Goal: Task Accomplishment & Management: Manage account settings

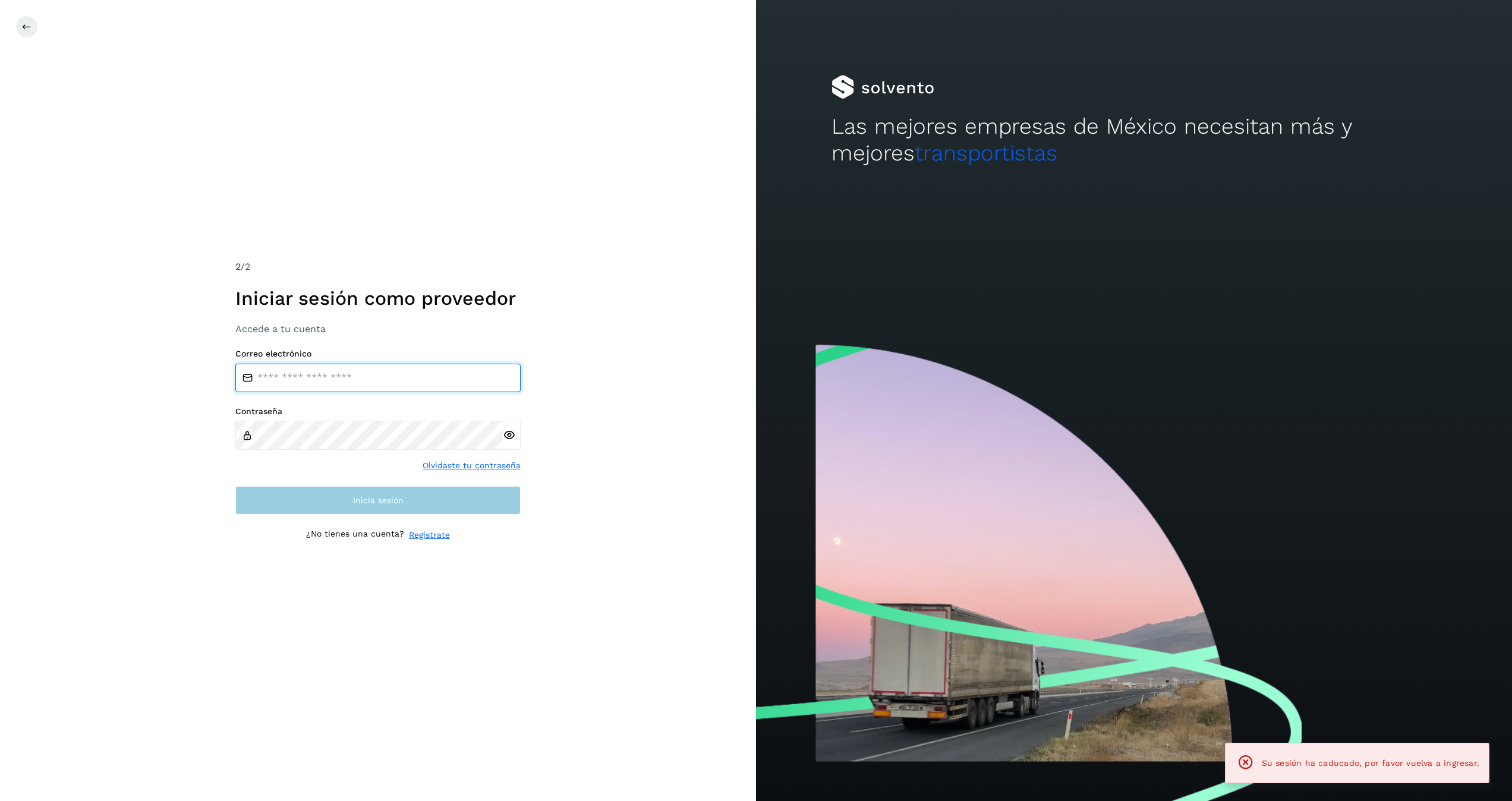
type input "**********"
click at [424, 498] on button "Inicia sesión" at bounding box center [378, 501] width 285 height 29
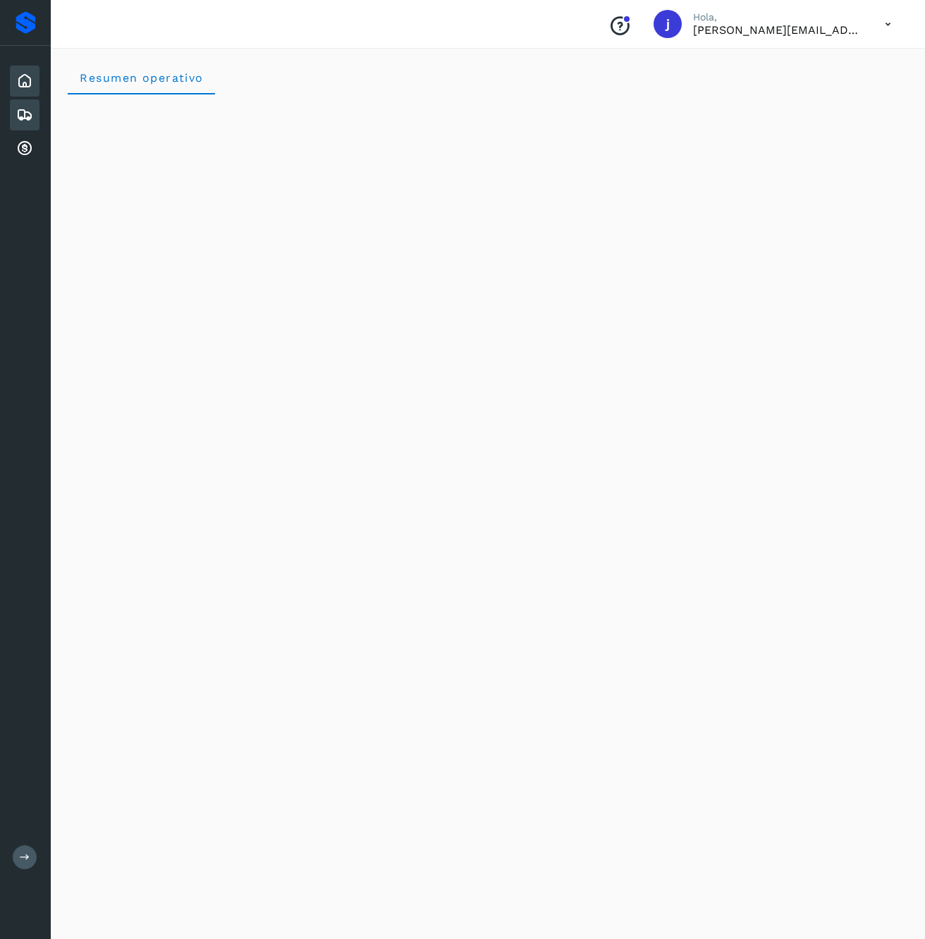
click at [20, 118] on icon at bounding box center [24, 114] width 17 height 17
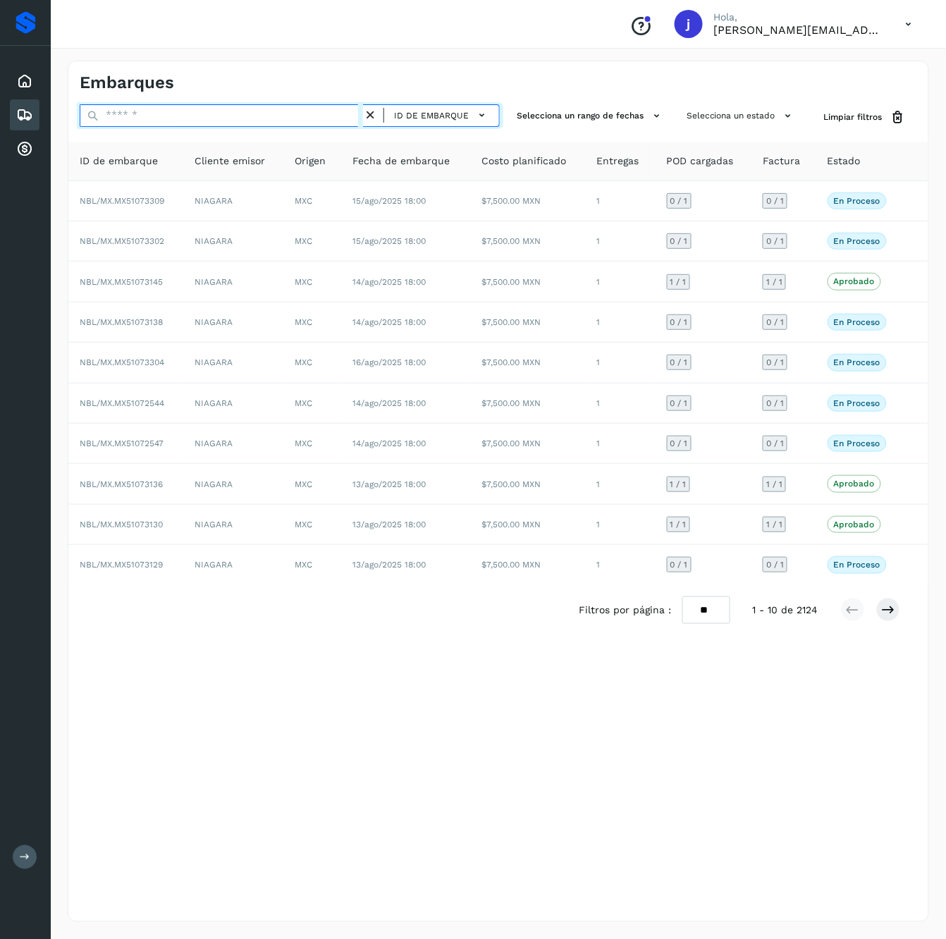
click at [251, 107] on input "text" at bounding box center [221, 115] width 283 height 23
paste input "**********"
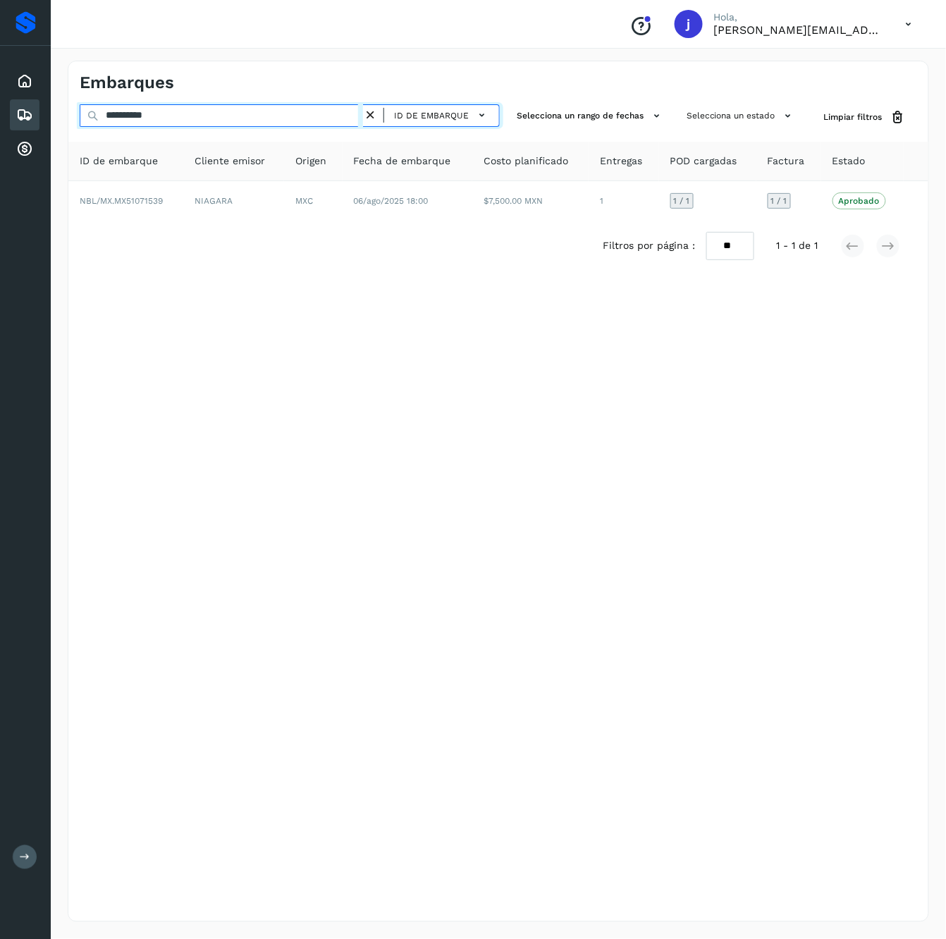
click at [223, 117] on input "**********" at bounding box center [221, 115] width 283 height 23
paste input "text"
type input "**********"
click at [424, 222] on div "Filtros por página : ** ** ** 1 - 1 de 1" at bounding box center [498, 246] width 860 height 51
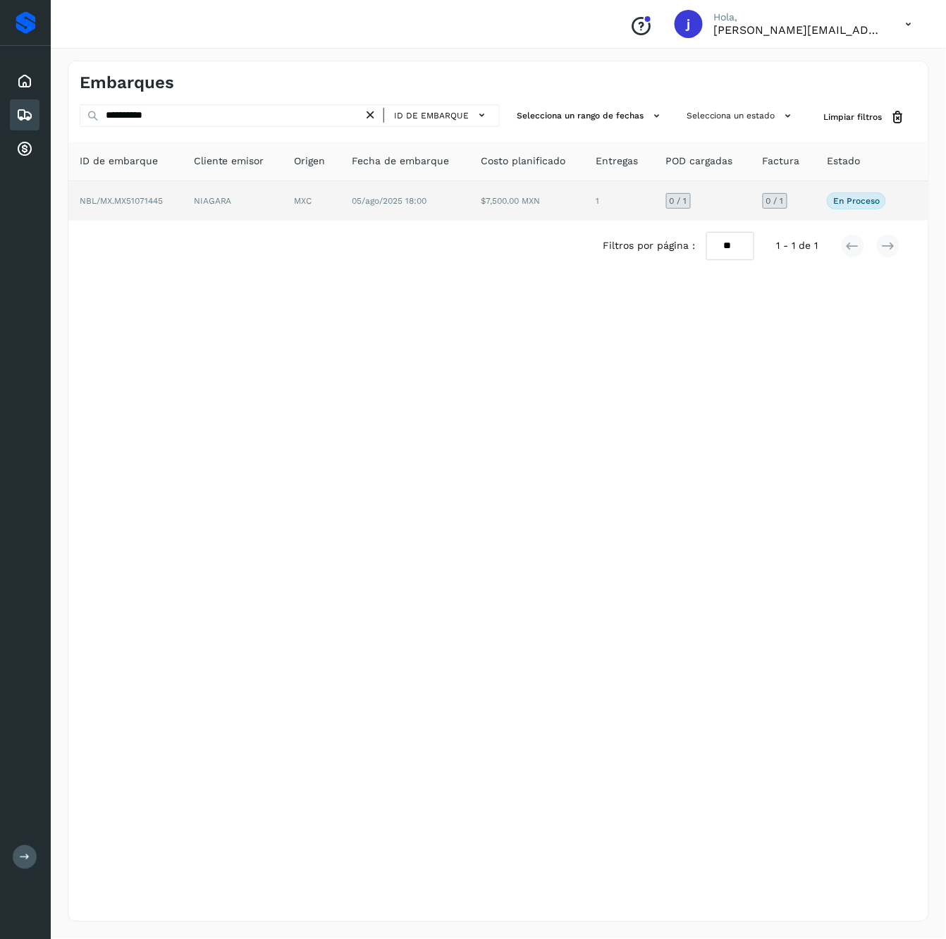
click at [447, 197] on td "05/ago/2025 18:00" at bounding box center [404, 200] width 129 height 39
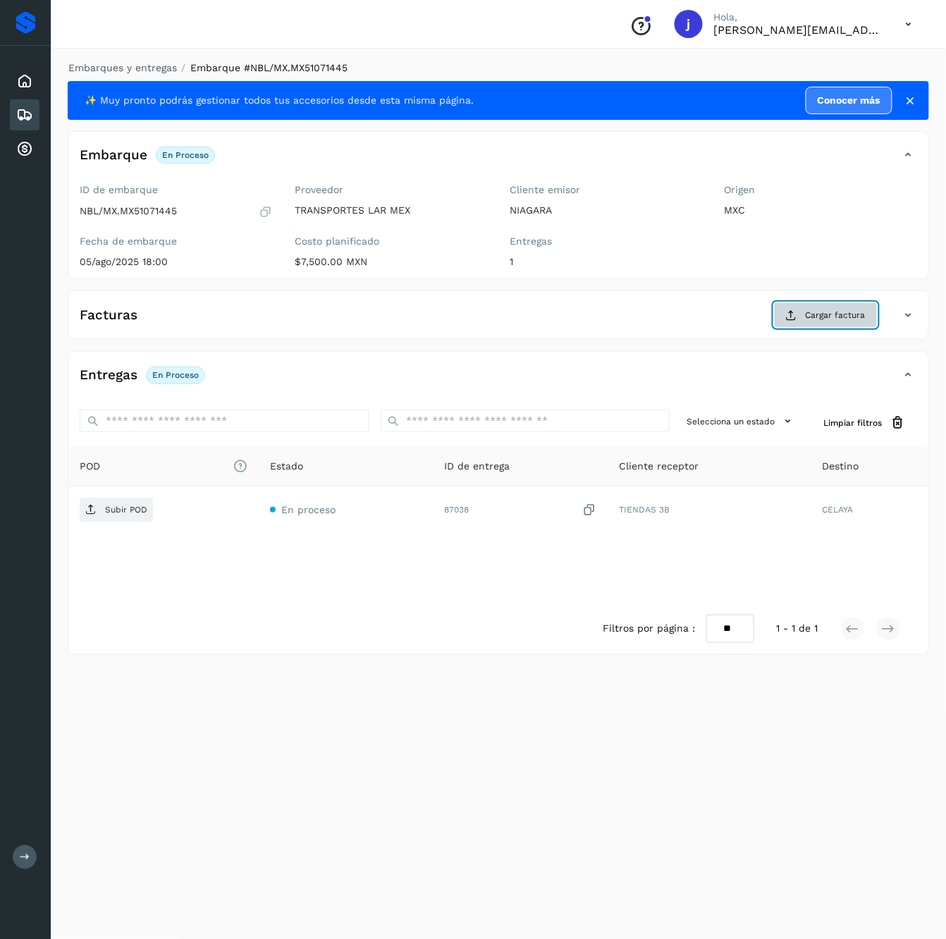
click at [855, 314] on span "Cargar factura" at bounding box center [836, 315] width 60 height 13
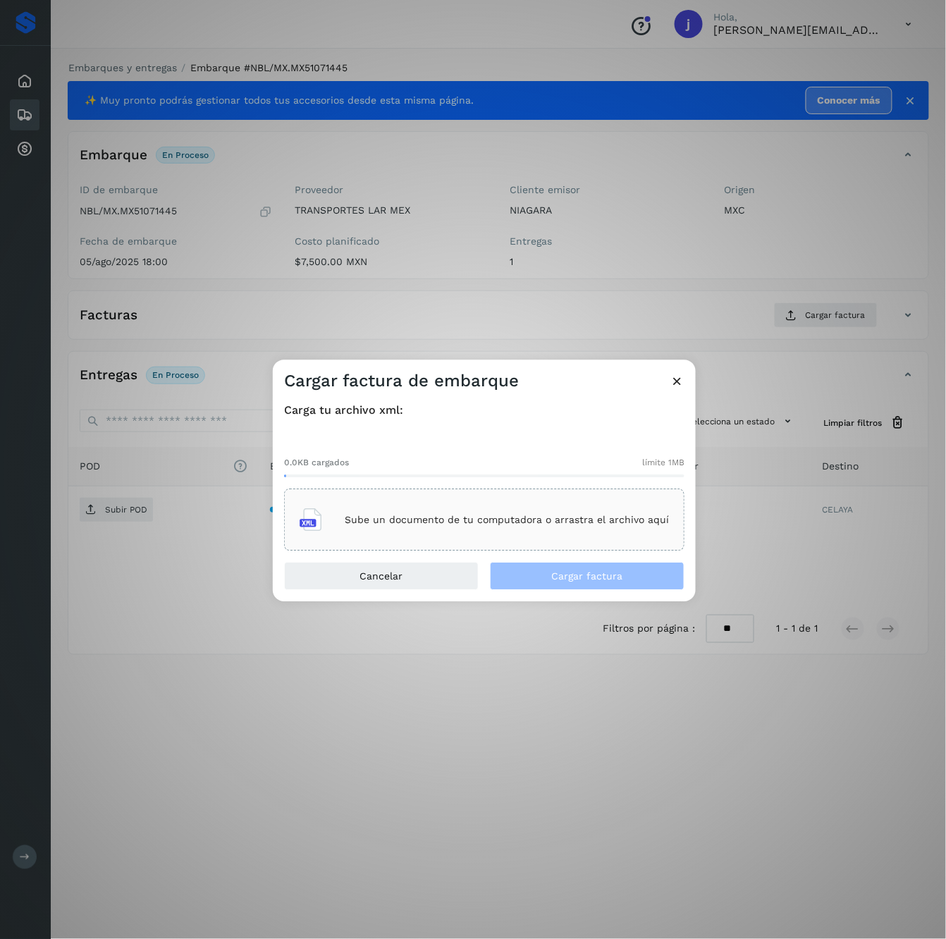
click at [458, 539] on div "Sube un documento de tu computadora o arrastra el archivo aquí" at bounding box center [484, 520] width 400 height 62
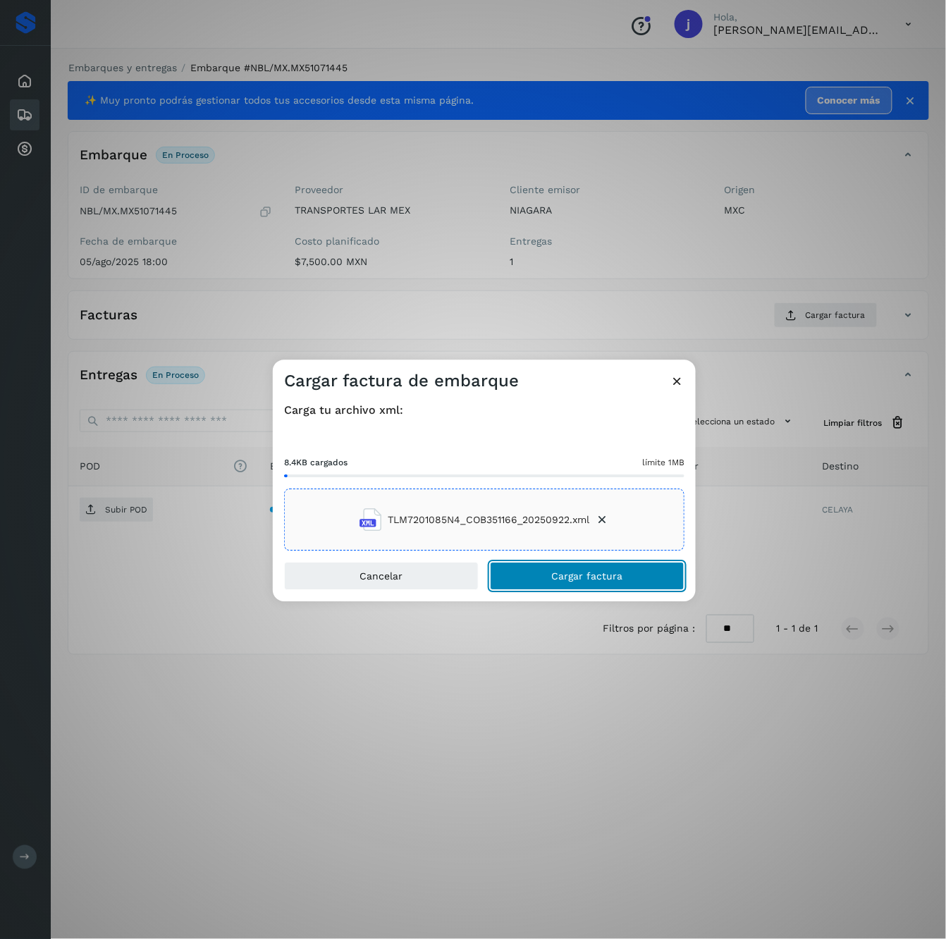
click at [589, 583] on button "Cargar factura" at bounding box center [587, 577] width 195 height 28
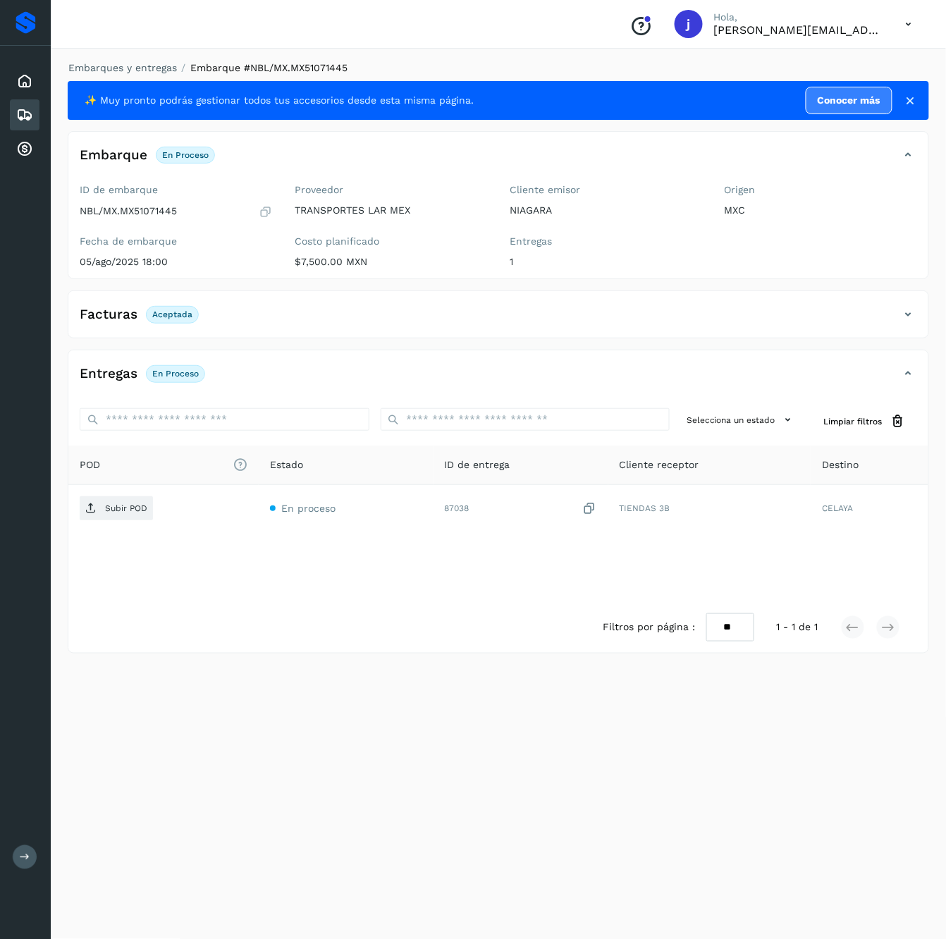
click at [884, 319] on div "Facturas Aceptada" at bounding box center [484, 314] width 832 height 24
click at [891, 326] on div "Facturas Aceptada" at bounding box center [484, 314] width 832 height 24
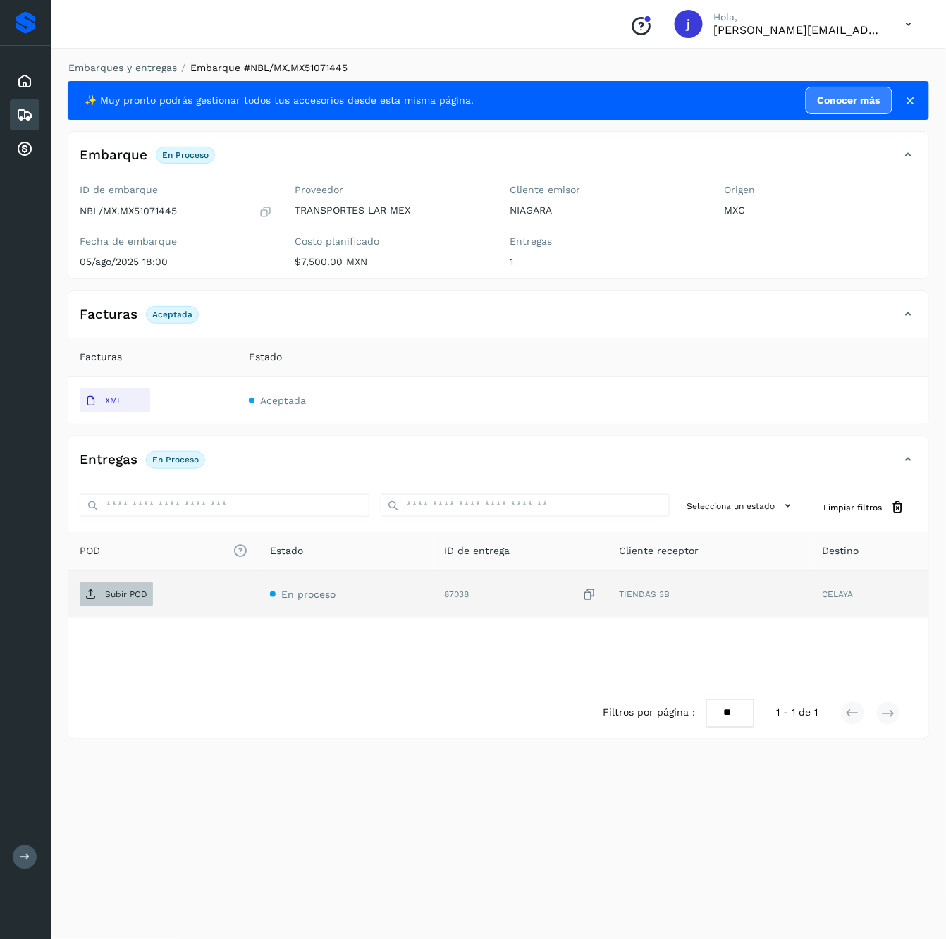
click at [102, 588] on span "Subir POD" at bounding box center [116, 594] width 73 height 23
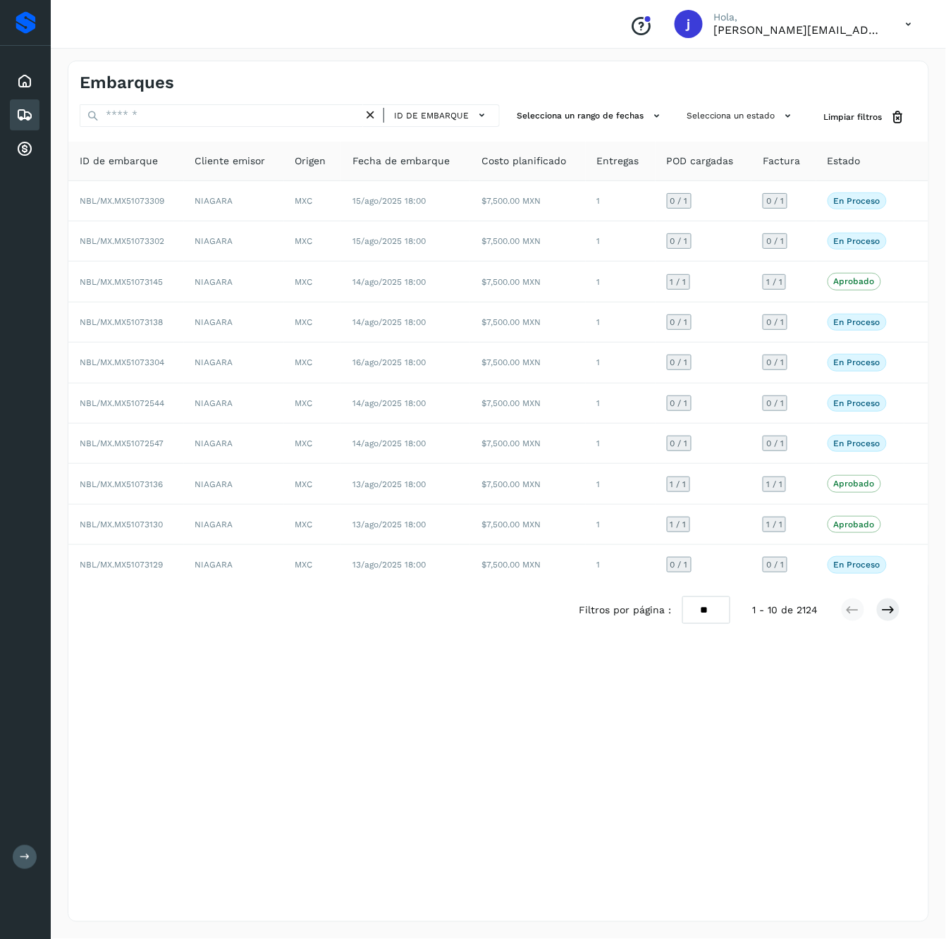
click at [128, 138] on div "ID de embarque Selecciona un rango de fechas Selecciona un estado Limpiar filtr…" at bounding box center [498, 369] width 860 height 531
click at [114, 104] on input "text" at bounding box center [221, 115] width 283 height 23
paste input "**********"
type input "**********"
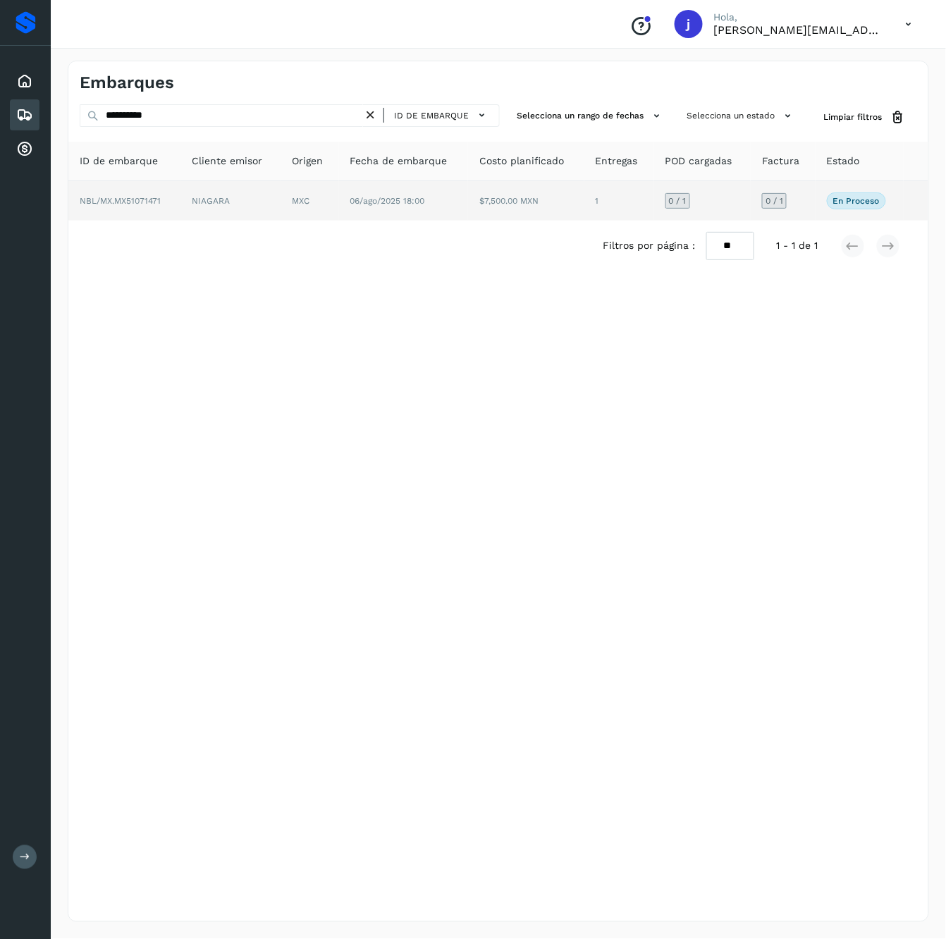
click at [493, 208] on td "$7,500.00 MXN" at bounding box center [526, 200] width 116 height 39
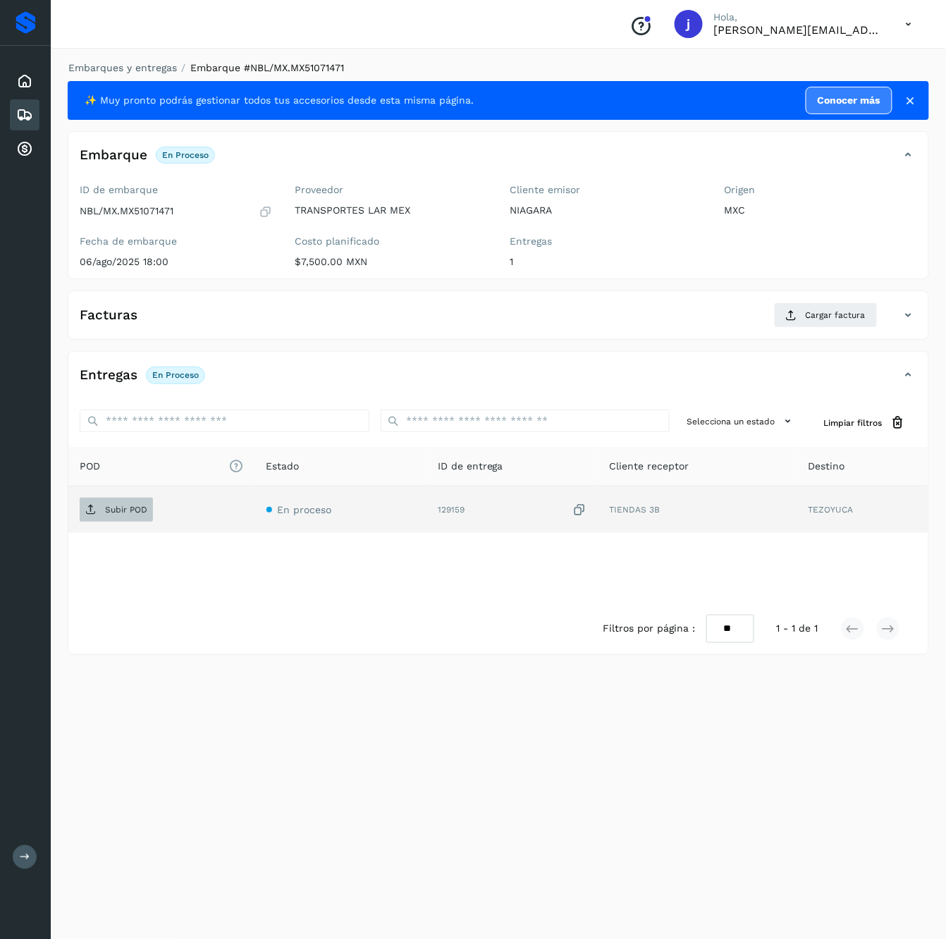
click at [96, 521] on span "Subir POD" at bounding box center [116, 509] width 73 height 23
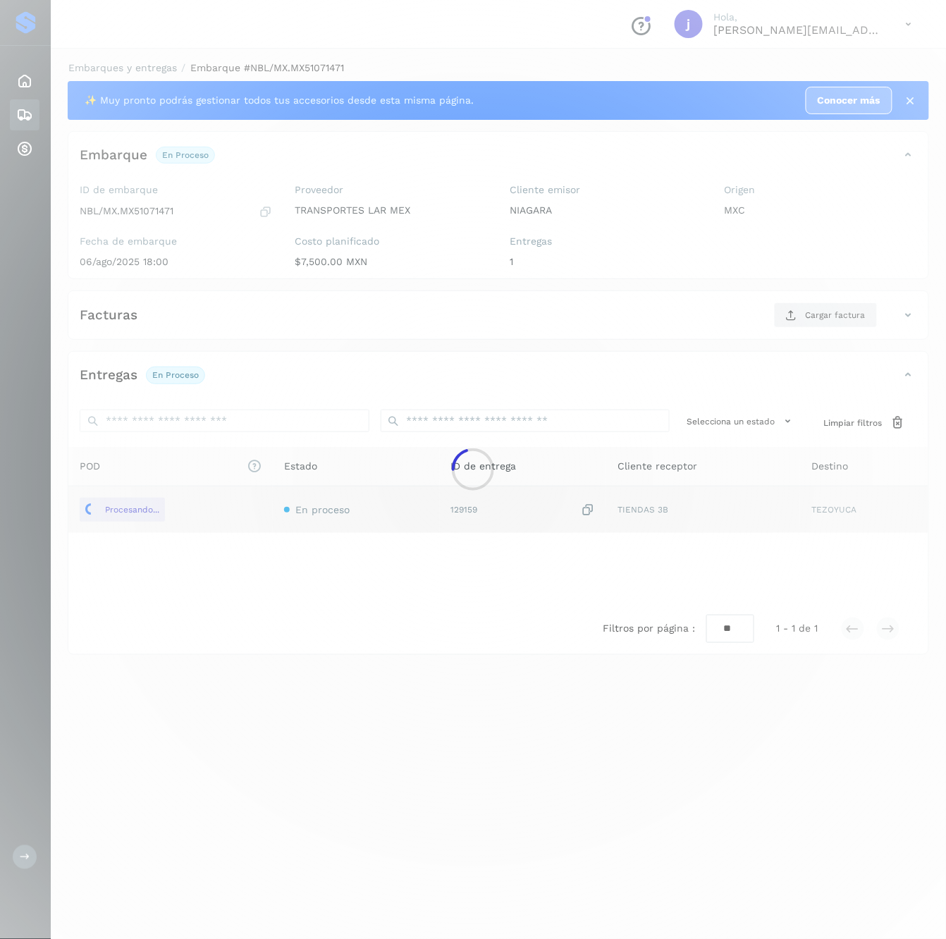
click at [809, 320] on div at bounding box center [473, 469] width 946 height 939
click at [811, 320] on div at bounding box center [473, 469] width 946 height 939
click at [827, 321] on div at bounding box center [473, 469] width 946 height 939
click at [828, 321] on div at bounding box center [473, 469] width 946 height 939
click at [830, 312] on div at bounding box center [473, 469] width 946 height 939
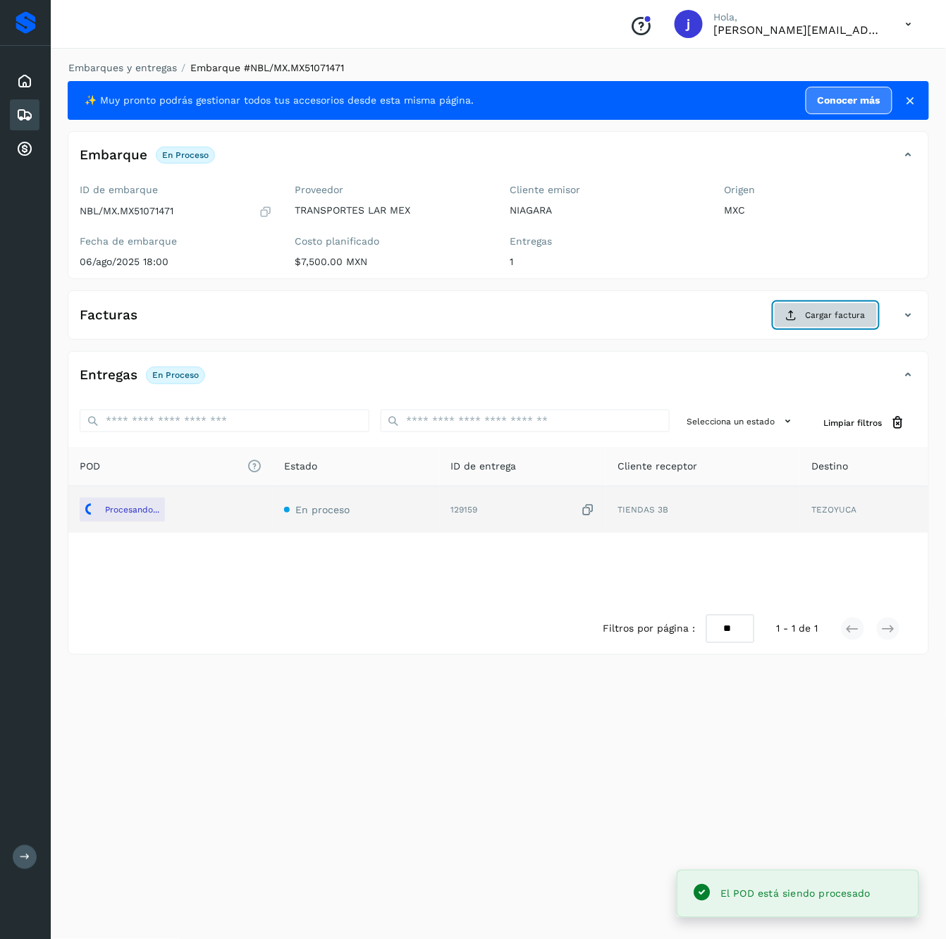
click at [836, 321] on span "Cargar factura" at bounding box center [836, 315] width 60 height 13
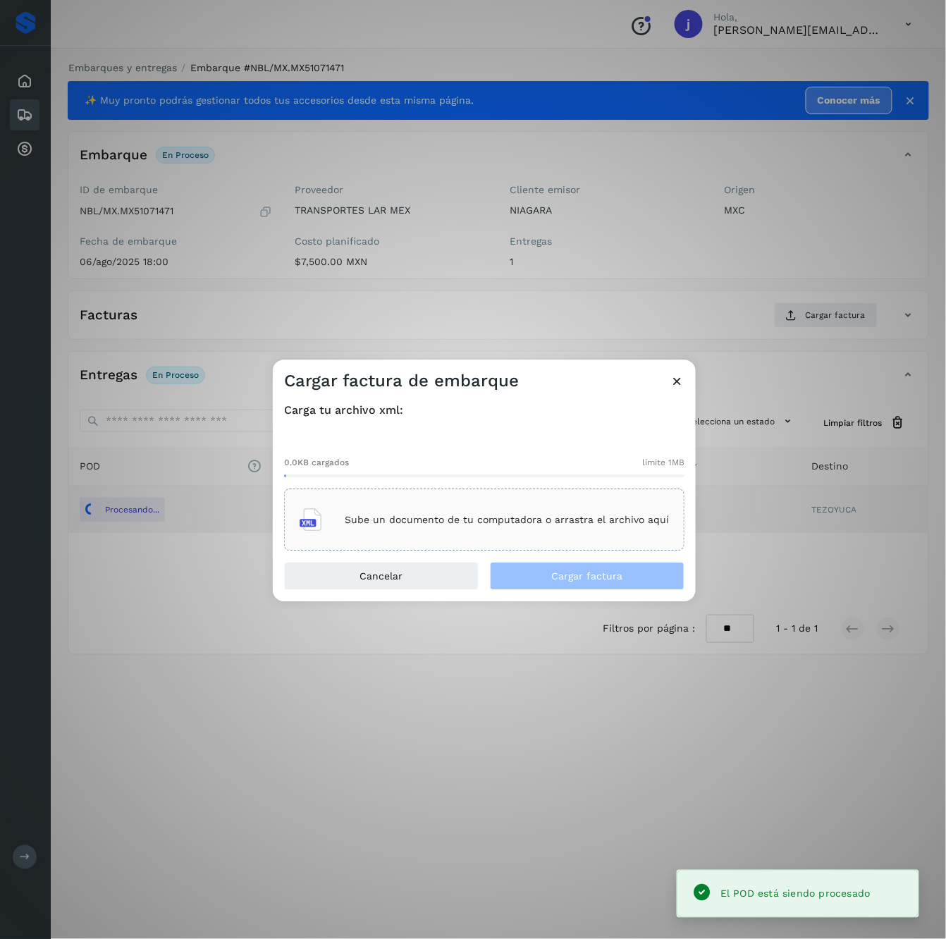
drag, startPoint x: 474, startPoint y: 474, endPoint x: 468, endPoint y: 505, distance: 31.7
click at [474, 475] on div at bounding box center [484, 476] width 400 height 3
click at [467, 506] on div "Sube un documento de tu computadora o arrastra el archivo aquí" at bounding box center [484, 520] width 369 height 38
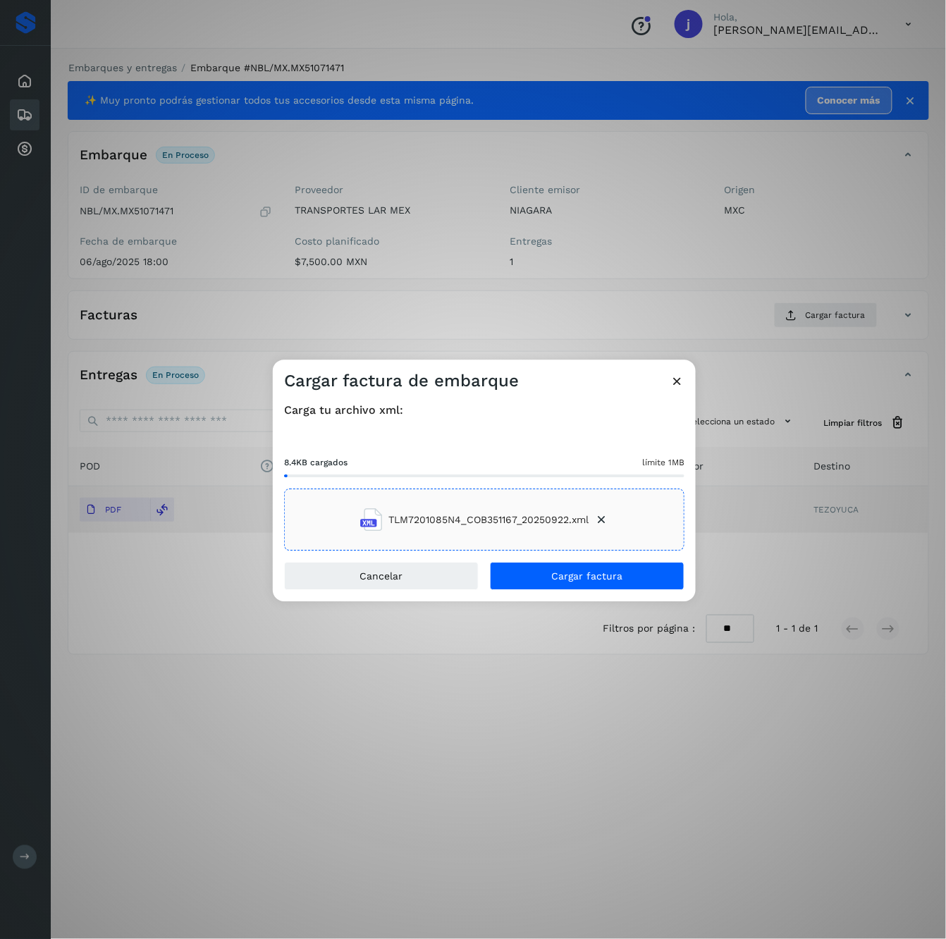
click at [629, 560] on div "Carga tu archivo xml: 8.4KB cargados límite 1MB TLM7201085N4_COB351167_20250922…" at bounding box center [484, 477] width 423 height 170
click at [629, 589] on button "Cargar factura" at bounding box center [587, 577] width 195 height 28
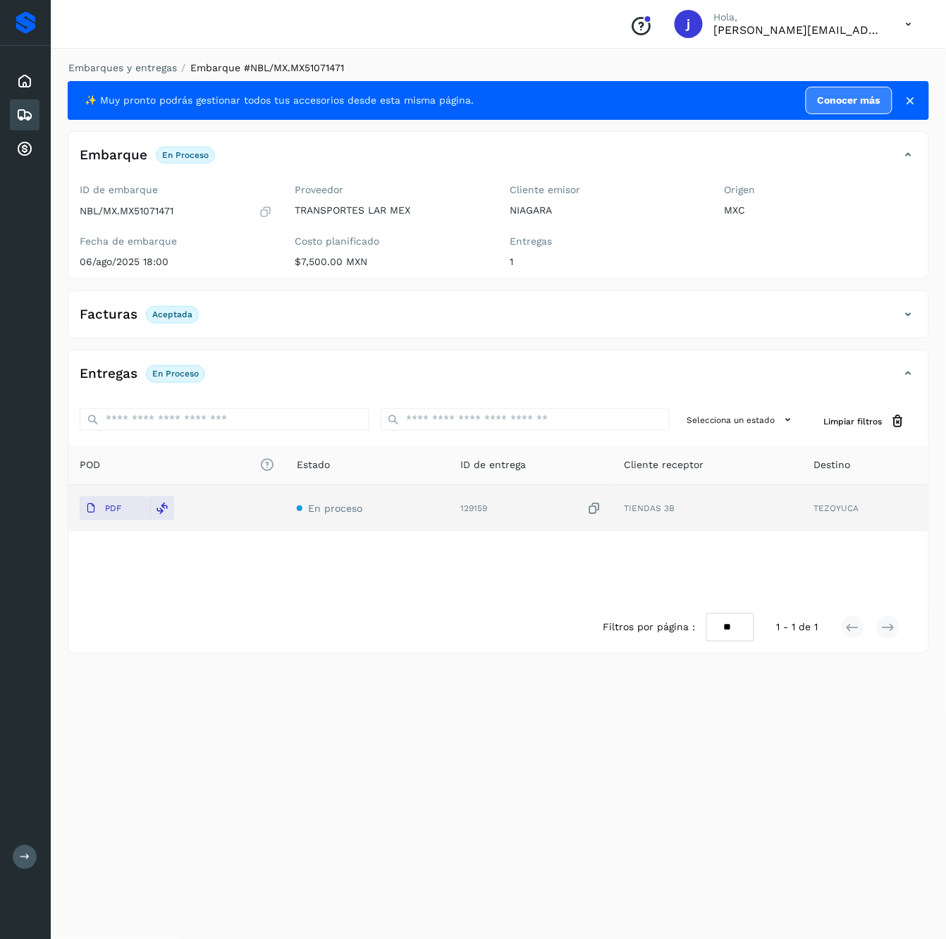
click at [887, 317] on div "Facturas Aceptada" at bounding box center [484, 314] width 832 height 24
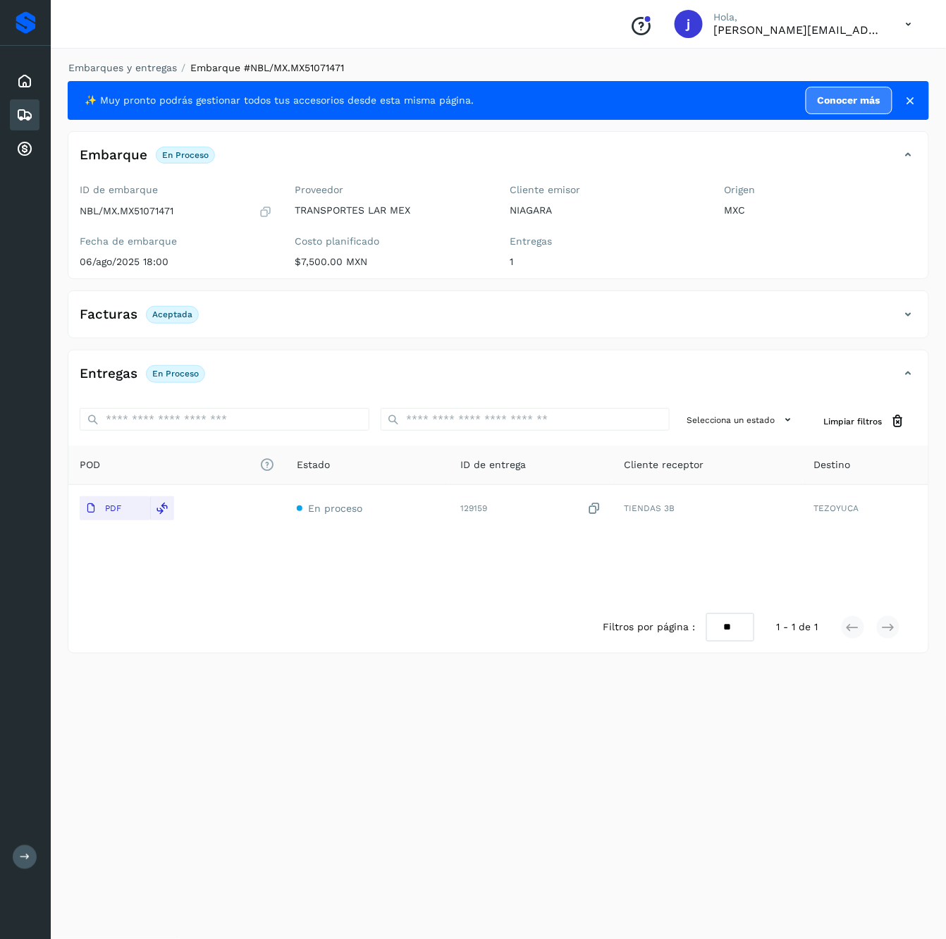
click at [922, 326] on div "Facturas Aceptada" at bounding box center [498, 319] width 860 height 35
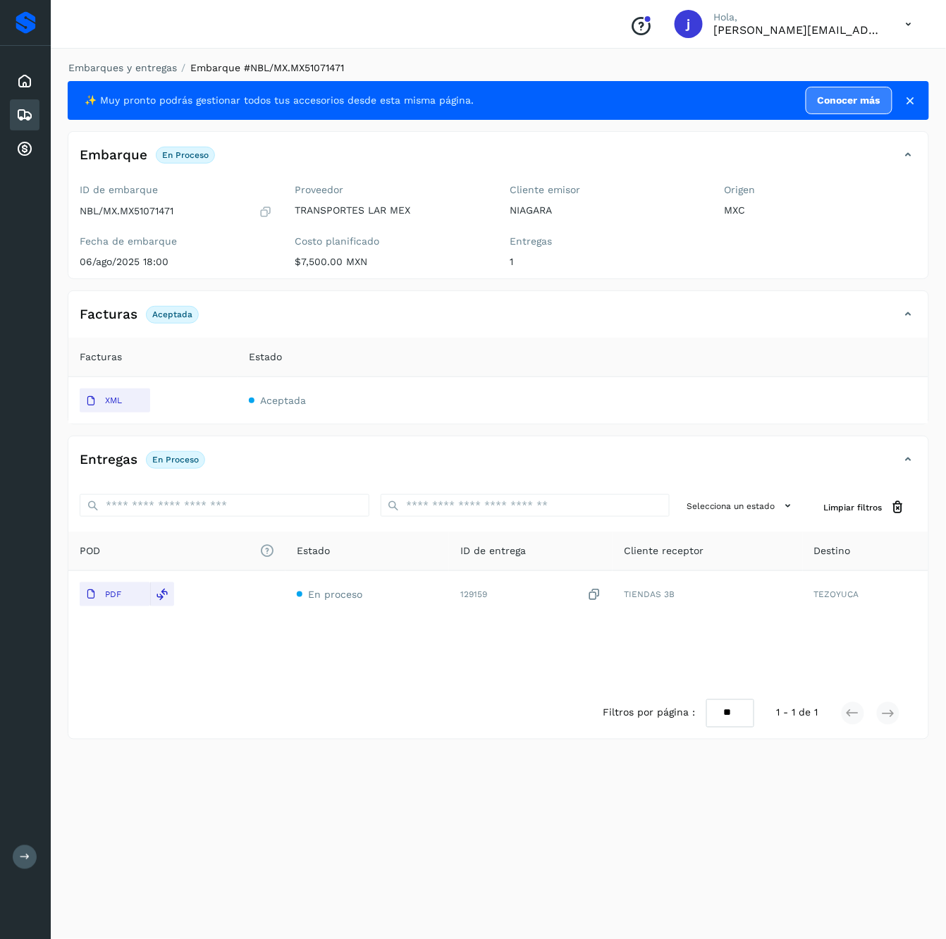
click at [26, 123] on div "Embarques" at bounding box center [25, 114] width 30 height 31
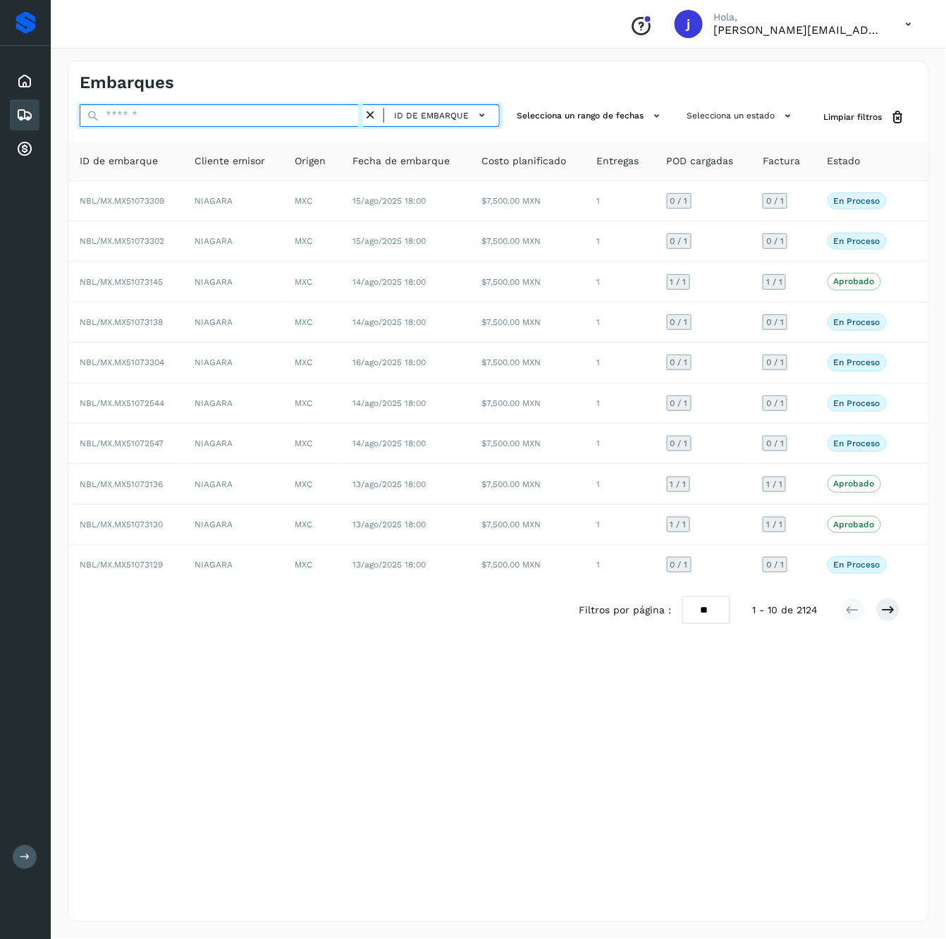
click at [266, 110] on input "text" at bounding box center [221, 115] width 283 height 23
paste input "**********"
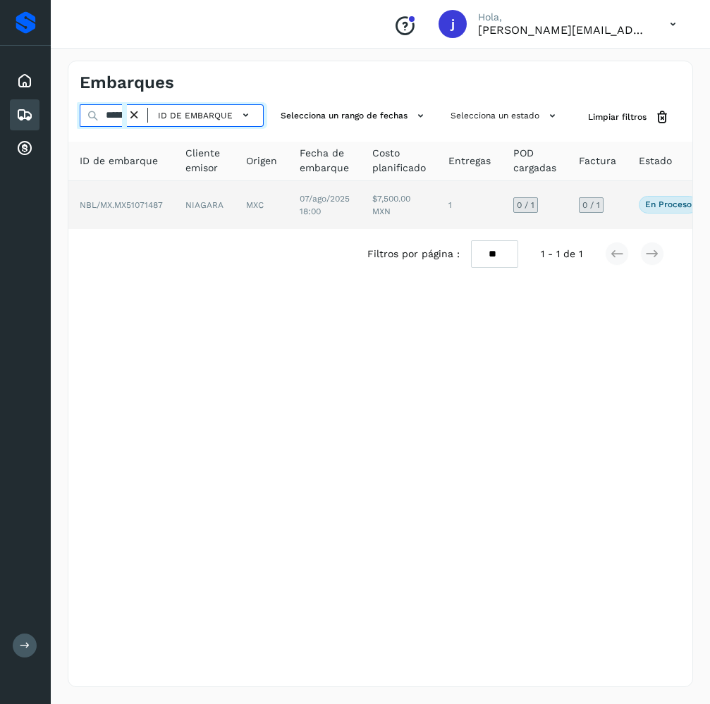
type input "**********"
click at [220, 216] on td "NIAGARA" at bounding box center [204, 205] width 61 height 48
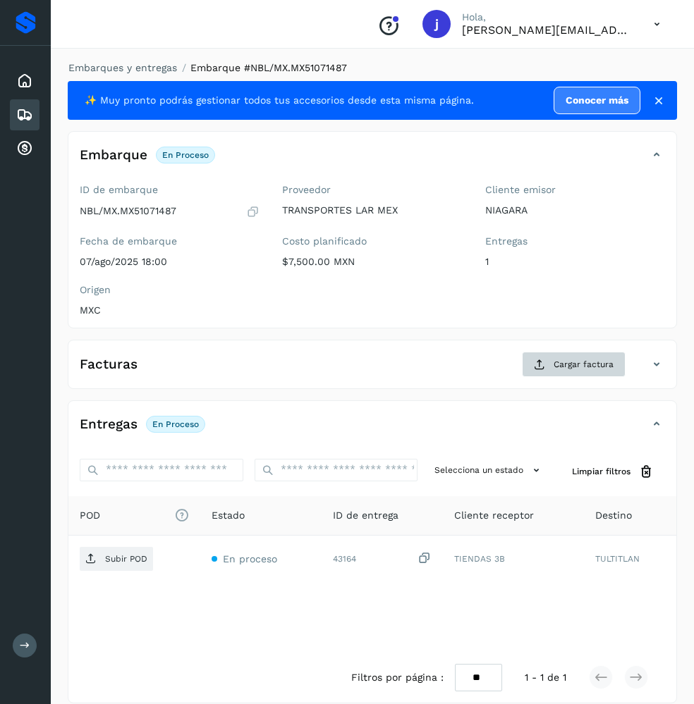
drag, startPoint x: 639, startPoint y: 363, endPoint x: 577, endPoint y: 363, distance: 62.7
click at [639, 363] on div "Facturas Cargar factura" at bounding box center [357, 364] width 579 height 25
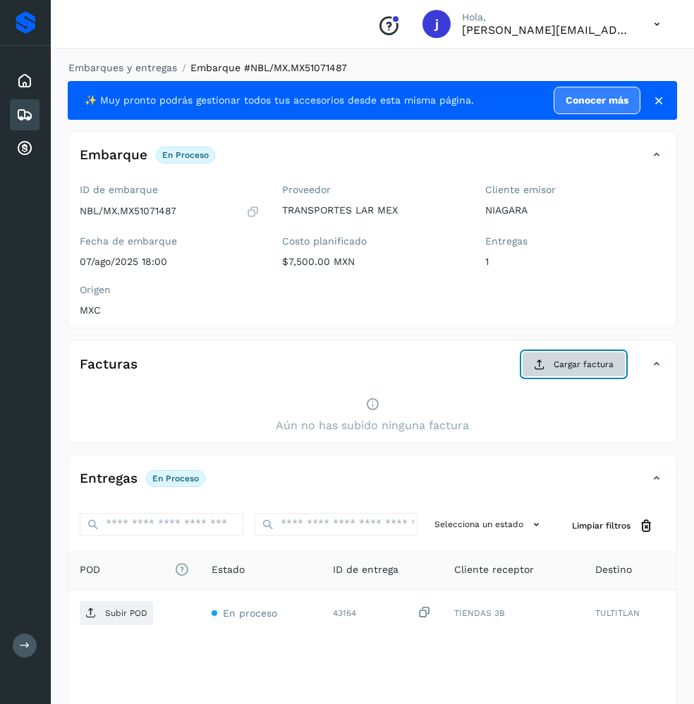
click at [577, 361] on span "Cargar factura" at bounding box center [583, 364] width 60 height 13
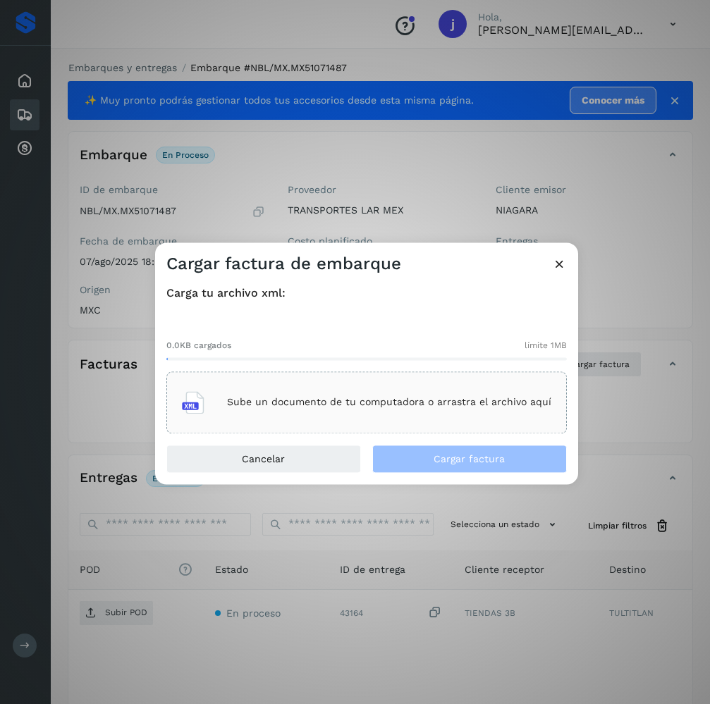
click at [373, 414] on div "Sube un documento de tu computadora o arrastra el archivo aquí" at bounding box center [366, 402] width 369 height 38
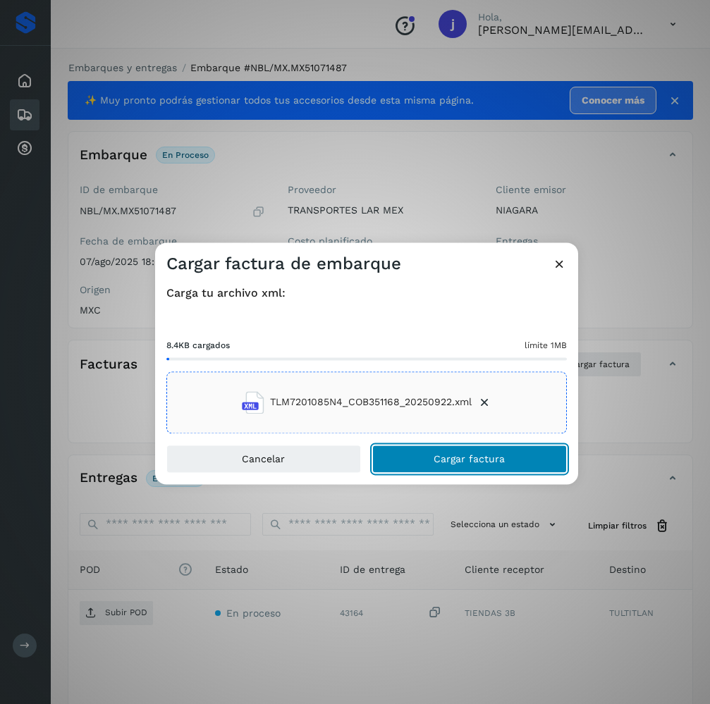
click at [464, 455] on span "Cargar factura" at bounding box center [469, 459] width 71 height 10
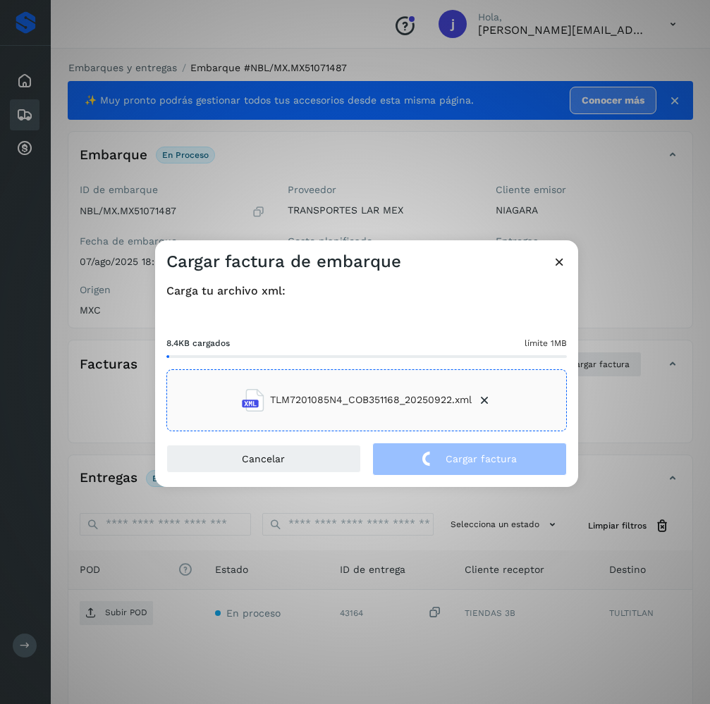
click at [89, 607] on div "Cargar factura de embarque Carga tu archivo xml: 8.4KB cargados límite 1MB TLM7…" at bounding box center [355, 352] width 710 height 704
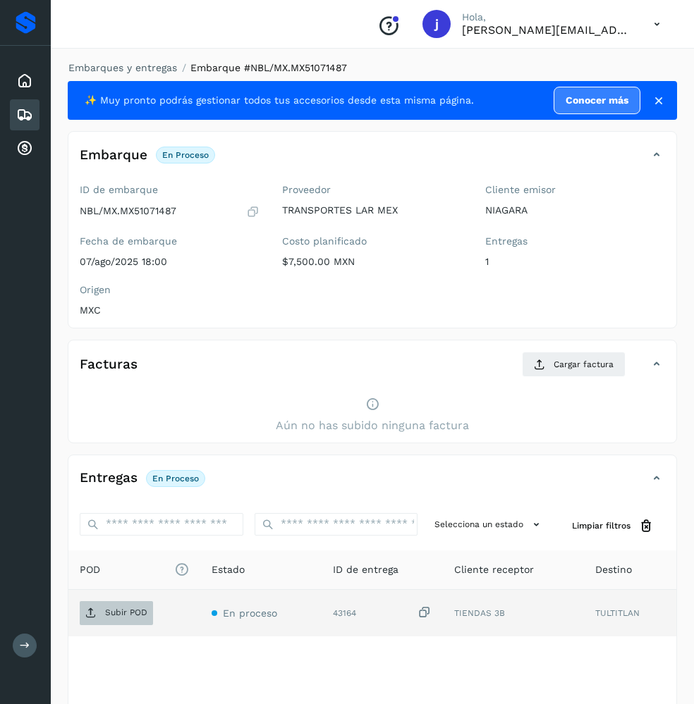
click at [92, 608] on icon at bounding box center [90, 613] width 11 height 11
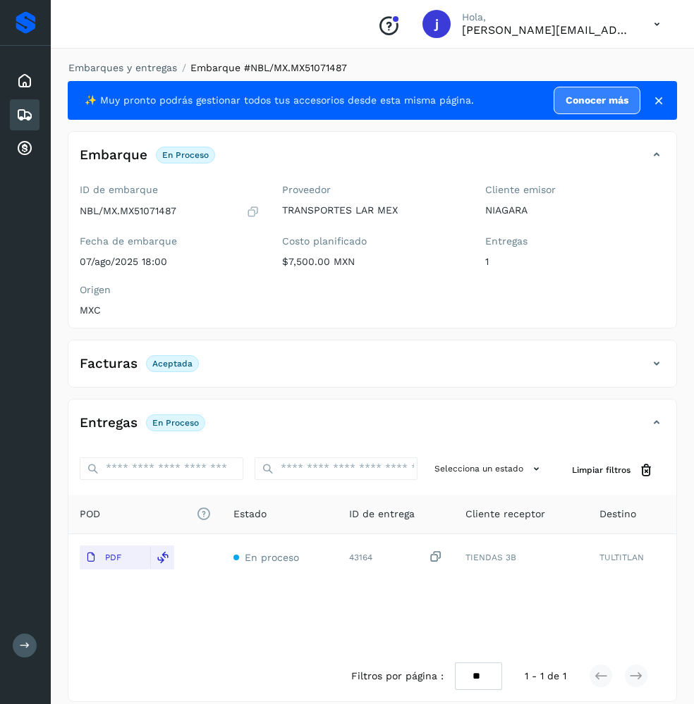
click at [649, 370] on icon at bounding box center [656, 363] width 17 height 17
click at [649, 364] on icon at bounding box center [656, 363] width 17 height 17
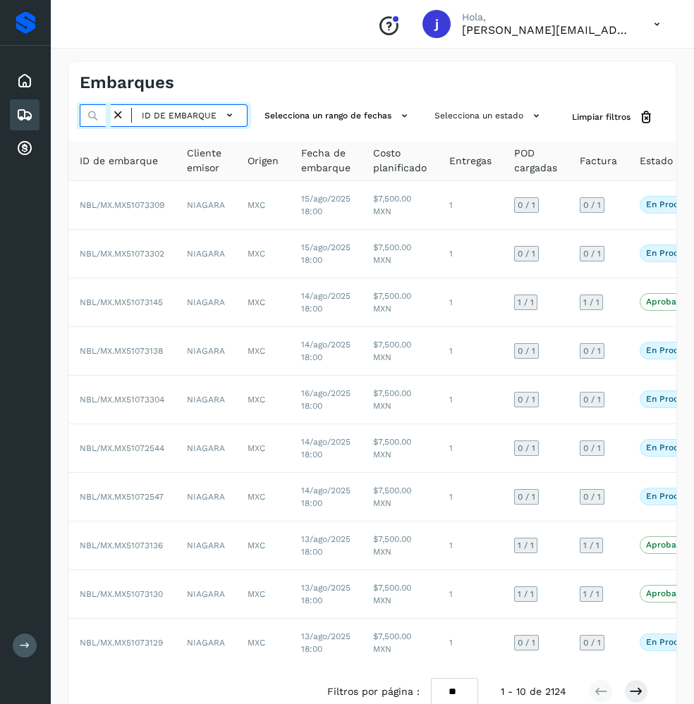
click at [111, 111] on input "text" at bounding box center [95, 115] width 31 height 23
click at [121, 118] on icon at bounding box center [118, 115] width 15 height 15
click at [117, 113] on icon at bounding box center [118, 115] width 15 height 15
click at [100, 113] on input "text" at bounding box center [95, 115] width 31 height 23
paste input "**********"
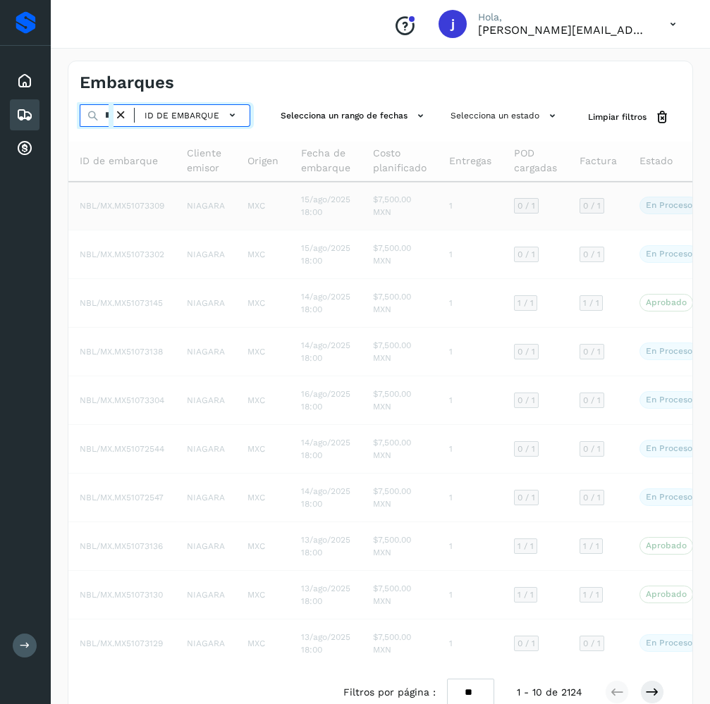
scroll to position [0, 35]
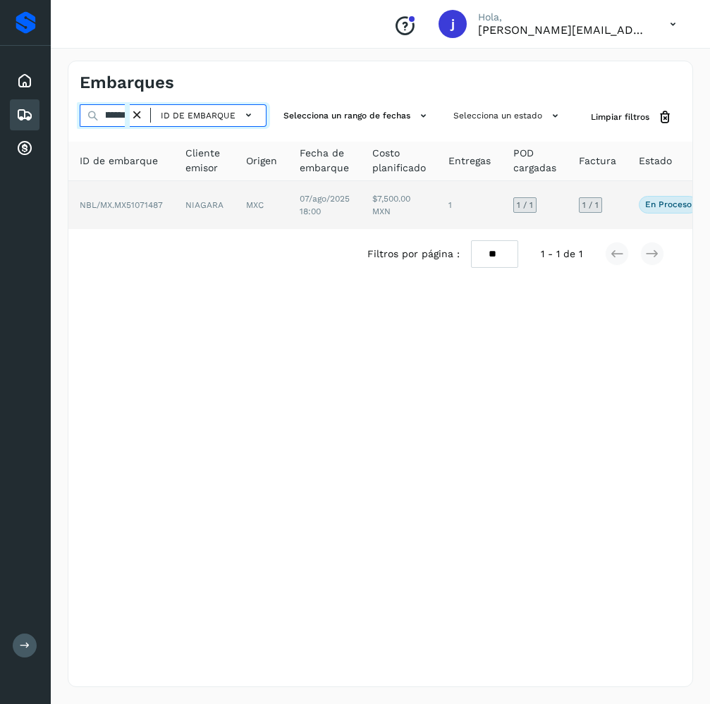
type input "**********"
click at [161, 213] on td "NBL/MX.MX51071487" at bounding box center [121, 205] width 106 height 48
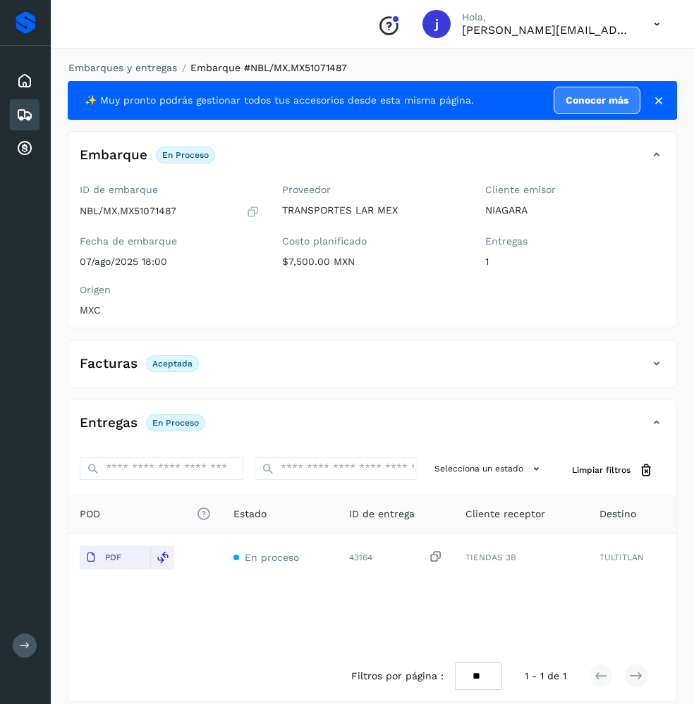
click at [647, 367] on div "Facturas Aceptada" at bounding box center [357, 364] width 579 height 24
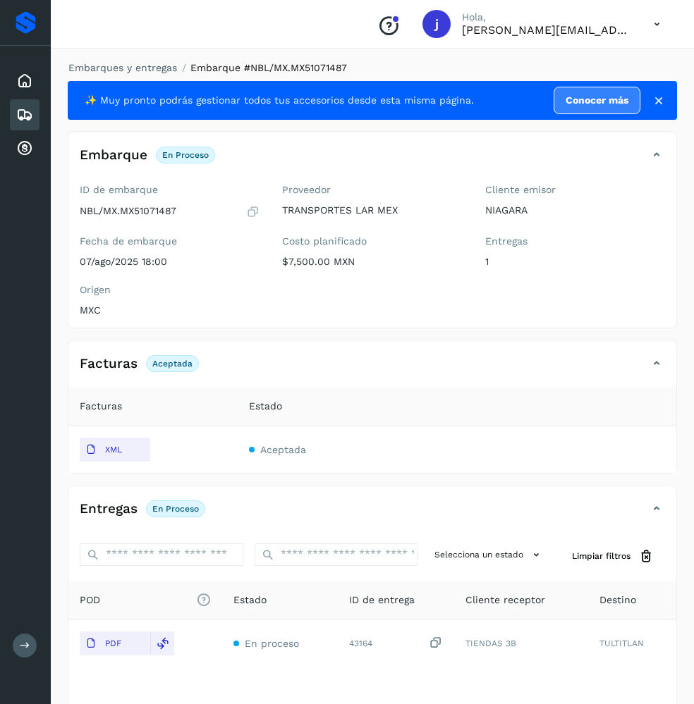
click at [23, 649] on icon at bounding box center [25, 646] width 11 height 11
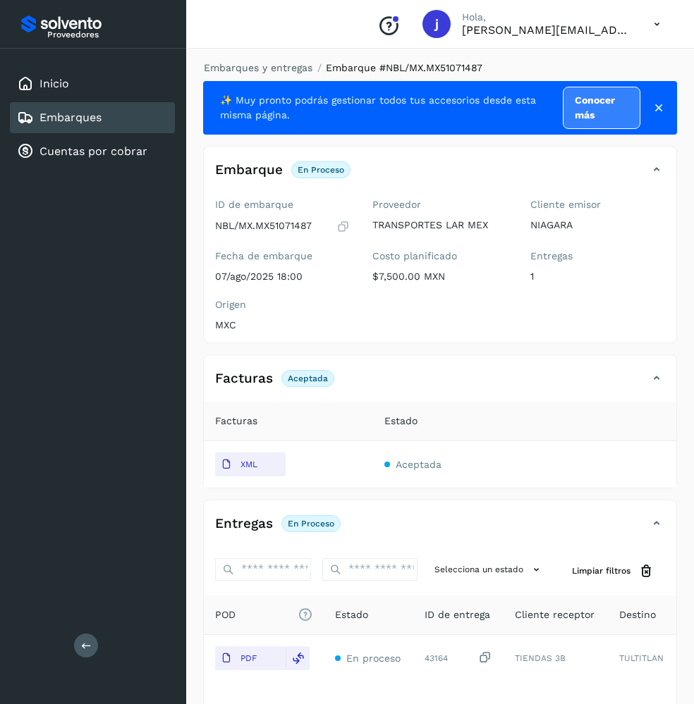
click at [85, 642] on icon at bounding box center [86, 646] width 11 height 11
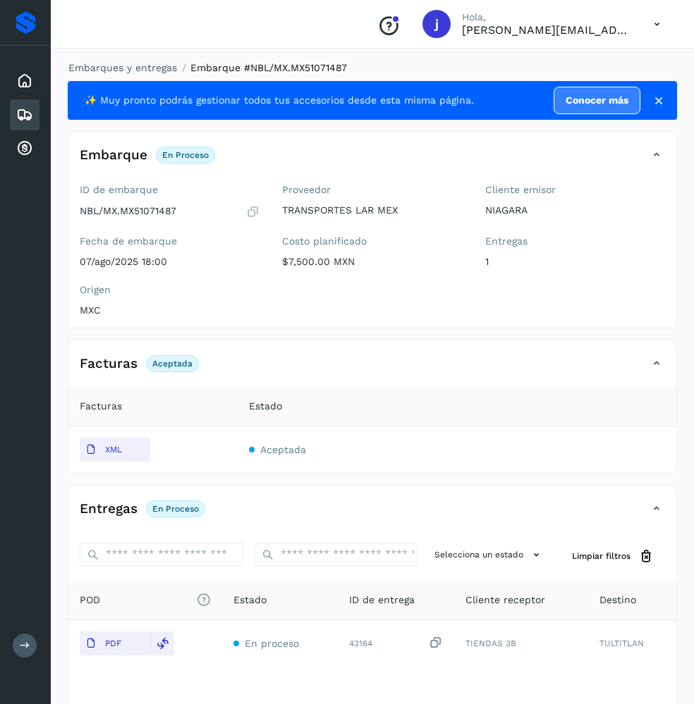
click at [31, 122] on icon at bounding box center [24, 114] width 17 height 17
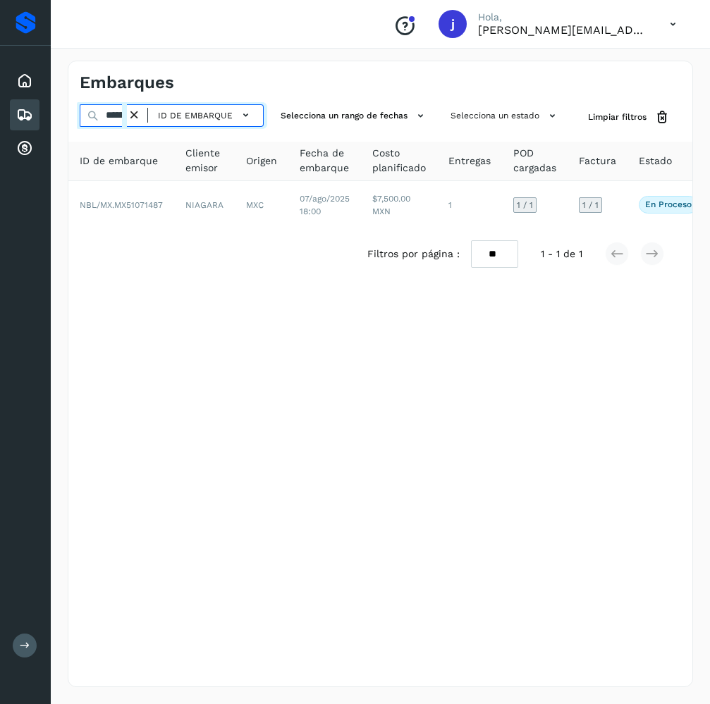
click at [121, 126] on input "**********" at bounding box center [103, 115] width 47 height 23
click at [134, 116] on icon at bounding box center [134, 115] width 15 height 15
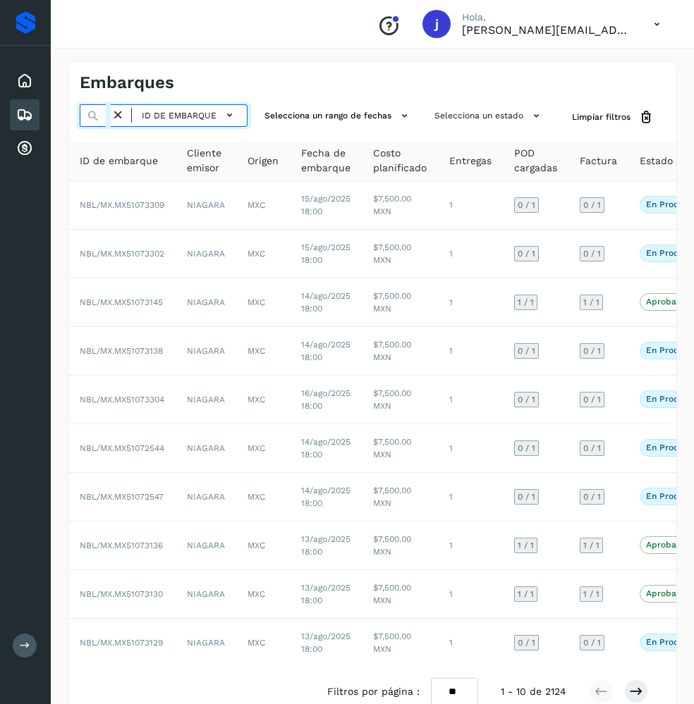
click at [121, 116] on div "ID de embarque" at bounding box center [164, 115] width 168 height 23
paste input "**********"
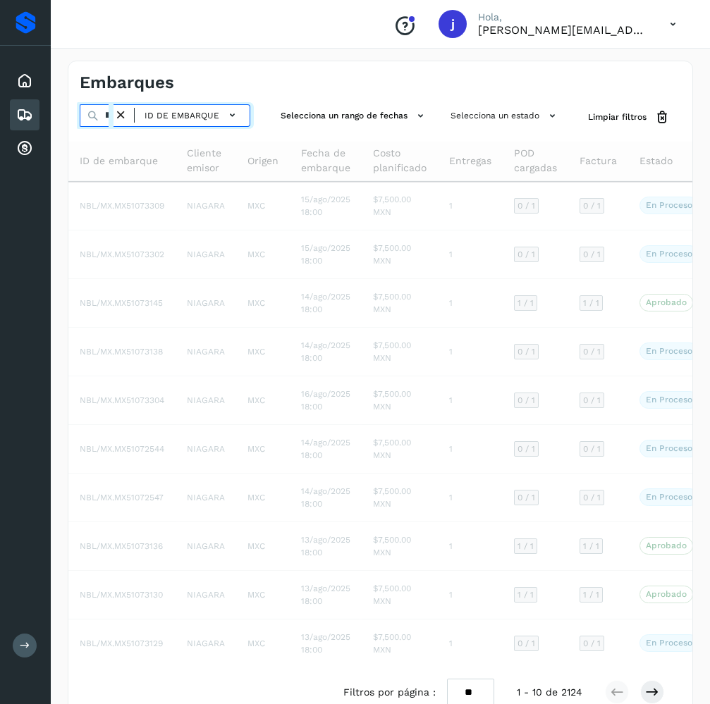
scroll to position [0, 36]
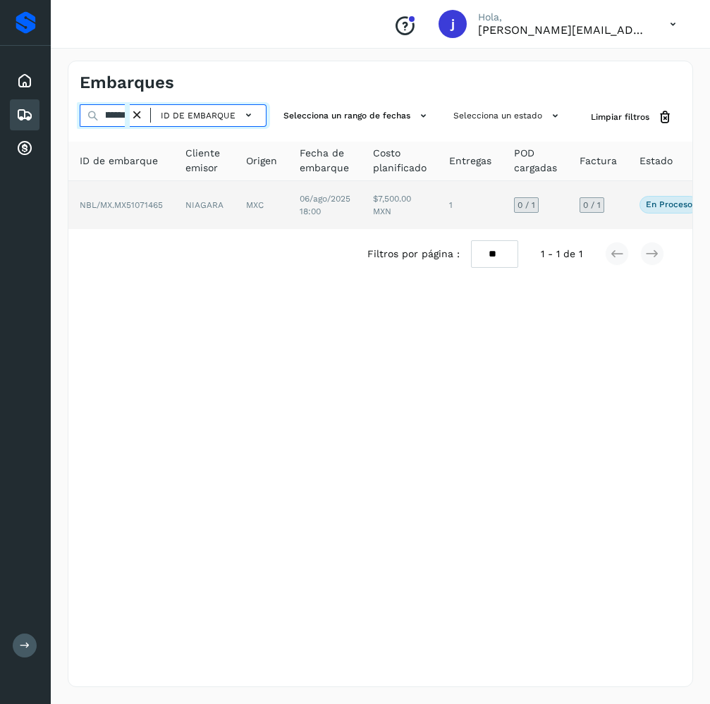
type input "**********"
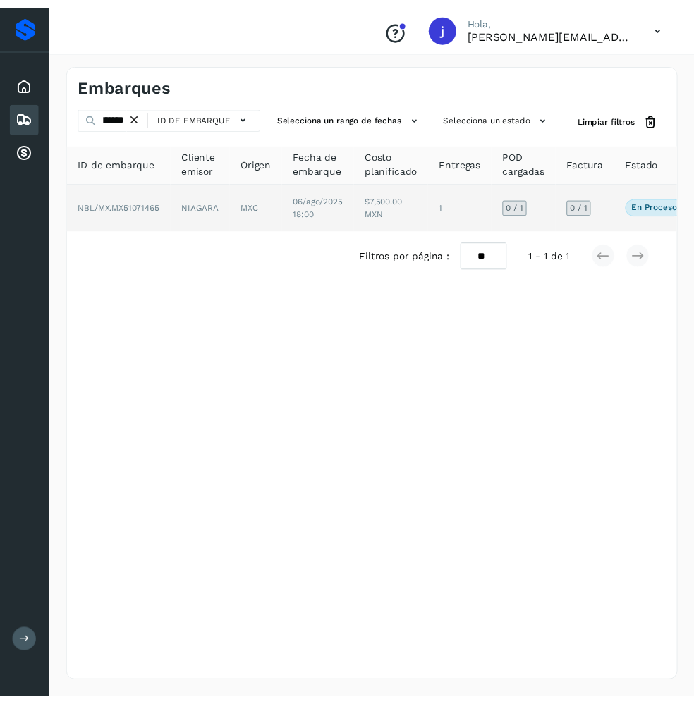
scroll to position [0, 0]
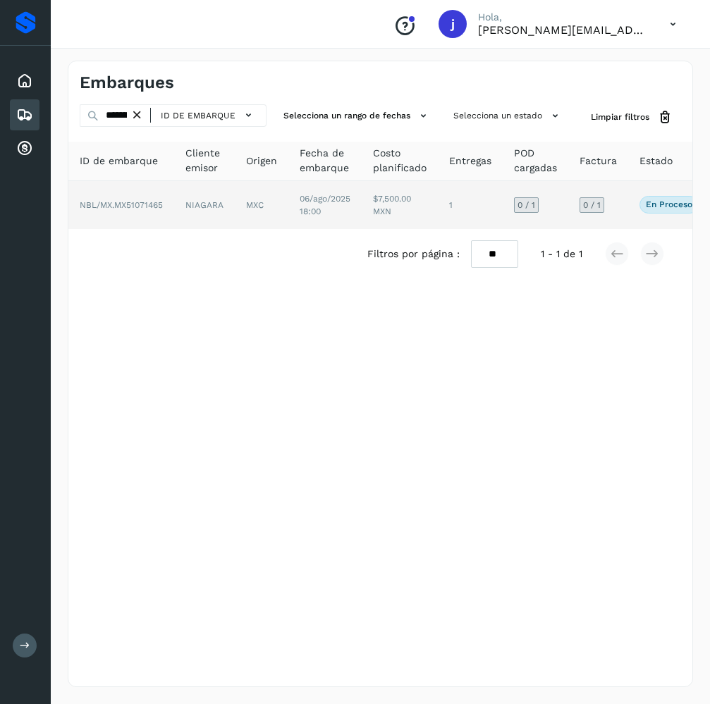
click at [108, 201] on span "NBL/MX.MX51071465" at bounding box center [121, 205] width 83 height 10
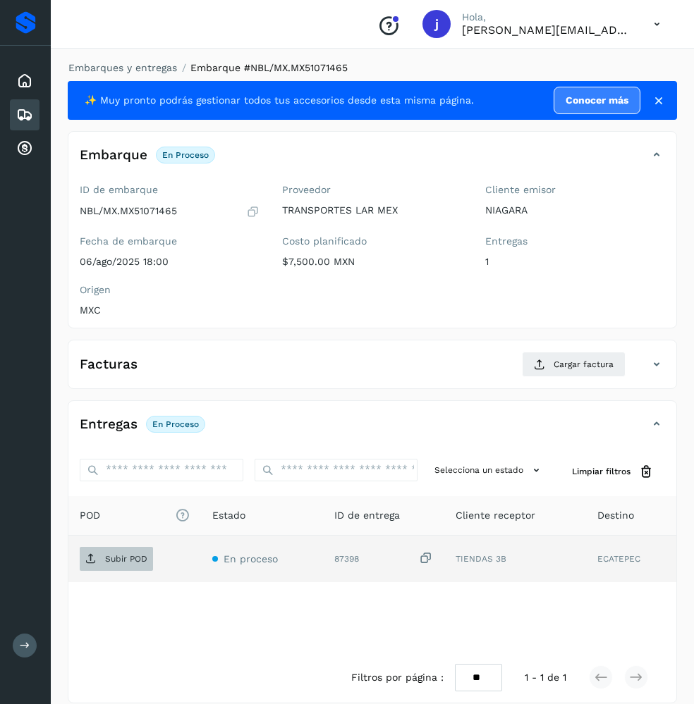
click at [111, 555] on p "Subir POD" at bounding box center [126, 559] width 42 height 10
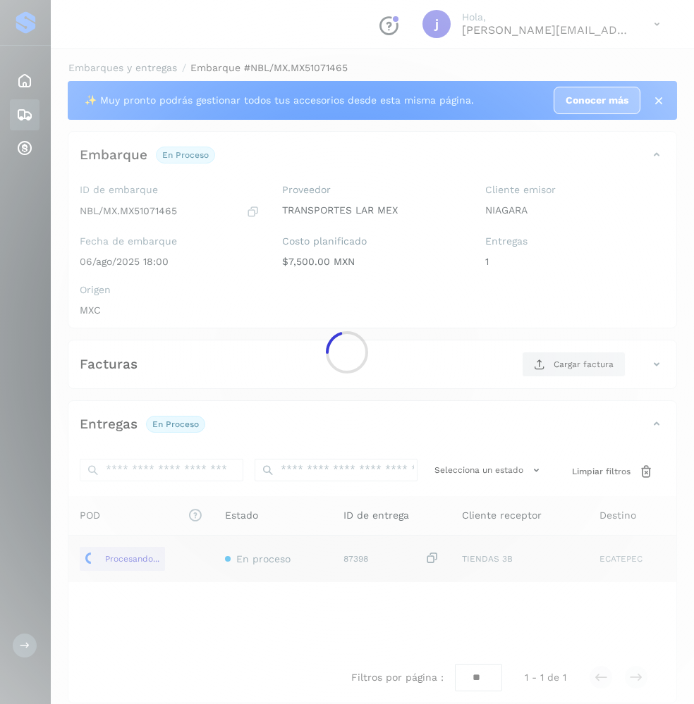
click at [572, 369] on div at bounding box center [347, 352] width 694 height 704
click at [572, 357] on div at bounding box center [347, 352] width 694 height 704
click at [570, 363] on div at bounding box center [347, 352] width 694 height 704
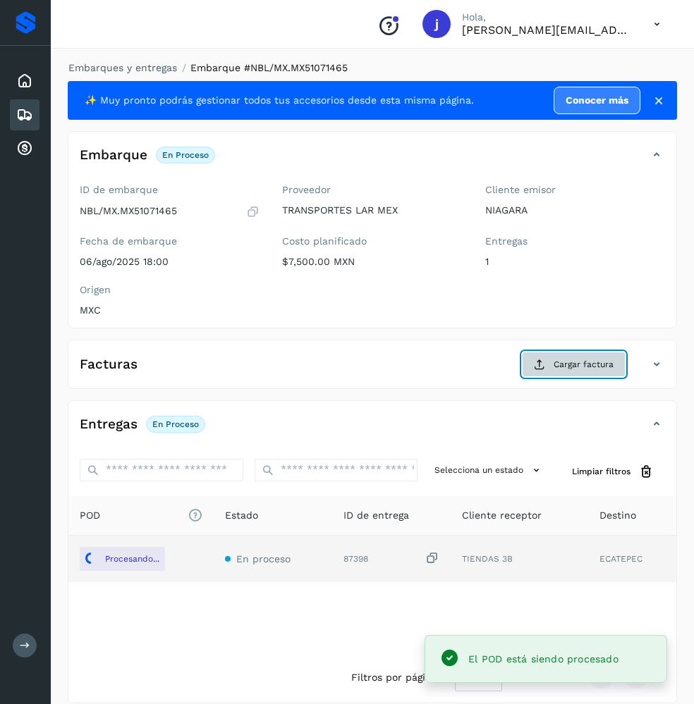
click at [574, 352] on button "Cargar factura" at bounding box center [574, 364] width 104 height 25
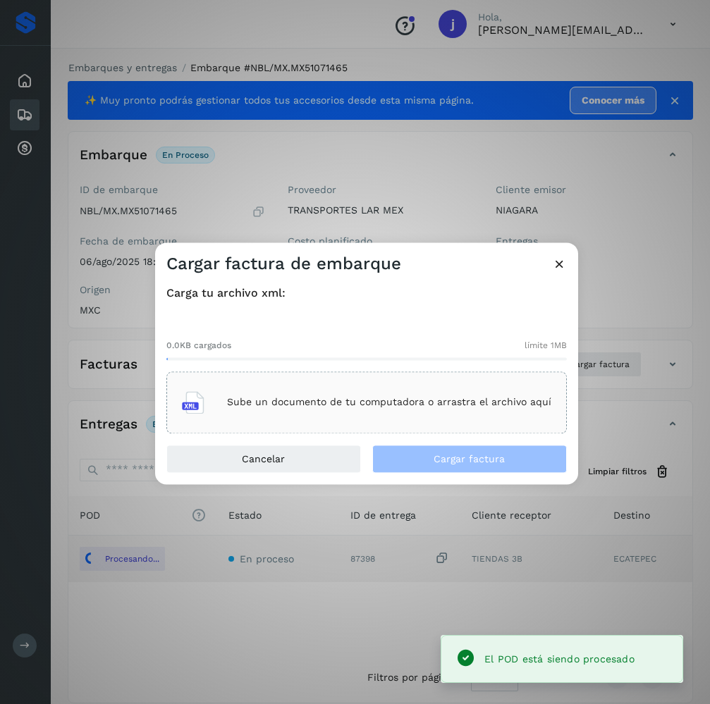
click at [322, 367] on div "0.0KB cargados límite 1MB Sube un documento de tu computadora o arrastra el arc…" at bounding box center [366, 375] width 400 height 117
click at [301, 380] on div "Sube un documento de tu computadora o arrastra el archivo aquí" at bounding box center [366, 403] width 400 height 62
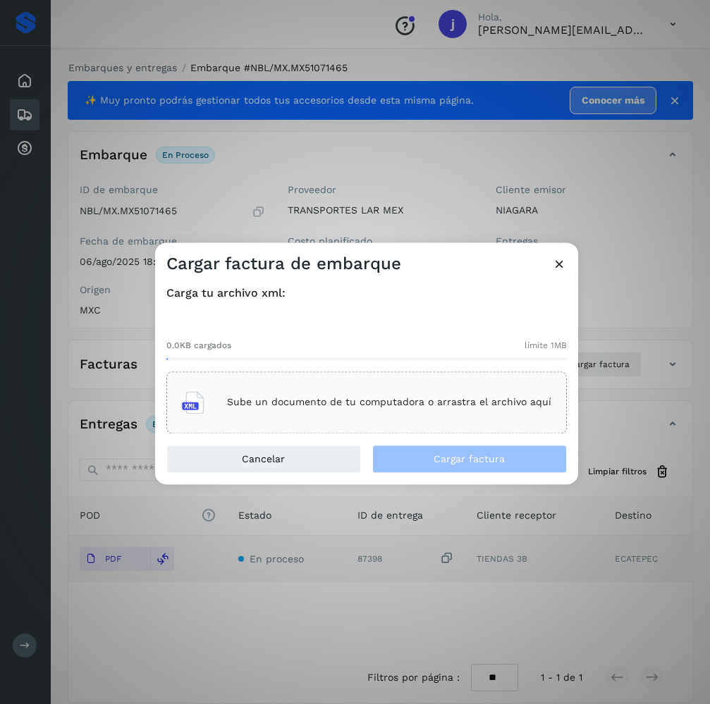
click at [450, 397] on p "Sube un documento de tu computadora o arrastra el archivo aquí" at bounding box center [389, 403] width 324 height 12
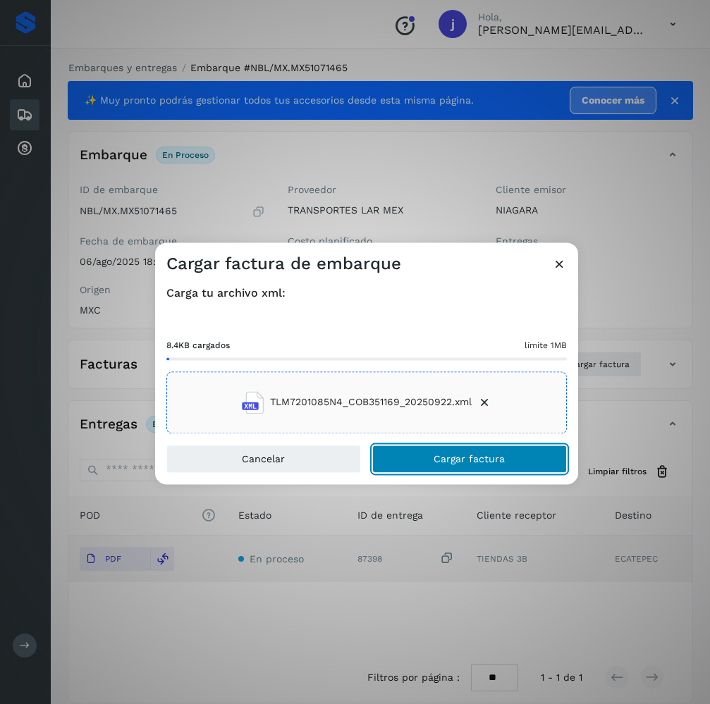
click at [501, 454] on span "Cargar factura" at bounding box center [469, 459] width 71 height 10
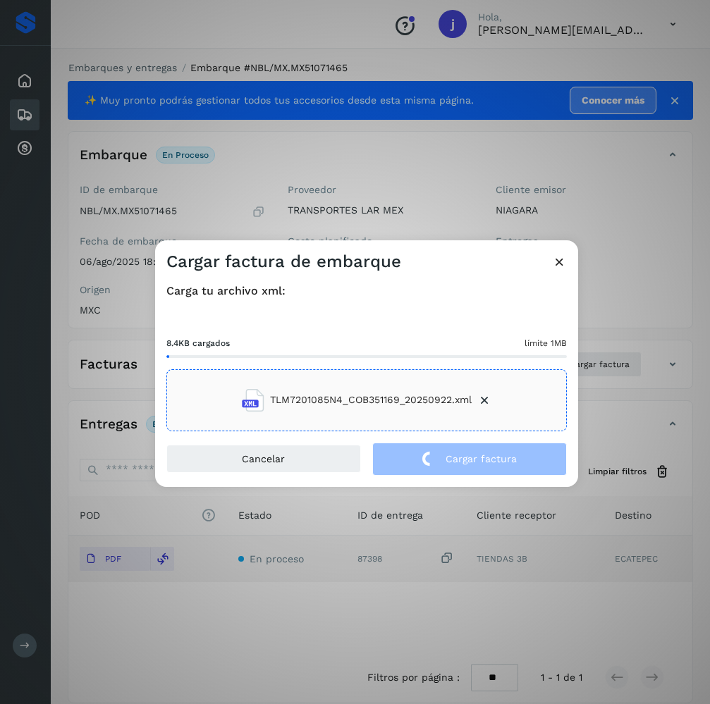
click at [302, 195] on div "Cargar factura de embarque Carga tu archivo xml: 8.4KB cargados límite 1MB TLM7…" at bounding box center [355, 352] width 710 height 704
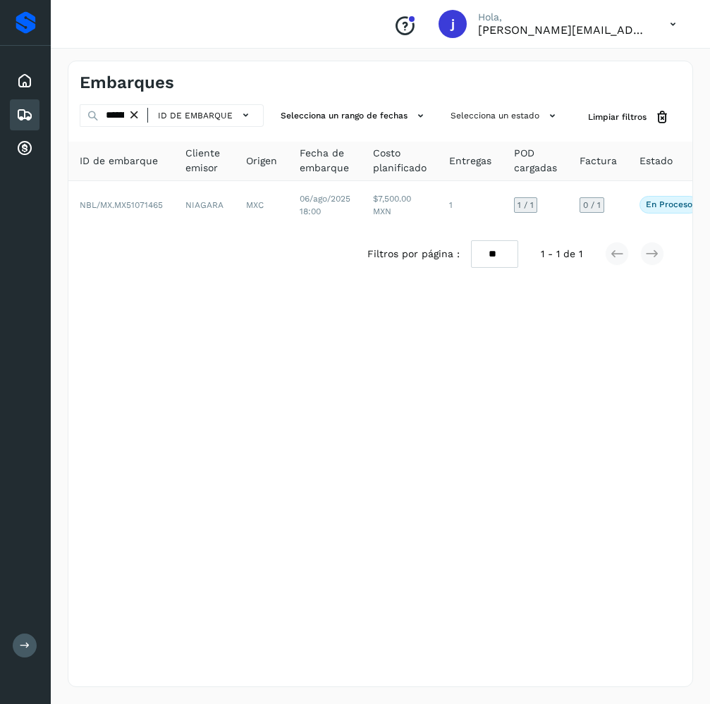
click at [133, 116] on icon at bounding box center [134, 115] width 15 height 15
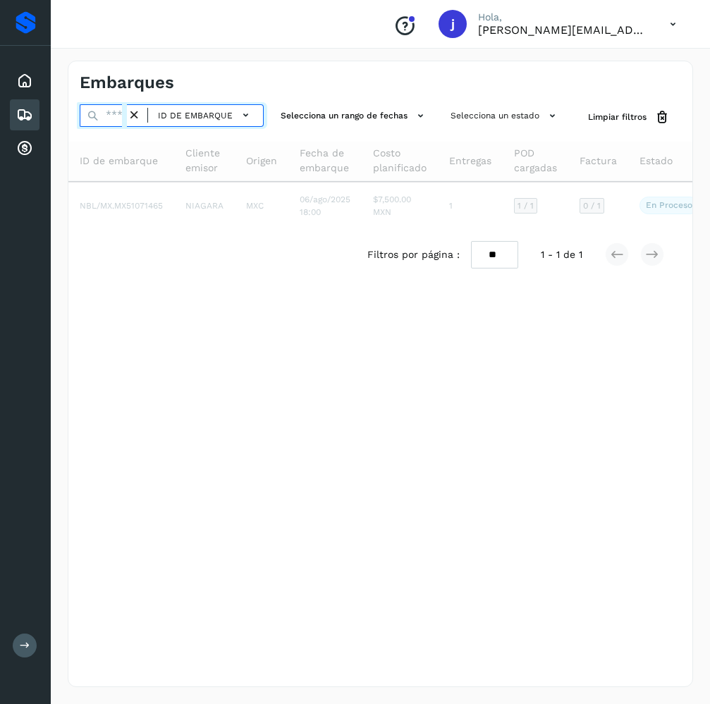
click at [101, 120] on input "text" at bounding box center [103, 115] width 47 height 23
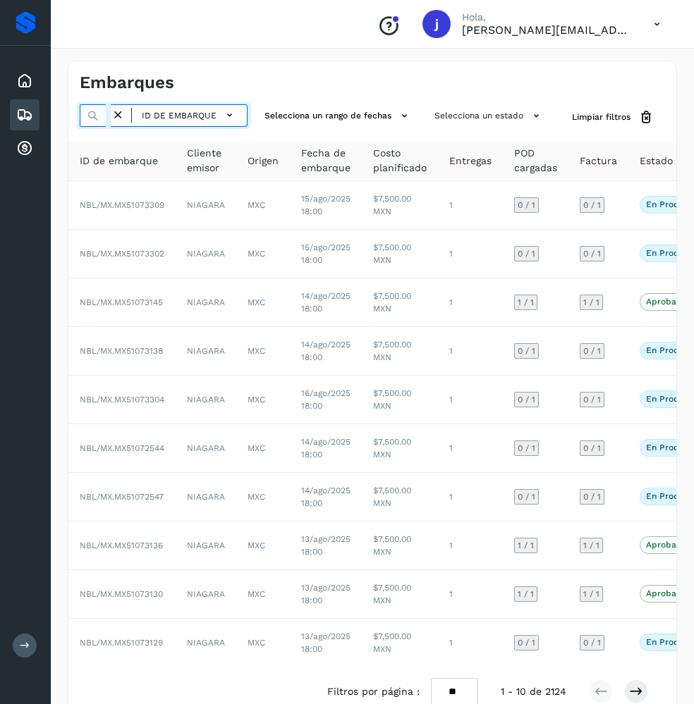
paste input "**********"
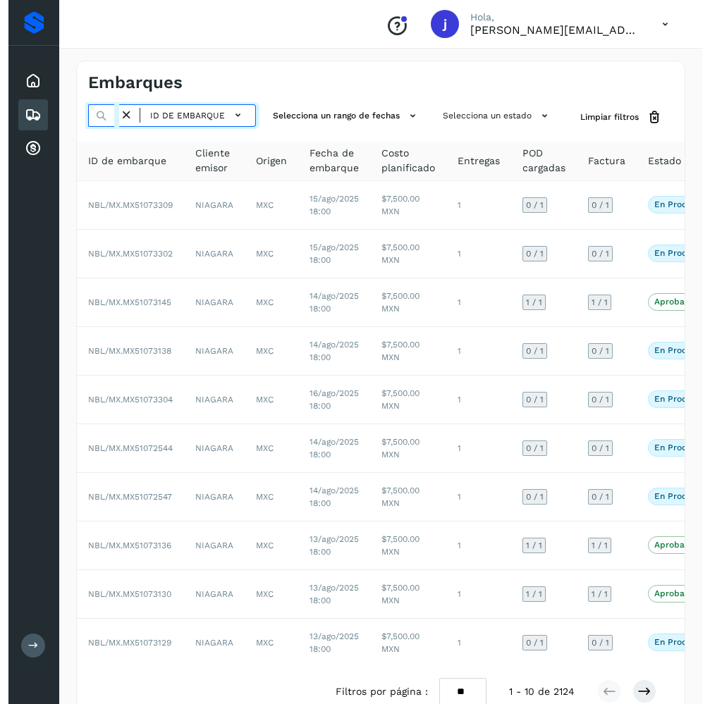
scroll to position [0, 52]
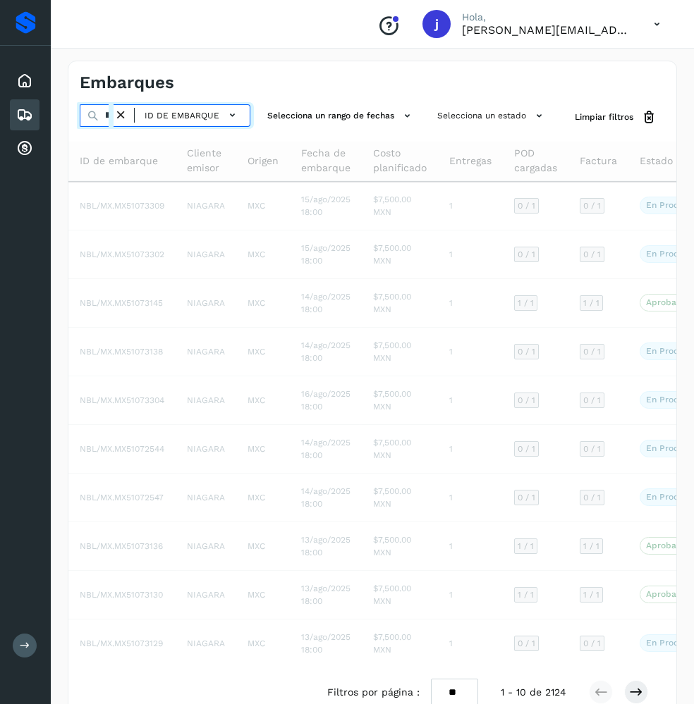
click at [101, 120] on input "**********" at bounding box center [97, 115] width 34 height 23
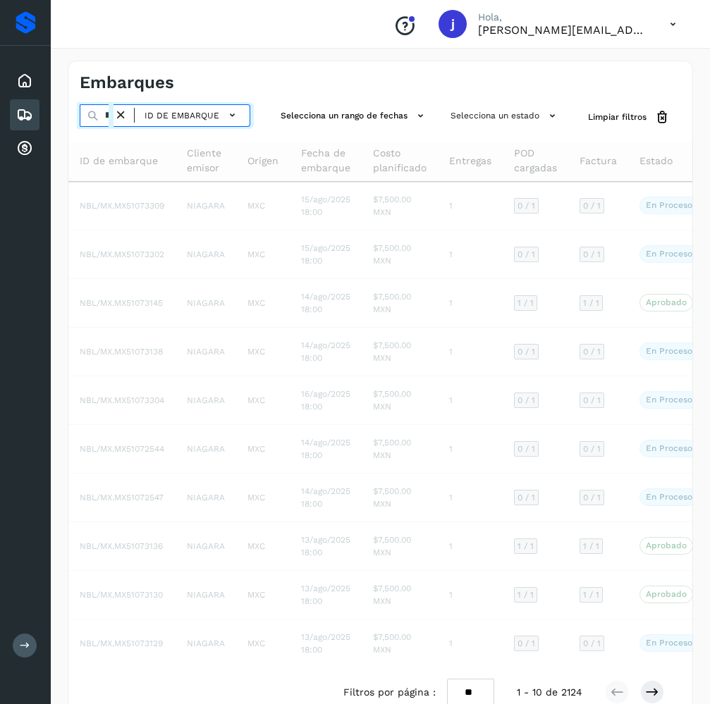
click at [101, 120] on input "**********" at bounding box center [97, 115] width 34 height 23
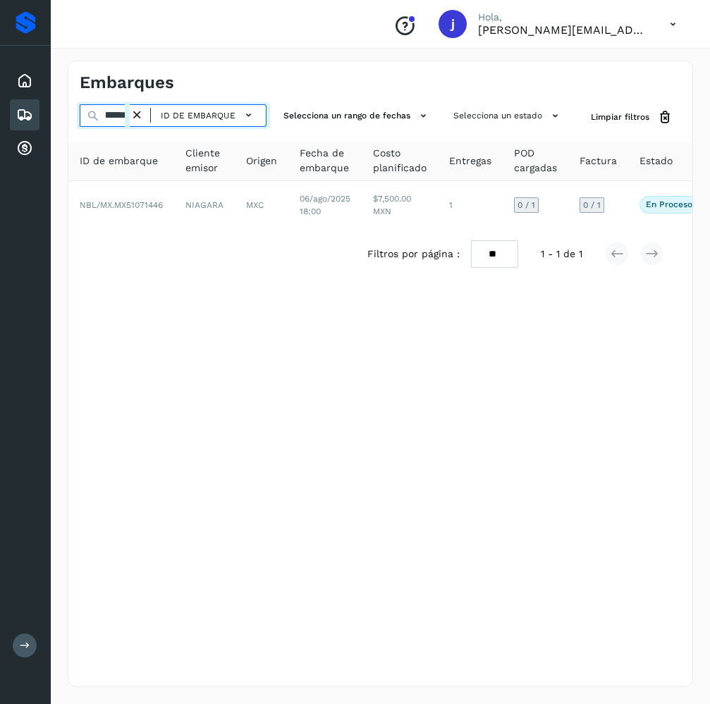
paste input "text"
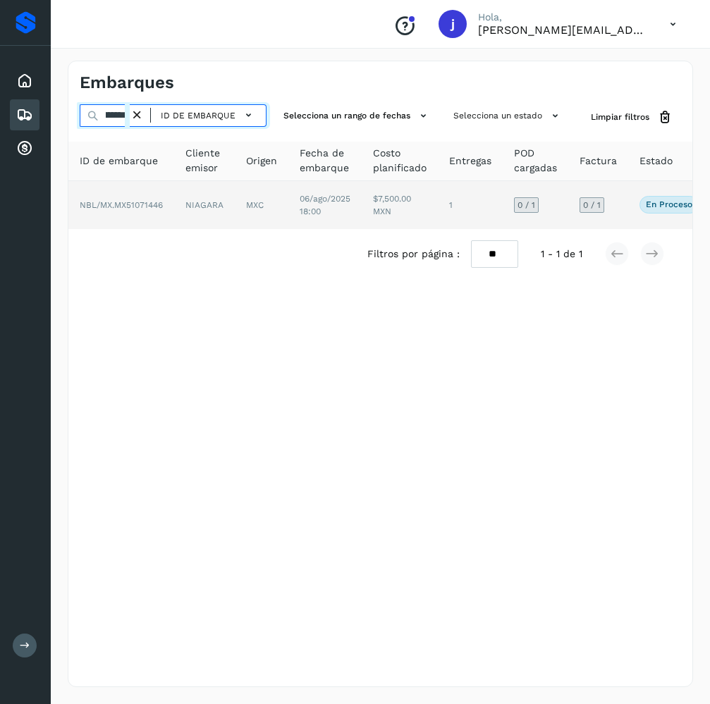
type input "**********"
click at [171, 209] on td "NBL/MX.MX51071446" at bounding box center [121, 205] width 106 height 48
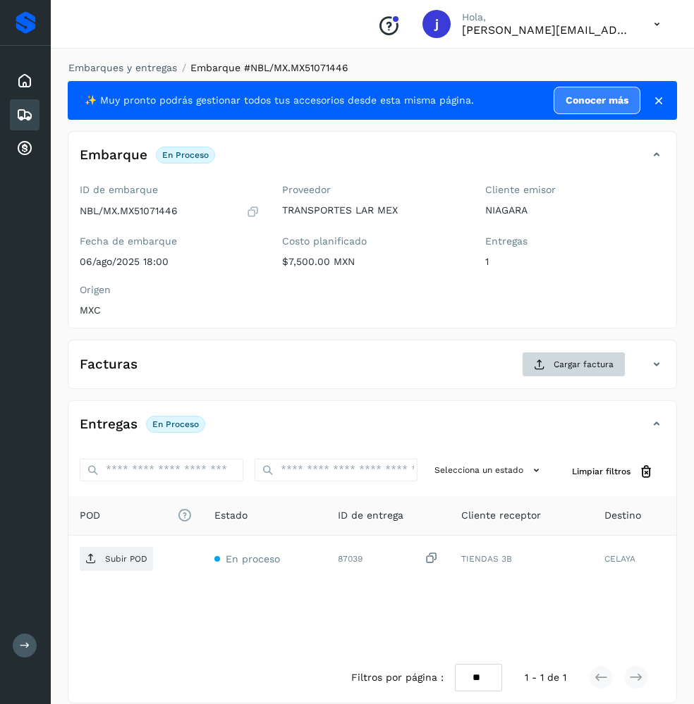
drag, startPoint x: 564, startPoint y: 338, endPoint x: 566, endPoint y: 355, distance: 16.4
click at [564, 338] on div "✨ Muy pronto podrás gestionar todos tus accesorios desde esta misma página. Con…" at bounding box center [372, 392] width 609 height 622
click at [567, 355] on button "Cargar factura" at bounding box center [574, 364] width 104 height 25
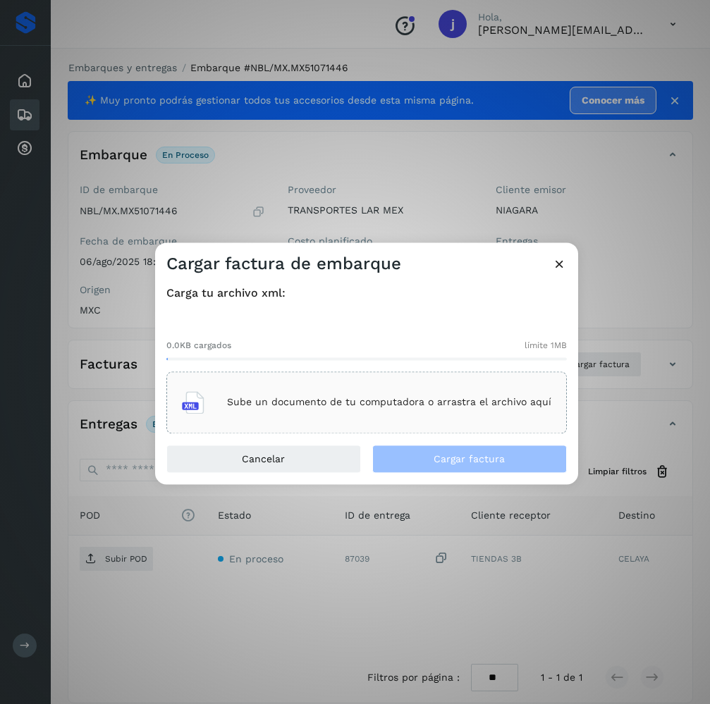
click at [392, 397] on p "Sube un documento de tu computadora o arrastra el archivo aquí" at bounding box center [389, 403] width 324 height 12
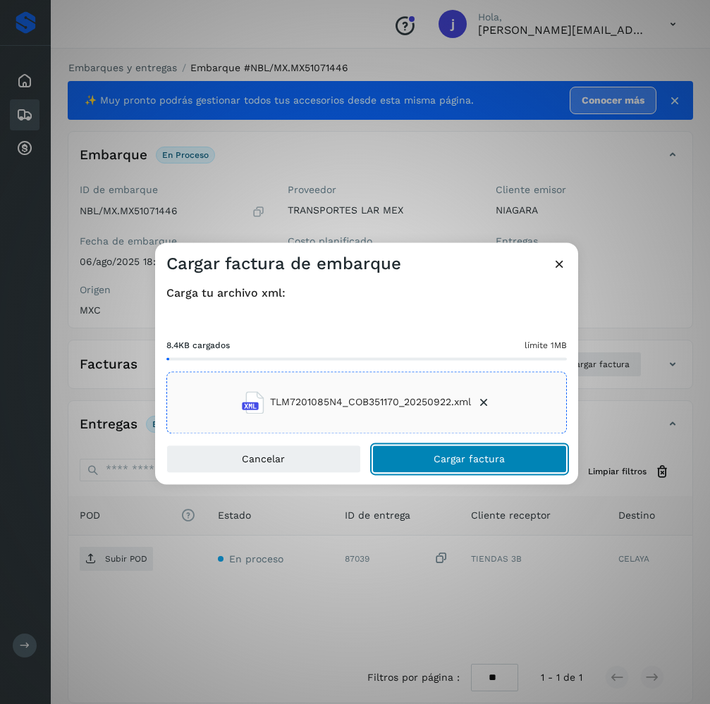
click at [507, 453] on button "Cargar factura" at bounding box center [469, 459] width 195 height 28
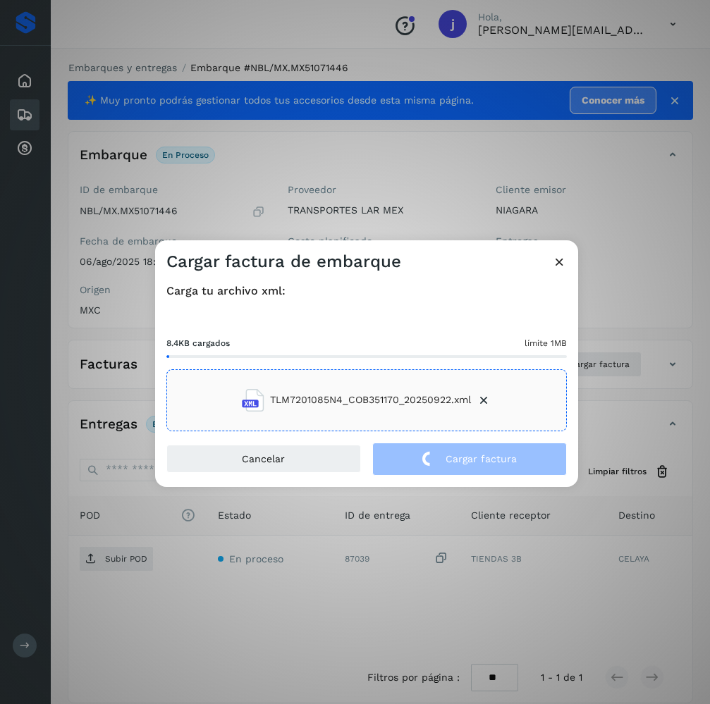
click at [141, 565] on div "Cargar factura de embarque Carga tu archivo xml: 8.4KB cargados límite 1MB TLM7…" at bounding box center [355, 352] width 710 height 704
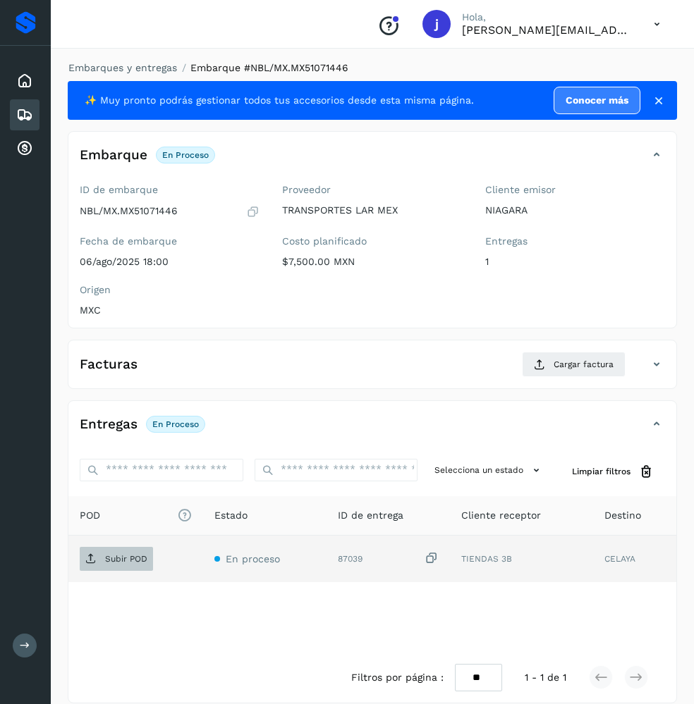
click at [105, 551] on span "Subir POD" at bounding box center [116, 559] width 73 height 23
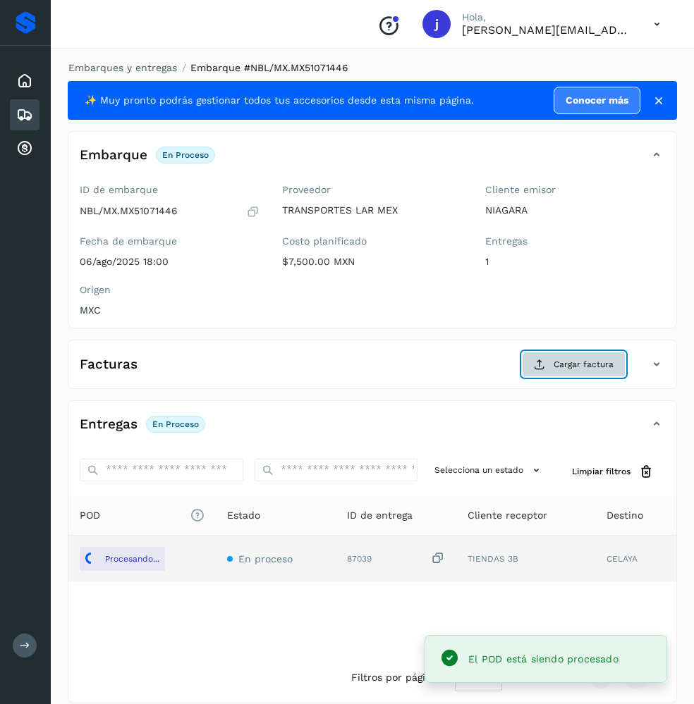
click at [570, 356] on button "Cargar factura" at bounding box center [574, 364] width 104 height 25
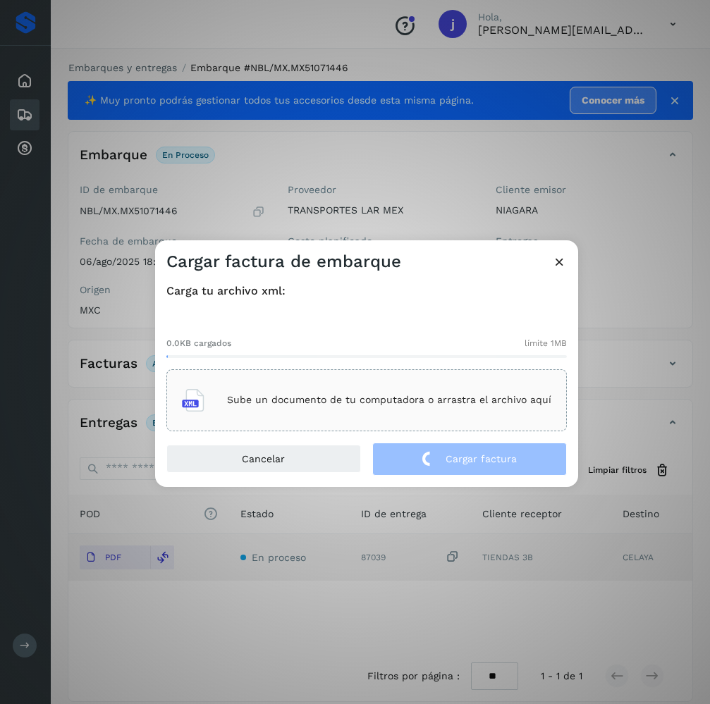
click at [347, 417] on div "Sube un documento de tu computadora o arrastra el archivo aquí" at bounding box center [366, 400] width 369 height 38
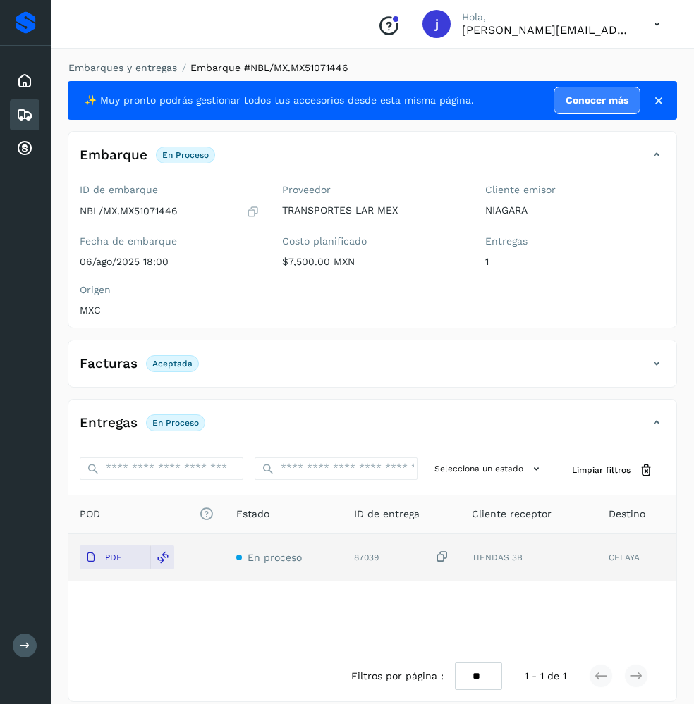
click at [639, 352] on div "Facturas Aceptada Estado Aceptada" at bounding box center [372, 364] width 609 height 48
click at [652, 359] on icon at bounding box center [656, 363] width 17 height 17
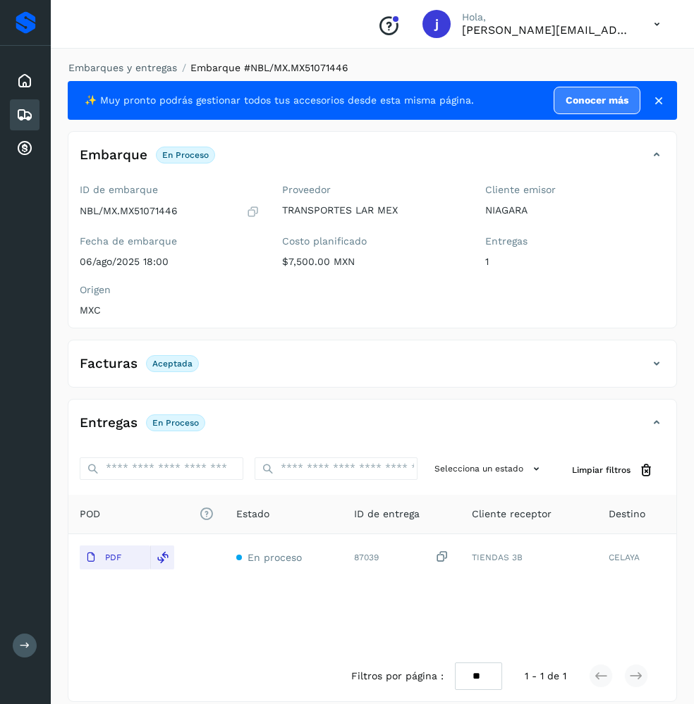
click at [658, 366] on icon at bounding box center [656, 363] width 17 height 17
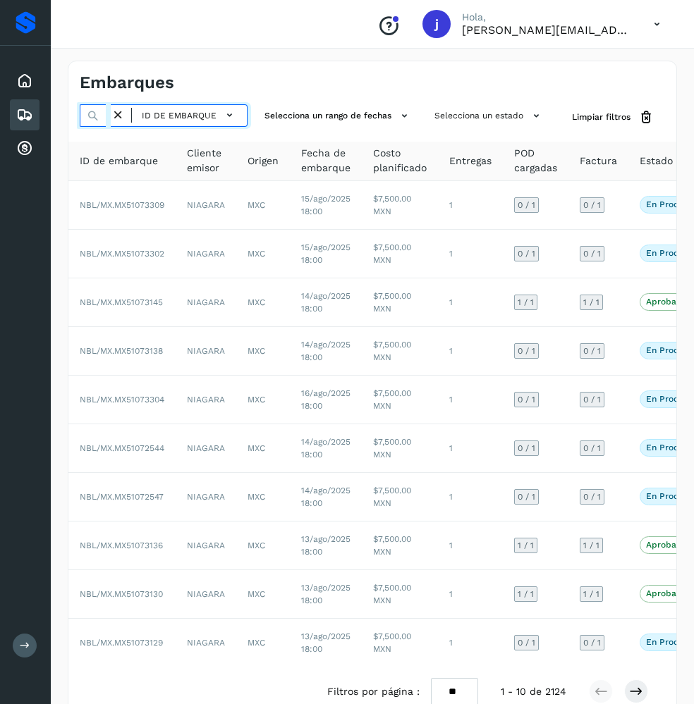
click at [106, 116] on input "text" at bounding box center [95, 115] width 31 height 23
paste input "**********"
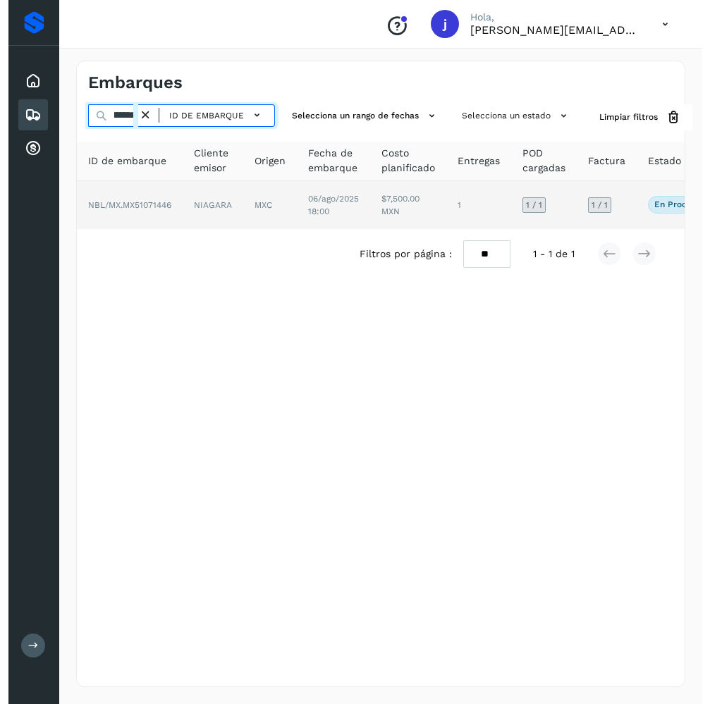
scroll to position [0, 36]
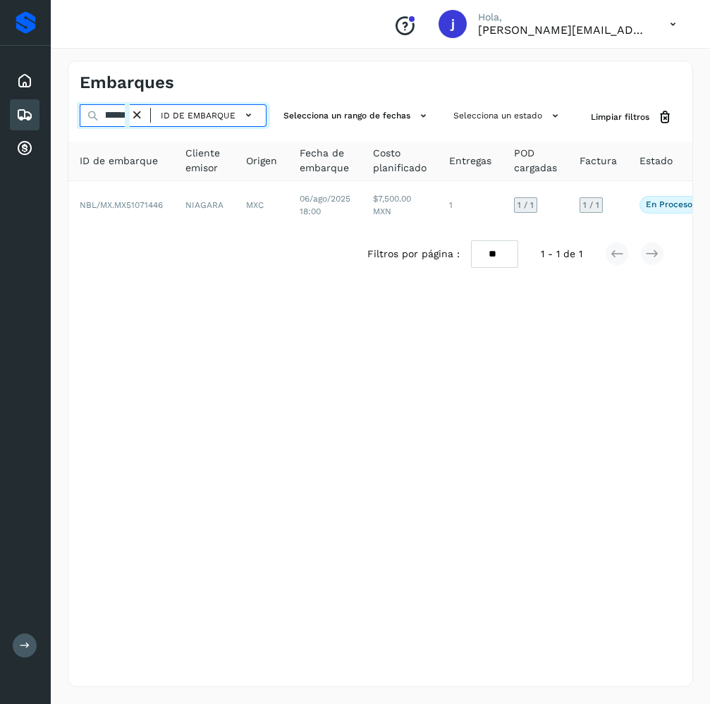
type input "**********"
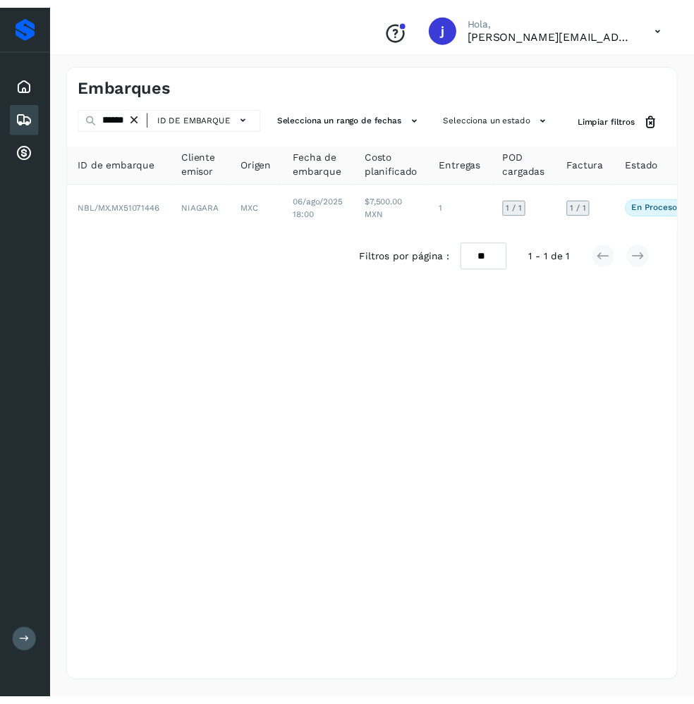
scroll to position [0, 0]
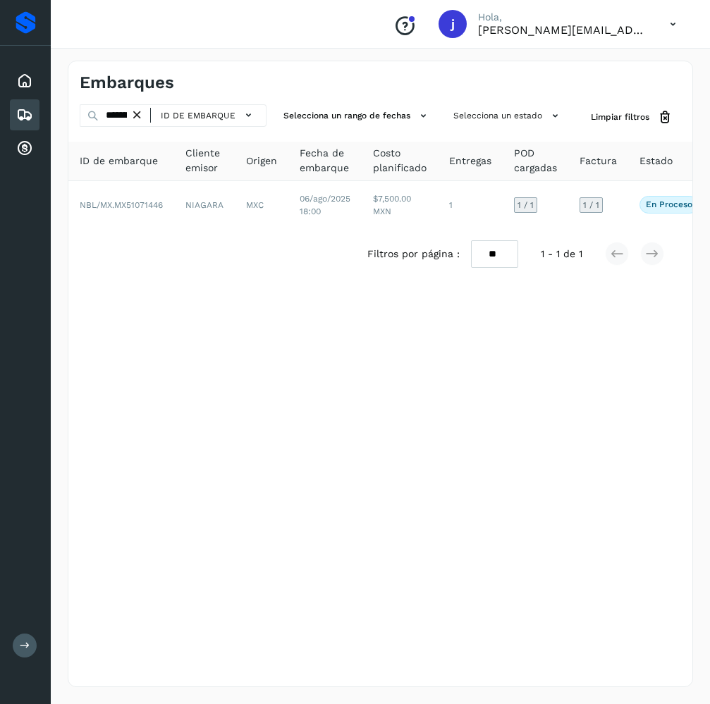
click at [142, 112] on icon at bounding box center [137, 115] width 15 height 15
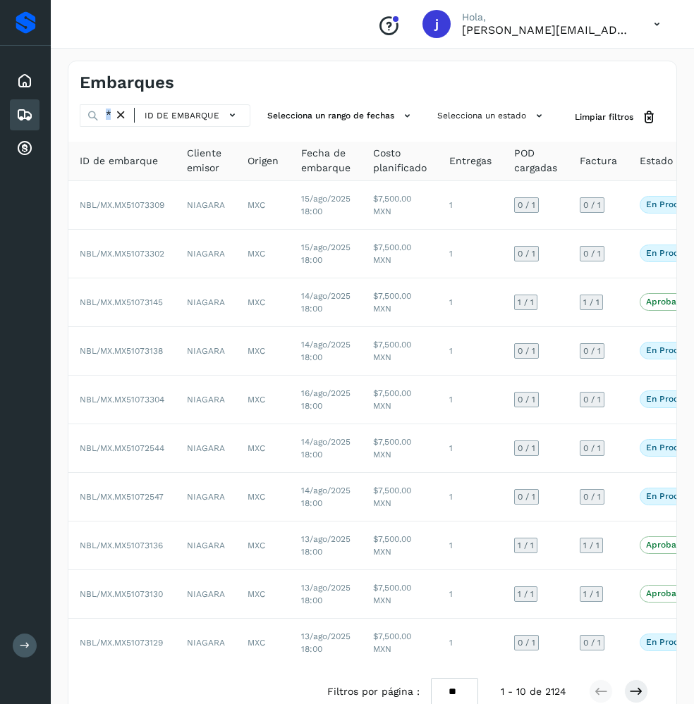
click at [138, 117] on div "ID de embarque" at bounding box center [186, 115] width 116 height 20
click at [106, 125] on input "text" at bounding box center [97, 115] width 34 height 23
click at [106, 121] on input "text" at bounding box center [97, 115] width 34 height 23
paste input "**********"
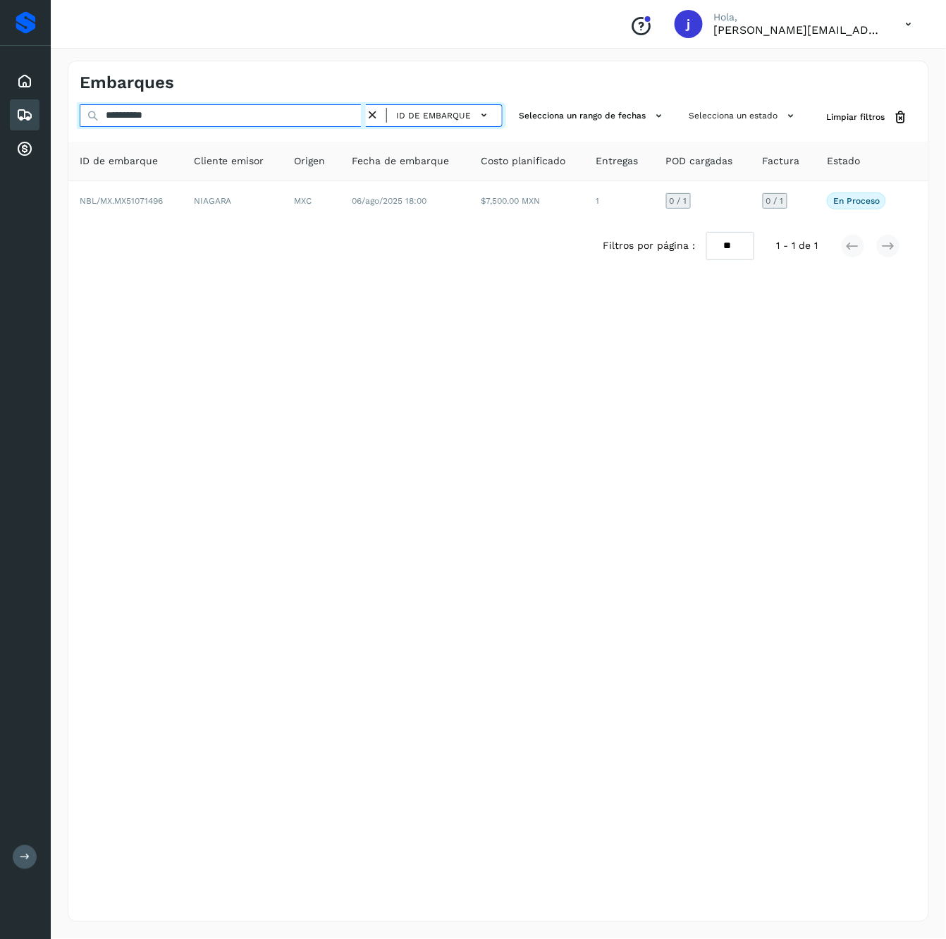
click at [289, 111] on input "**********" at bounding box center [223, 115] width 286 height 23
click at [243, 116] on input "**********" at bounding box center [223, 115] width 286 height 23
paste input "text"
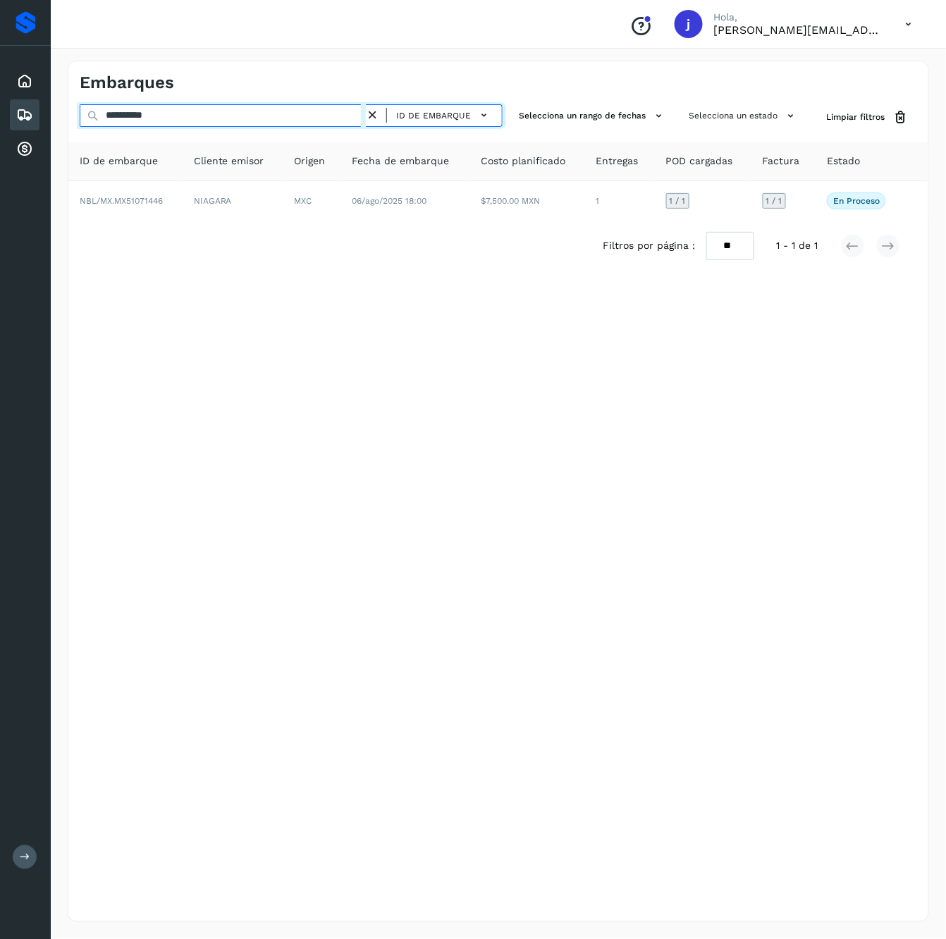
click at [331, 123] on input "**********" at bounding box center [223, 115] width 286 height 23
paste input "text"
type input "**********"
click at [305, 174] on th "Origen" at bounding box center [312, 161] width 58 height 39
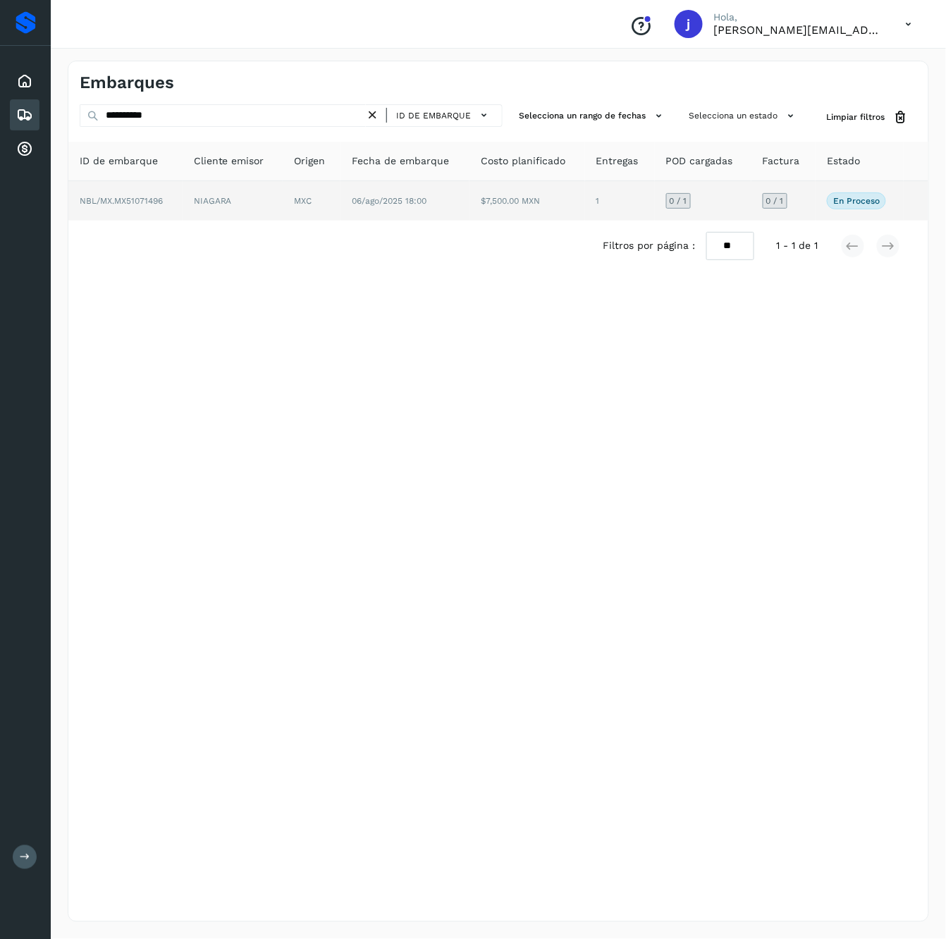
click at [297, 203] on td "MXC" at bounding box center [312, 200] width 58 height 39
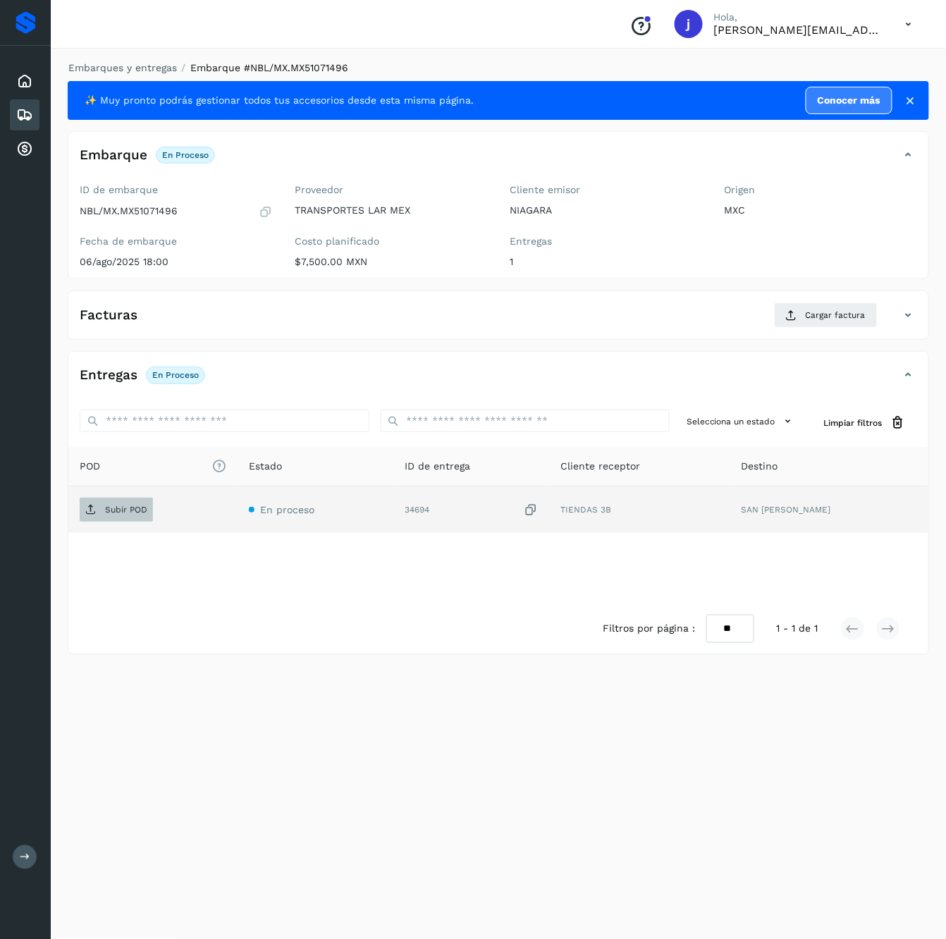
click at [130, 508] on p "Subir POD" at bounding box center [126, 510] width 42 height 10
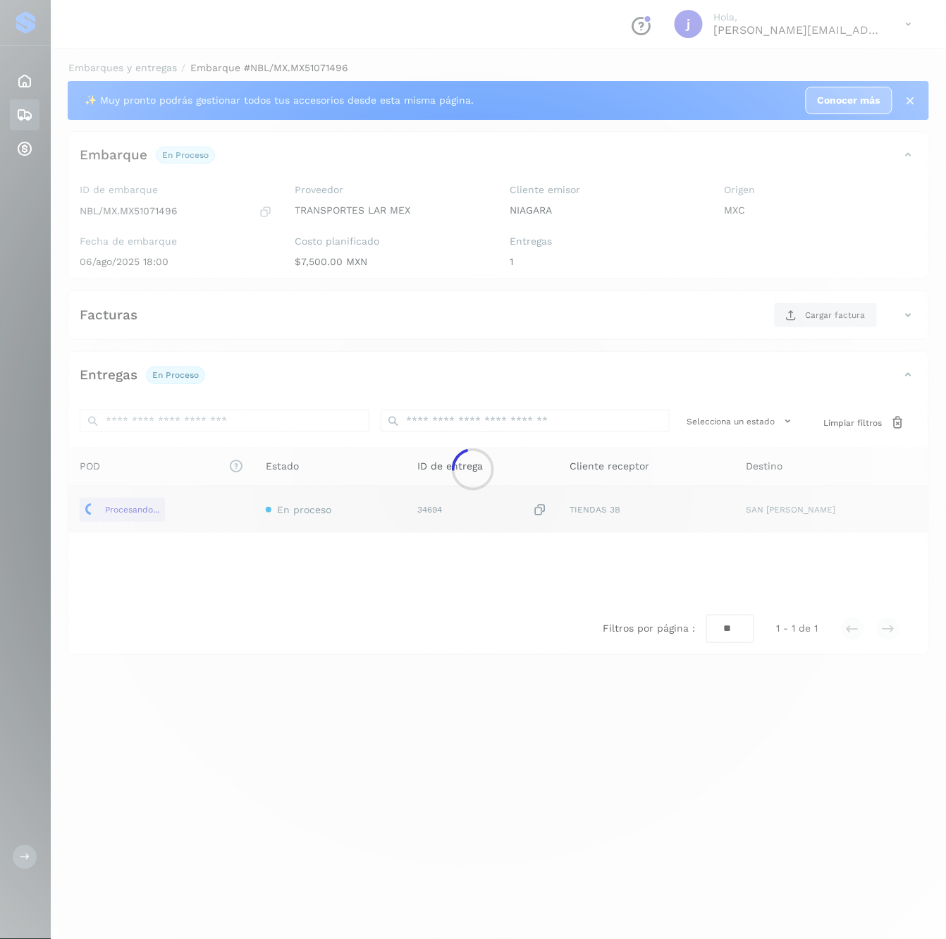
click at [709, 317] on div at bounding box center [473, 469] width 946 height 939
click at [709, 312] on div at bounding box center [473, 469] width 946 height 939
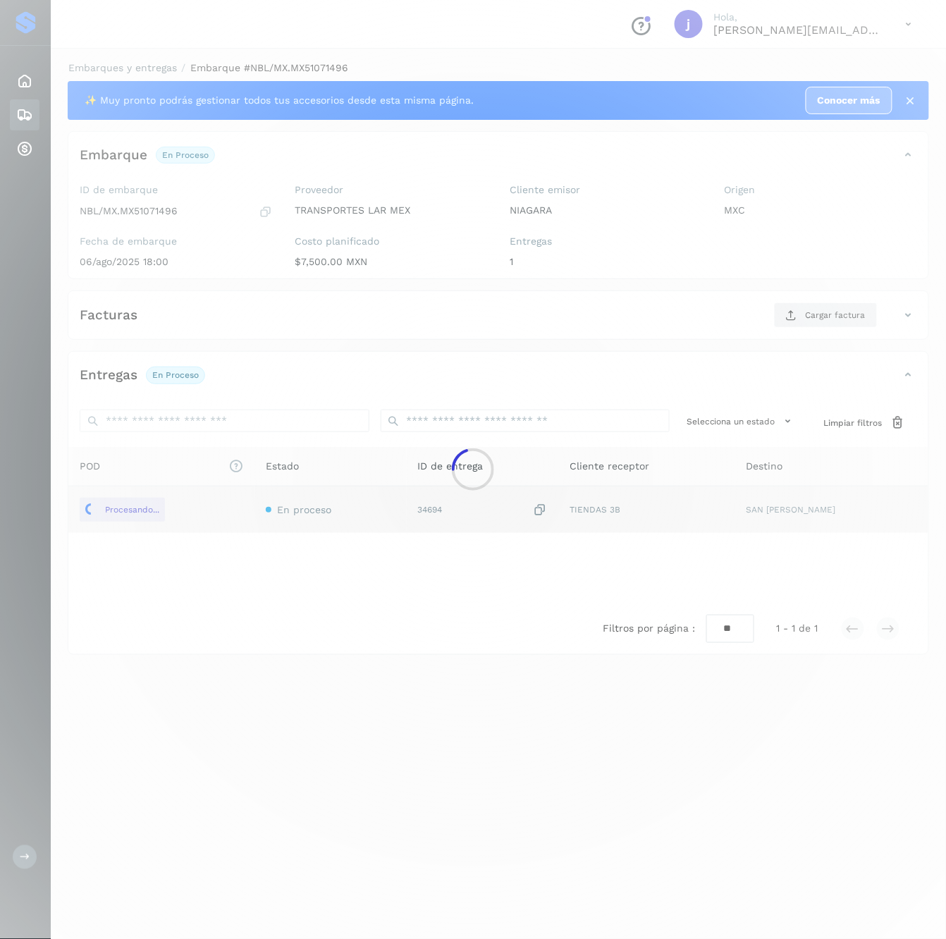
click at [709, 312] on div at bounding box center [473, 469] width 946 height 939
click at [709, 329] on div at bounding box center [473, 469] width 946 height 939
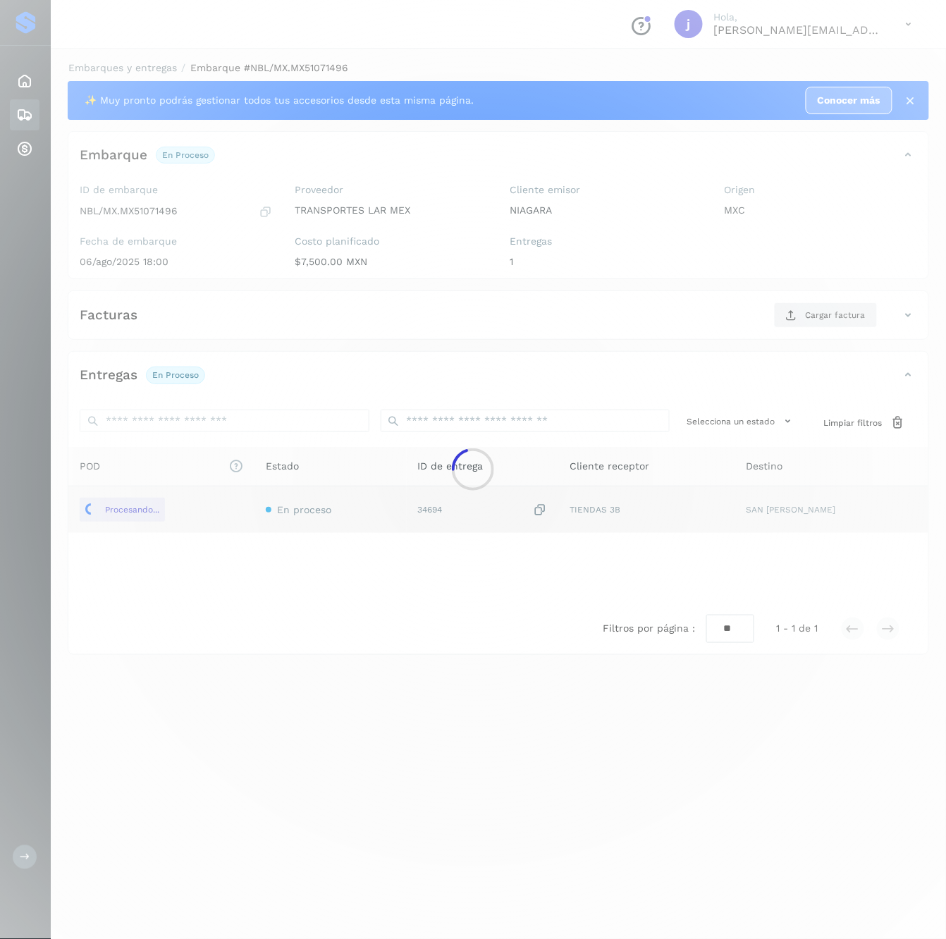
click at [709, 327] on div at bounding box center [473, 469] width 946 height 939
click at [709, 324] on div at bounding box center [473, 469] width 946 height 939
click at [709, 323] on div at bounding box center [473, 469] width 946 height 939
click at [709, 331] on div "Facturas Cargar factura" at bounding box center [498, 320] width 860 height 37
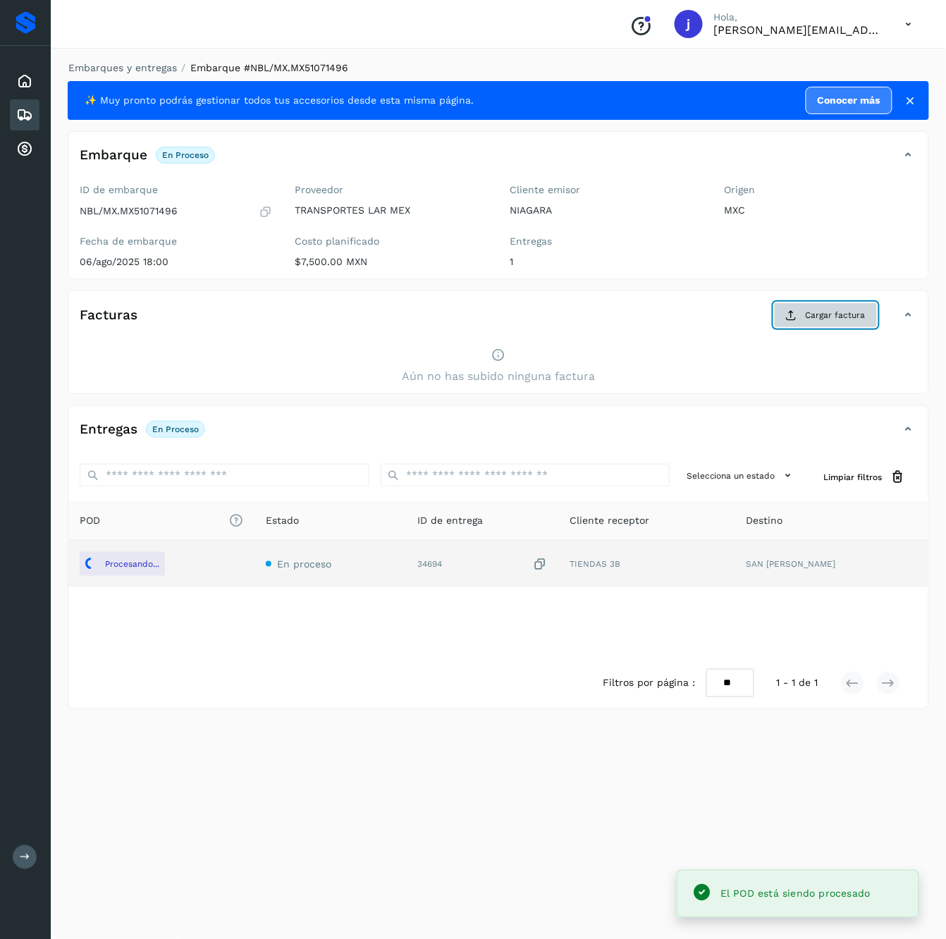
click at [709, 318] on span "Cargar factura" at bounding box center [836, 315] width 60 height 13
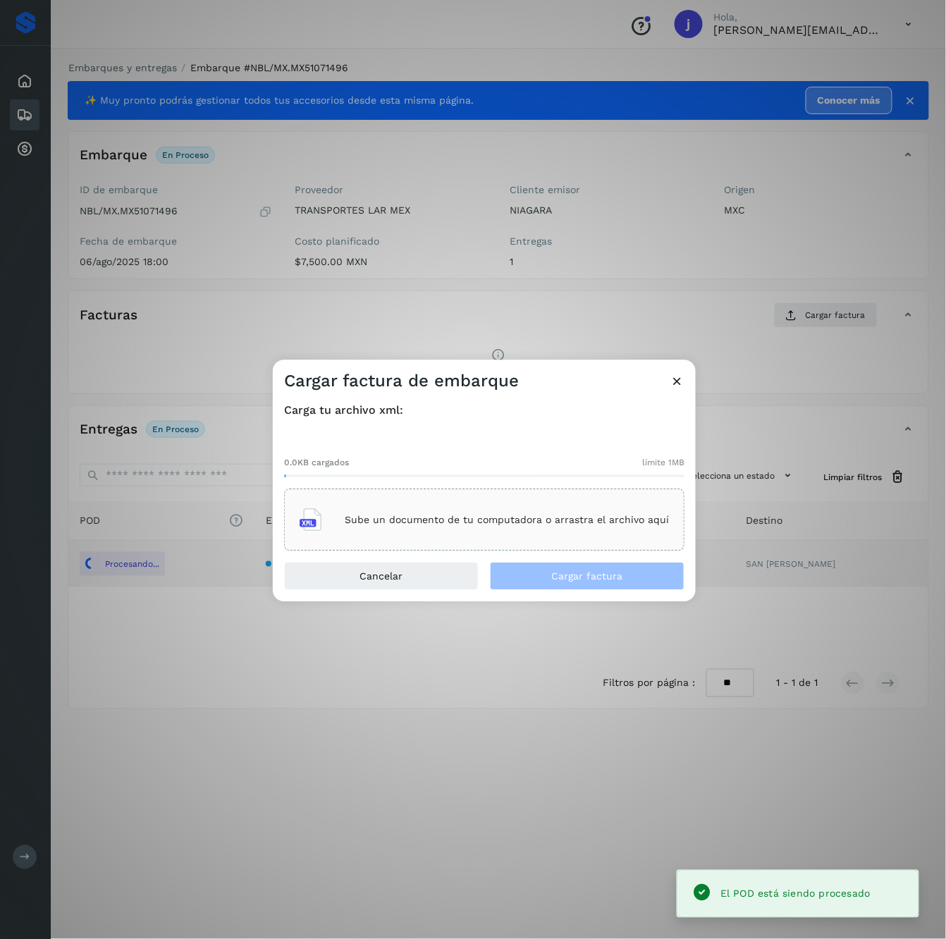
click at [501, 527] on div "Sube un documento de tu computadora o arrastra el archivo aquí" at bounding box center [484, 520] width 369 height 38
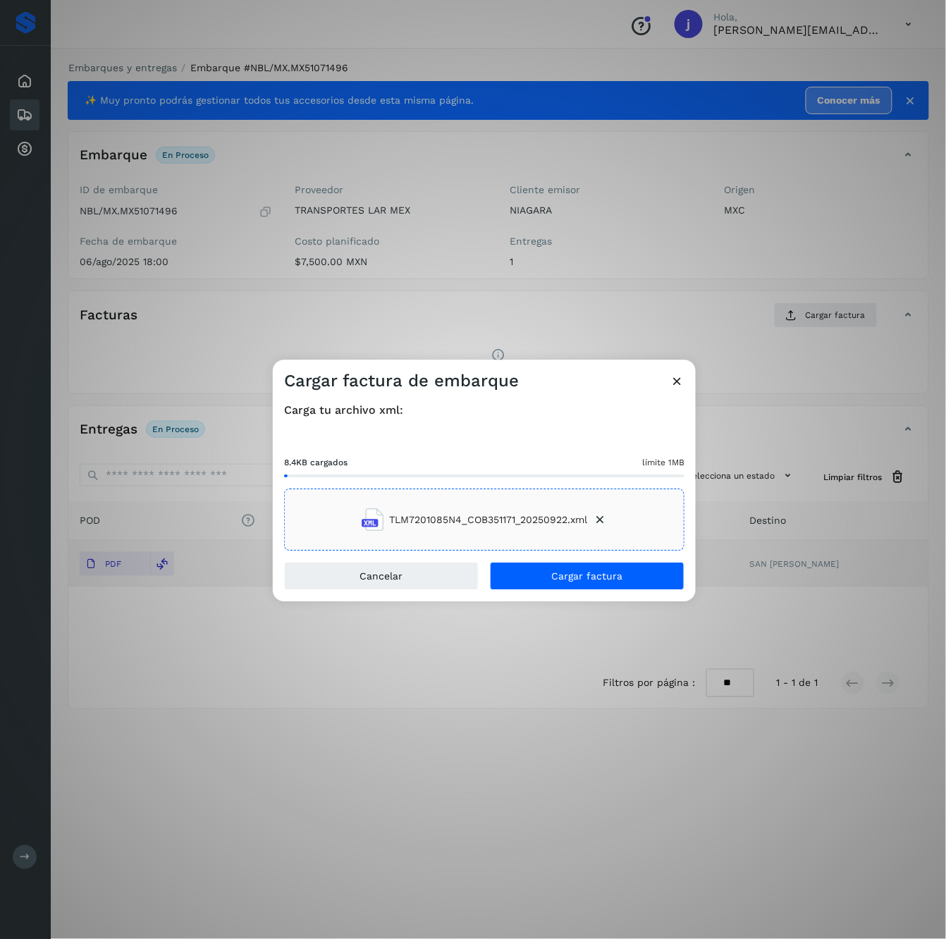
click at [588, 560] on div "Carga tu archivo xml: 8.4KB cargados límite 1MB TLM7201085N4_COB351171_20250922…" at bounding box center [484, 477] width 423 height 170
click at [589, 578] on span "Cargar factura" at bounding box center [587, 577] width 71 height 10
click at [578, 281] on div "Cargar factura de embarque Carga tu archivo xml: 8.4KB cargados límite 1MB TLM7…" at bounding box center [473, 469] width 946 height 939
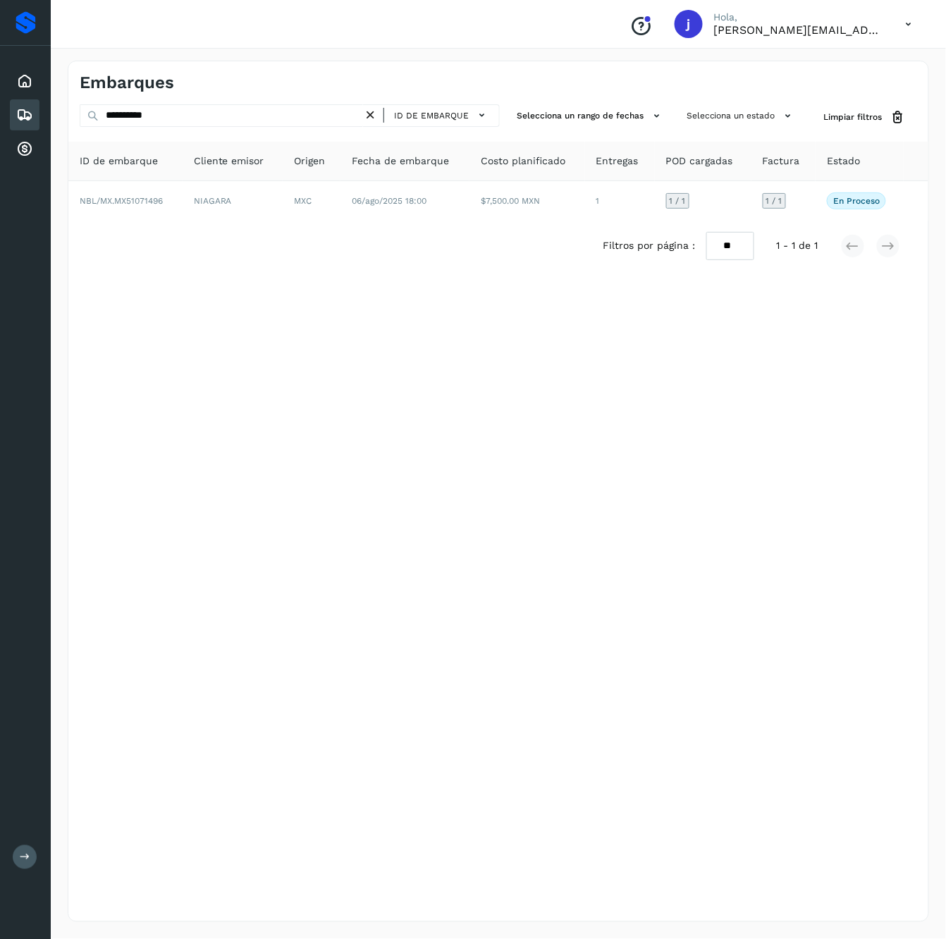
click at [384, 112] on div "ID de embarque" at bounding box center [436, 115] width 116 height 20
click at [371, 120] on icon at bounding box center [370, 115] width 15 height 15
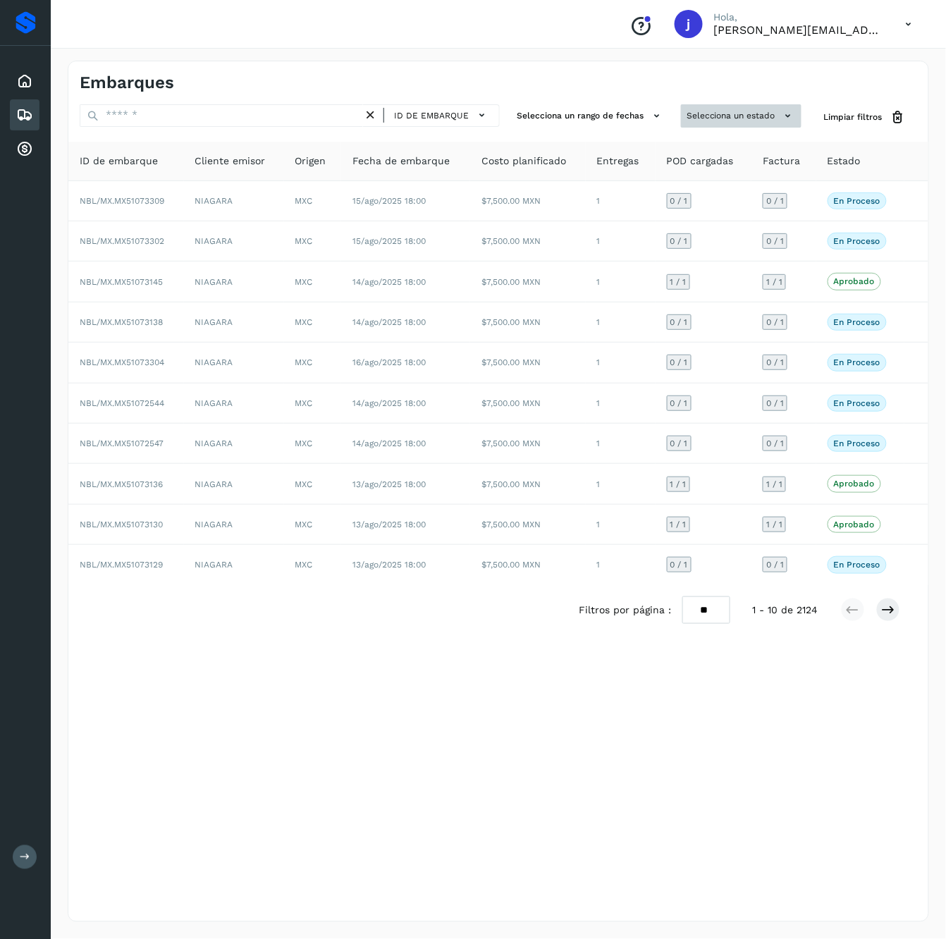
click at [709, 110] on button "Selecciona un estado" at bounding box center [741, 115] width 121 height 23
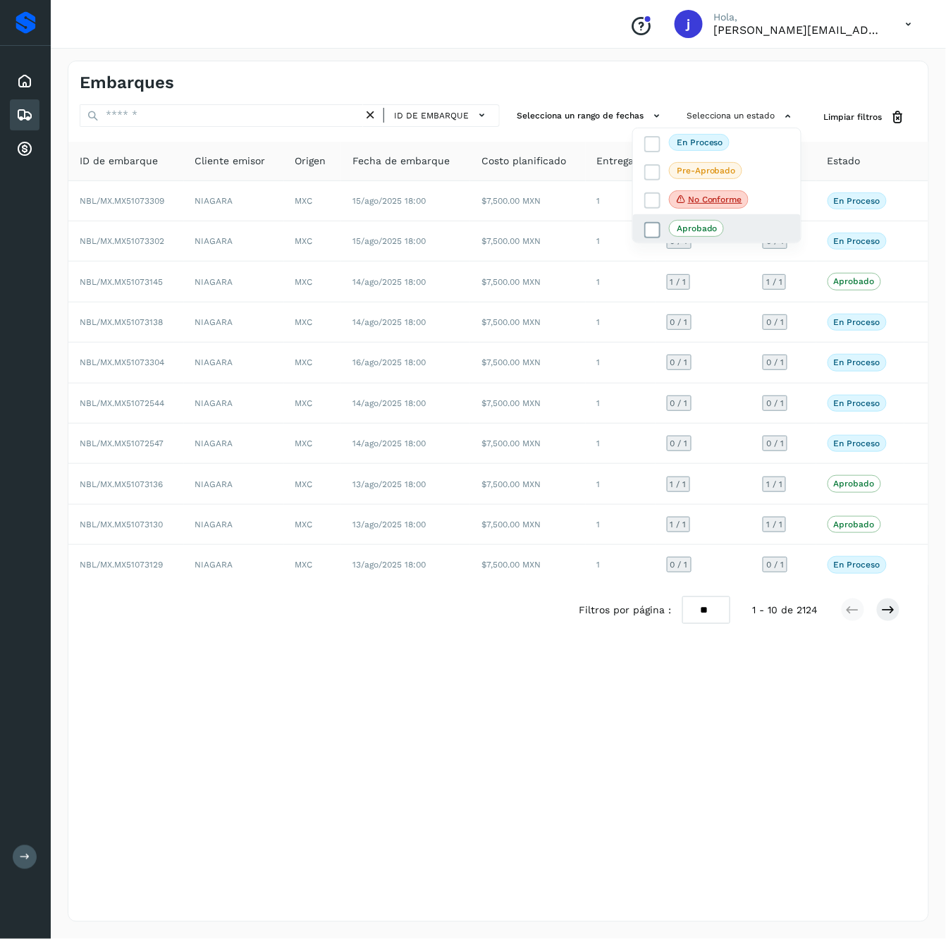
click at [672, 226] on span "Aprobado" at bounding box center [696, 228] width 55 height 17
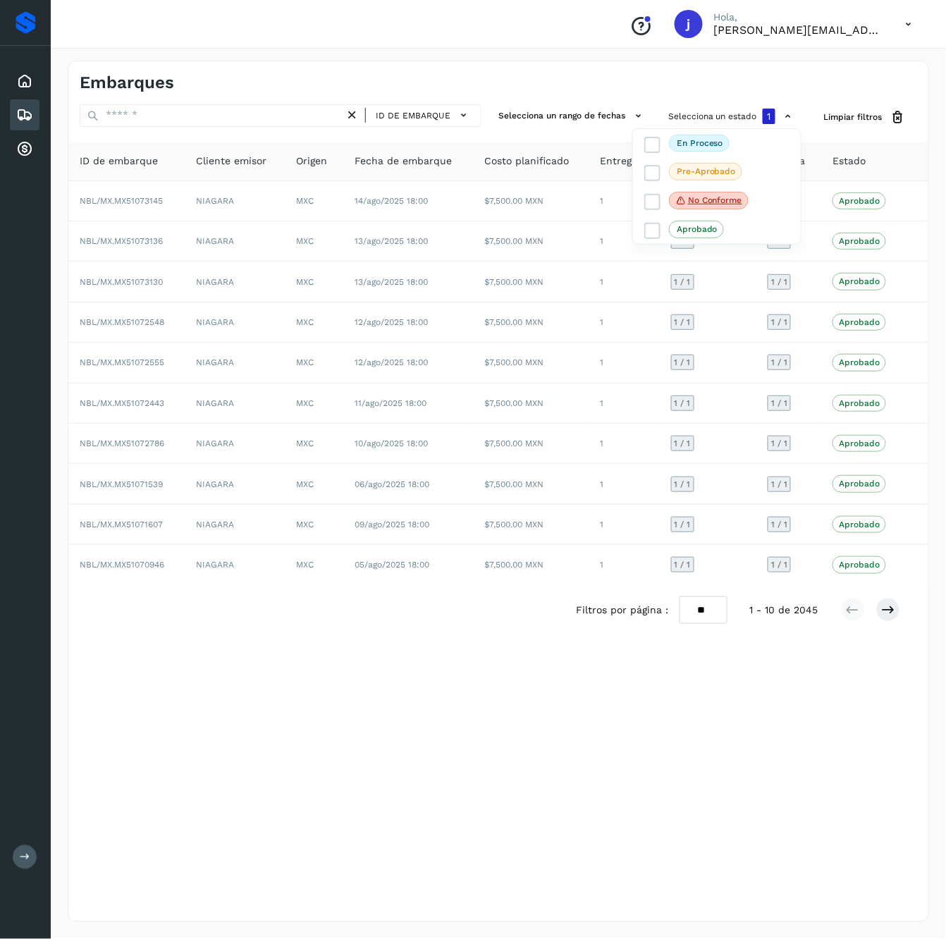
click at [694, 626] on div at bounding box center [473, 469] width 946 height 939
click at [689, 608] on select "** ** **" at bounding box center [704, 610] width 48 height 28
click at [680, 603] on select "** ** **" at bounding box center [704, 610] width 48 height 28
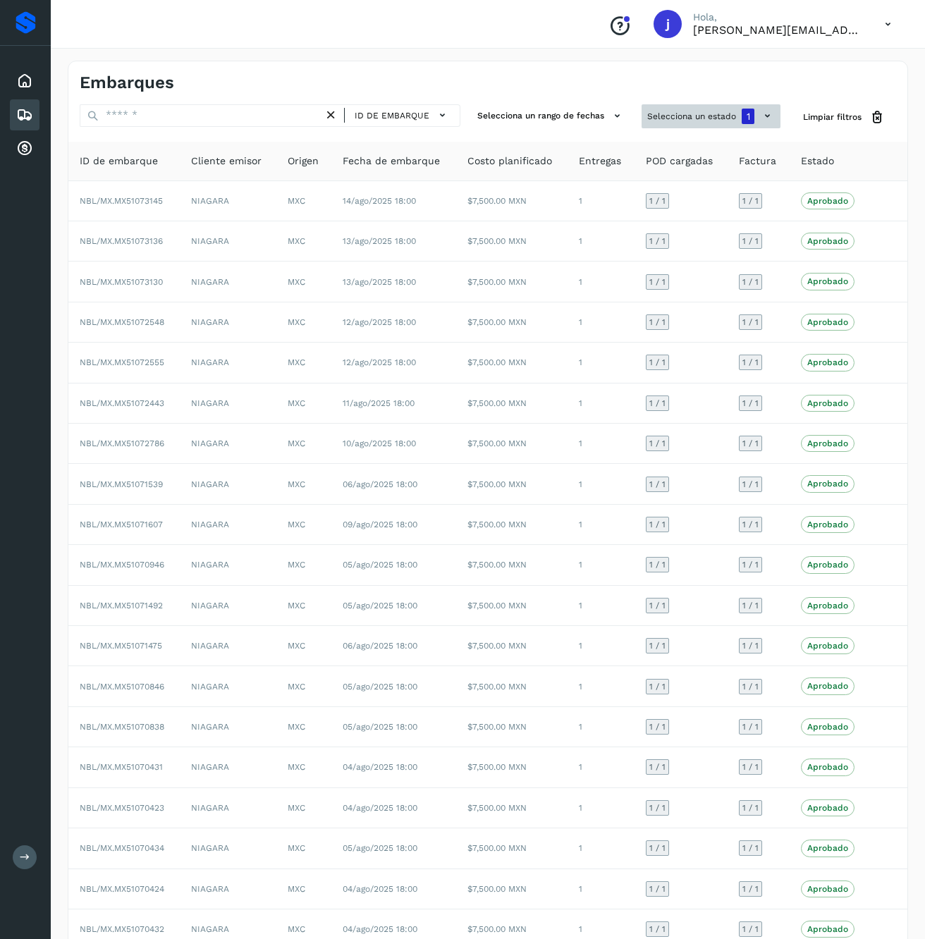
click at [670, 116] on button "Selecciona un estado 1" at bounding box center [711, 116] width 139 height 24
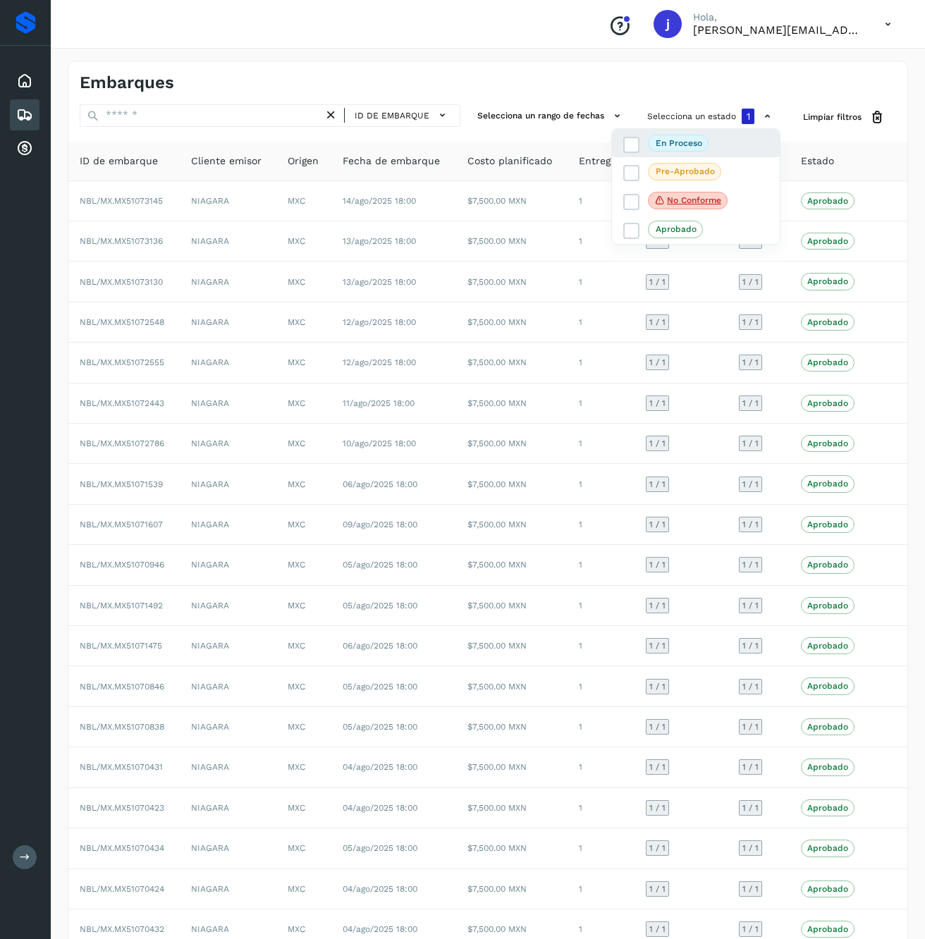
click at [698, 154] on div "En proceso" at bounding box center [696, 143] width 168 height 28
click at [652, 226] on span "Aprobado" at bounding box center [675, 229] width 55 height 17
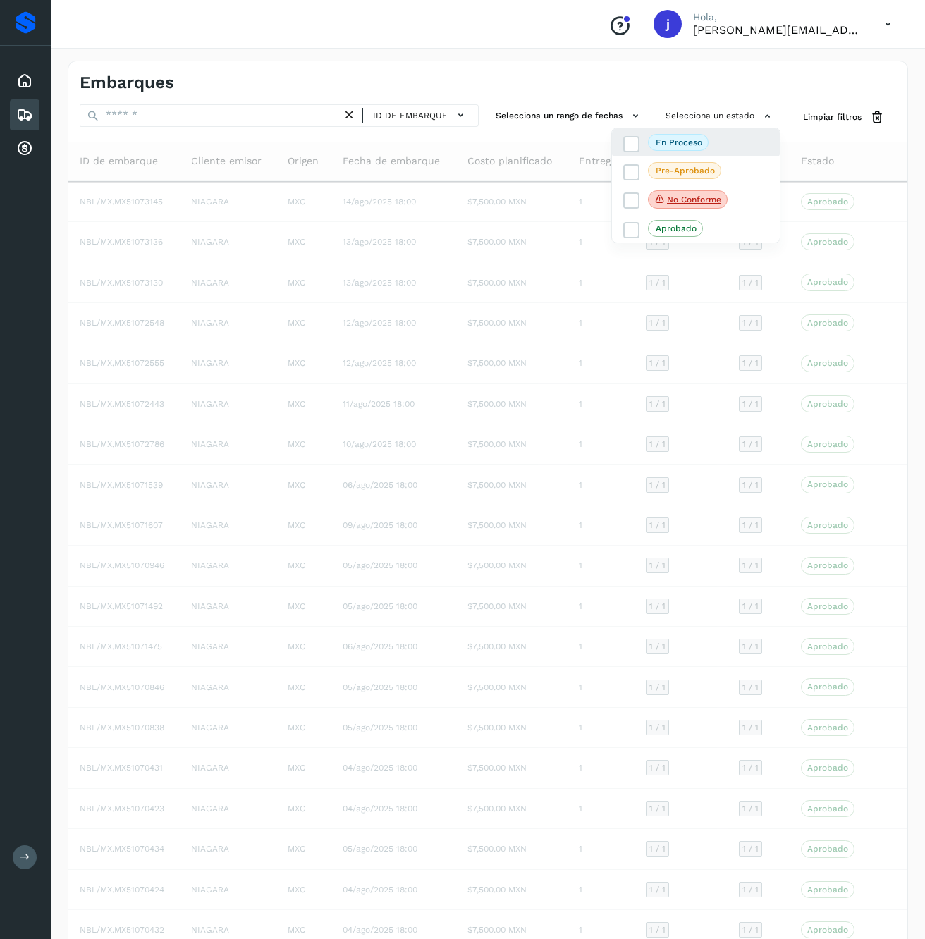
click at [638, 154] on div "En proceso" at bounding box center [696, 142] width 168 height 28
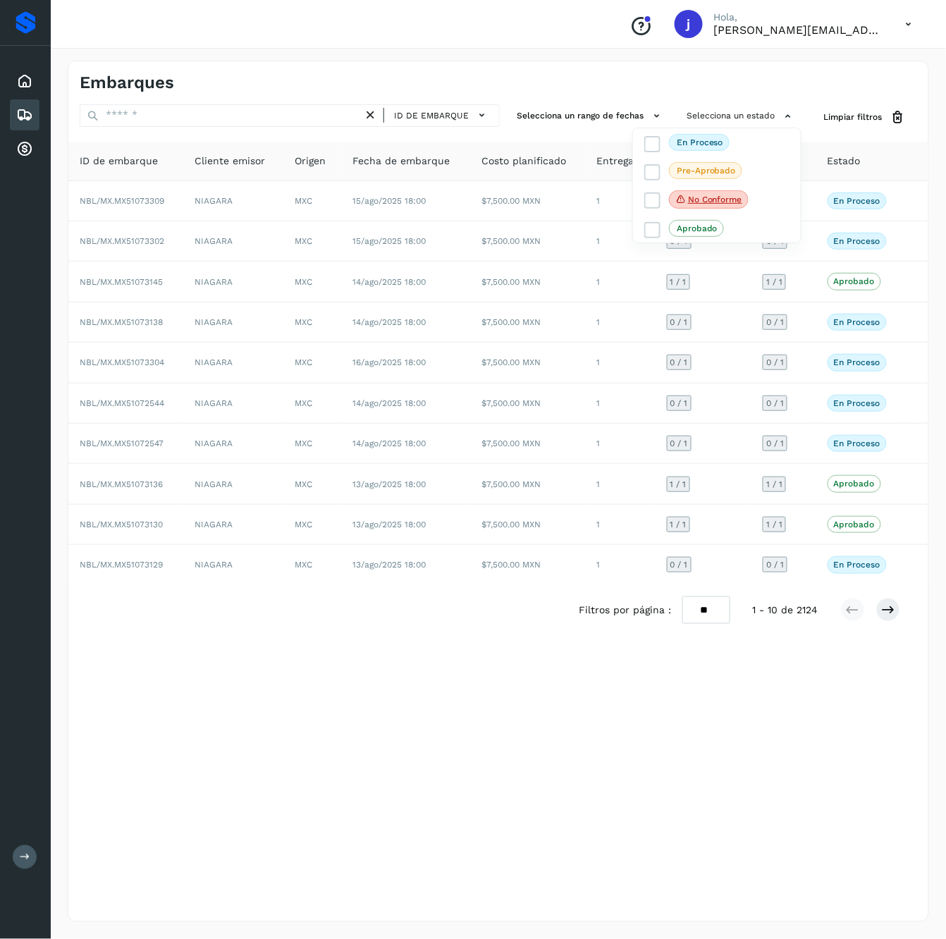
click at [709, 609] on div at bounding box center [473, 469] width 946 height 939
click at [709, 95] on div "Embarques ID de embarque Selecciona un rango de fechas Selecciona un estado Lim…" at bounding box center [498, 491] width 861 height 861
click at [709, 104] on button "Selecciona un estado" at bounding box center [741, 115] width 121 height 23
click at [654, 141] on icon at bounding box center [653, 144] width 14 height 14
click at [709, 614] on div at bounding box center [473, 469] width 946 height 939
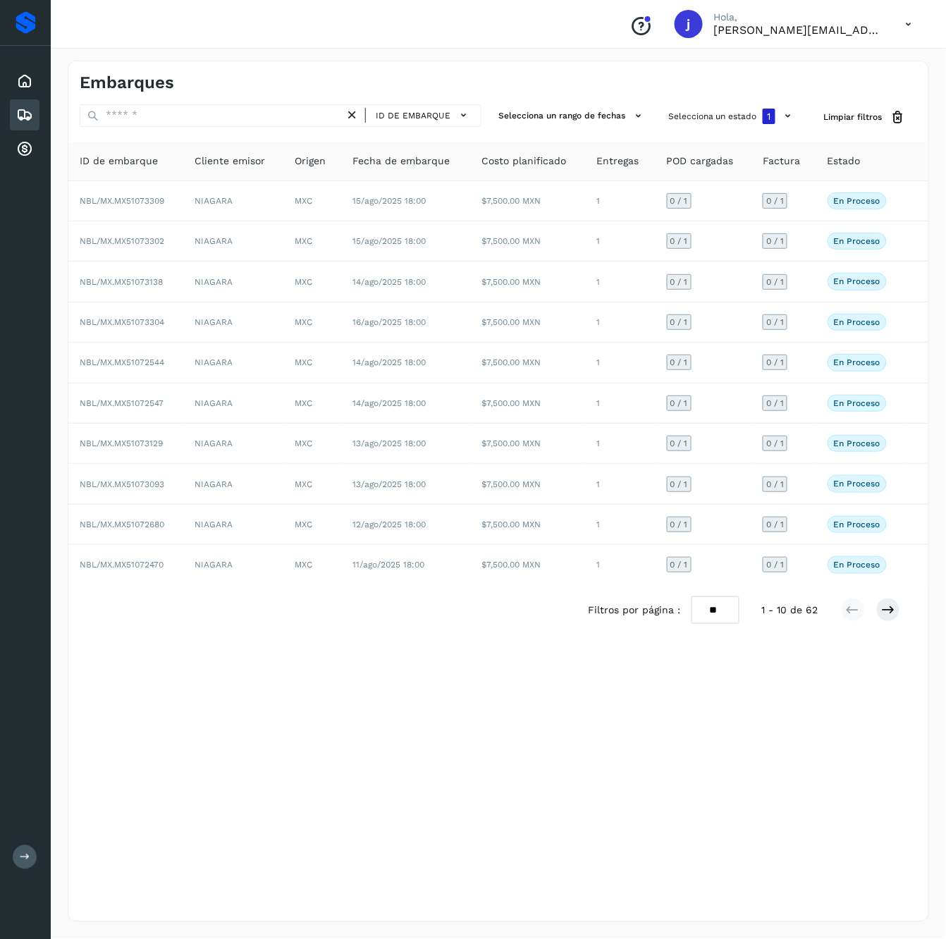
click at [709, 618] on select "** ** **" at bounding box center [716, 610] width 48 height 28
select select "**"
click at [692, 603] on select "** ** **" at bounding box center [716, 610] width 48 height 28
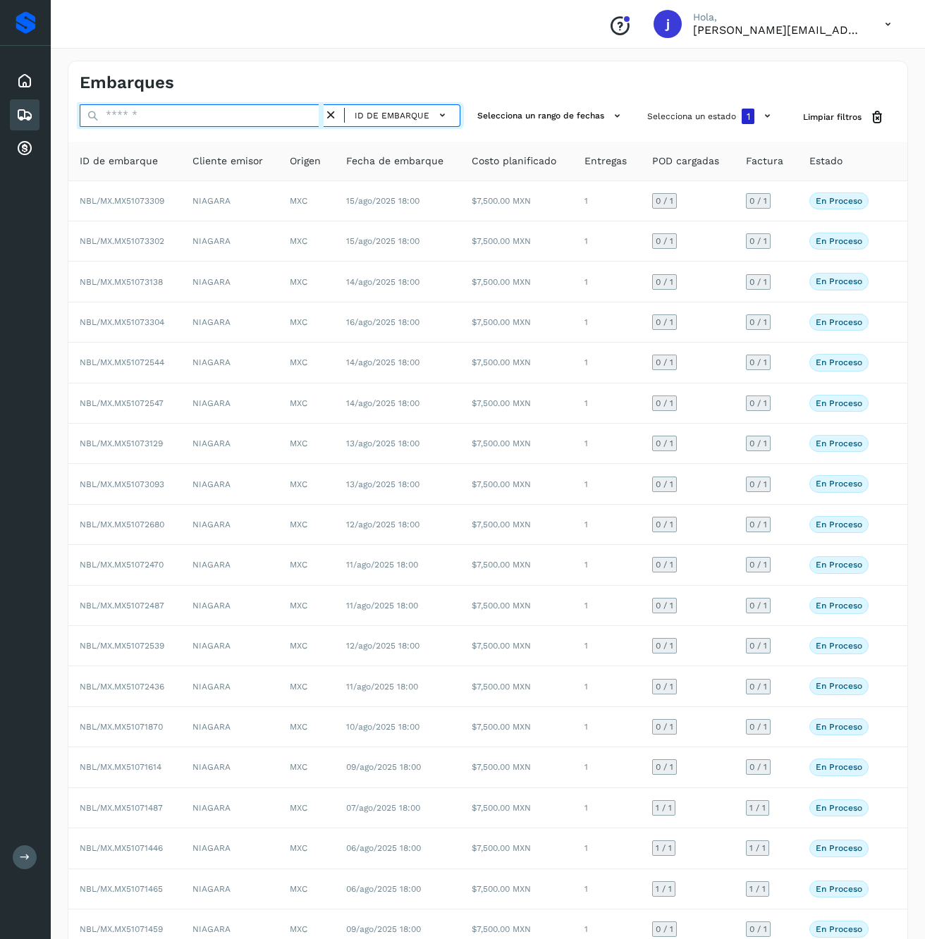
click at [136, 123] on input "text" at bounding box center [202, 115] width 244 height 23
paste input "**********"
type input "**********"
select select "**"
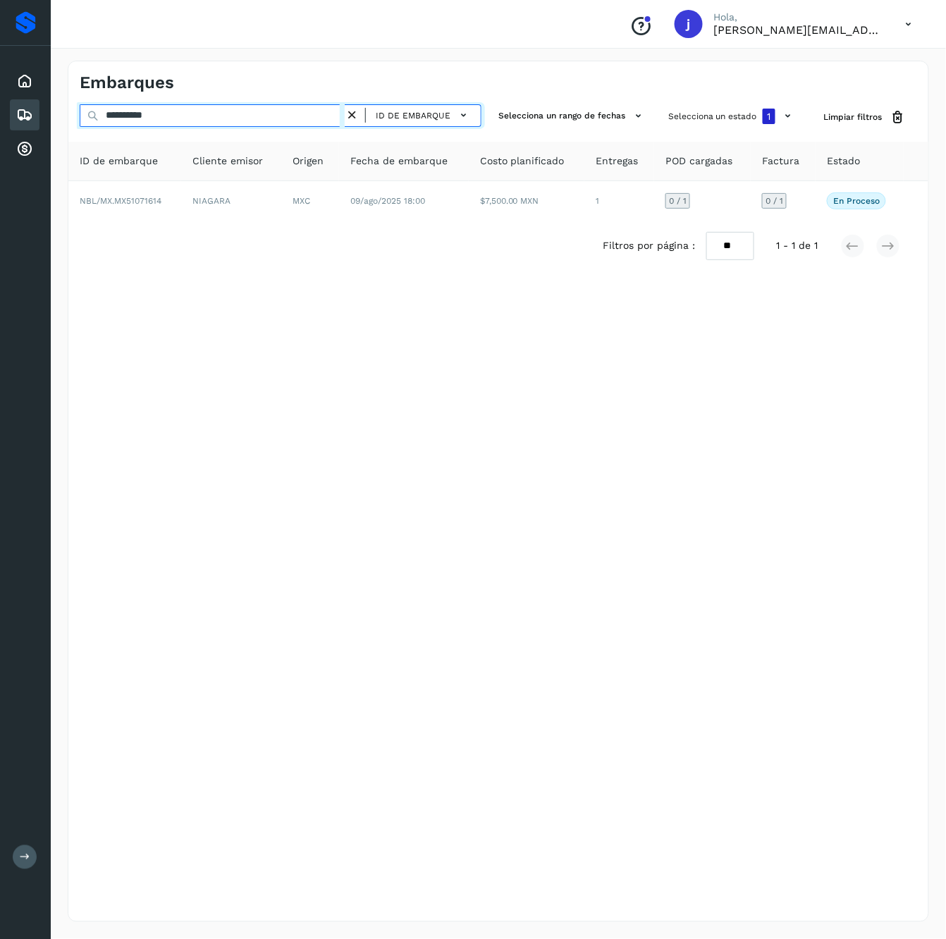
click at [207, 106] on input "**********" at bounding box center [212, 115] width 265 height 23
paste input "text"
click at [199, 116] on input "**********" at bounding box center [212, 115] width 265 height 23
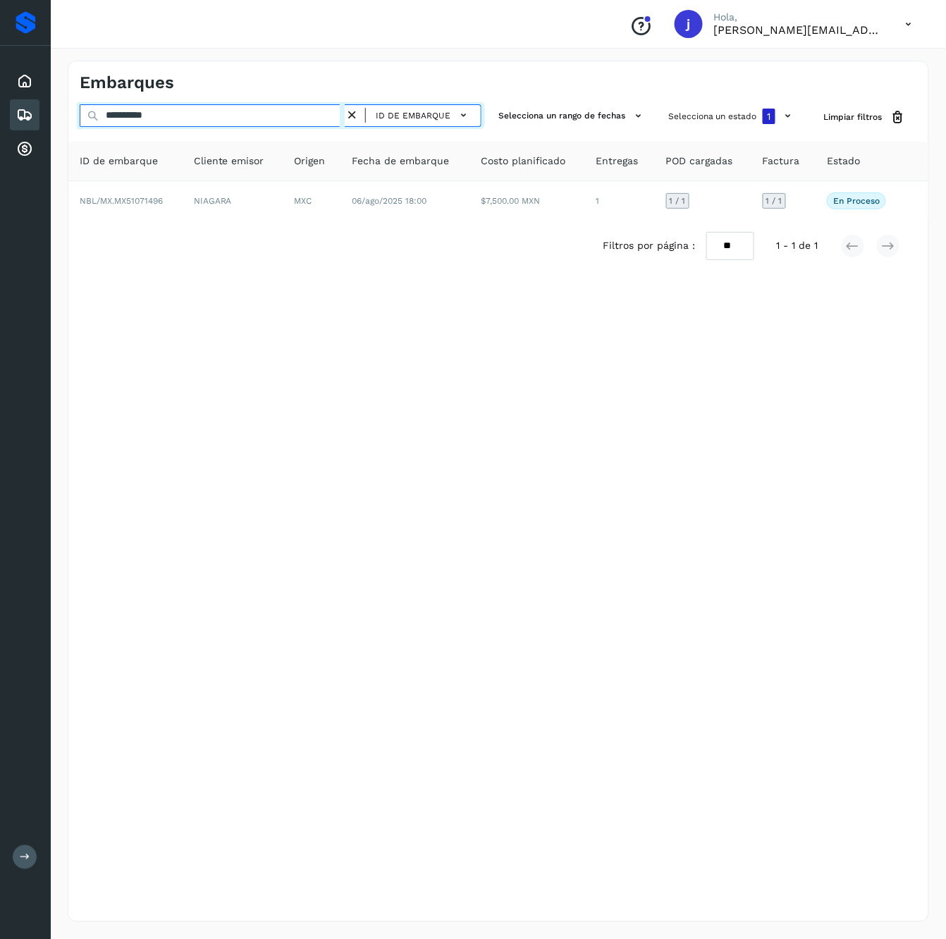
paste input "text"
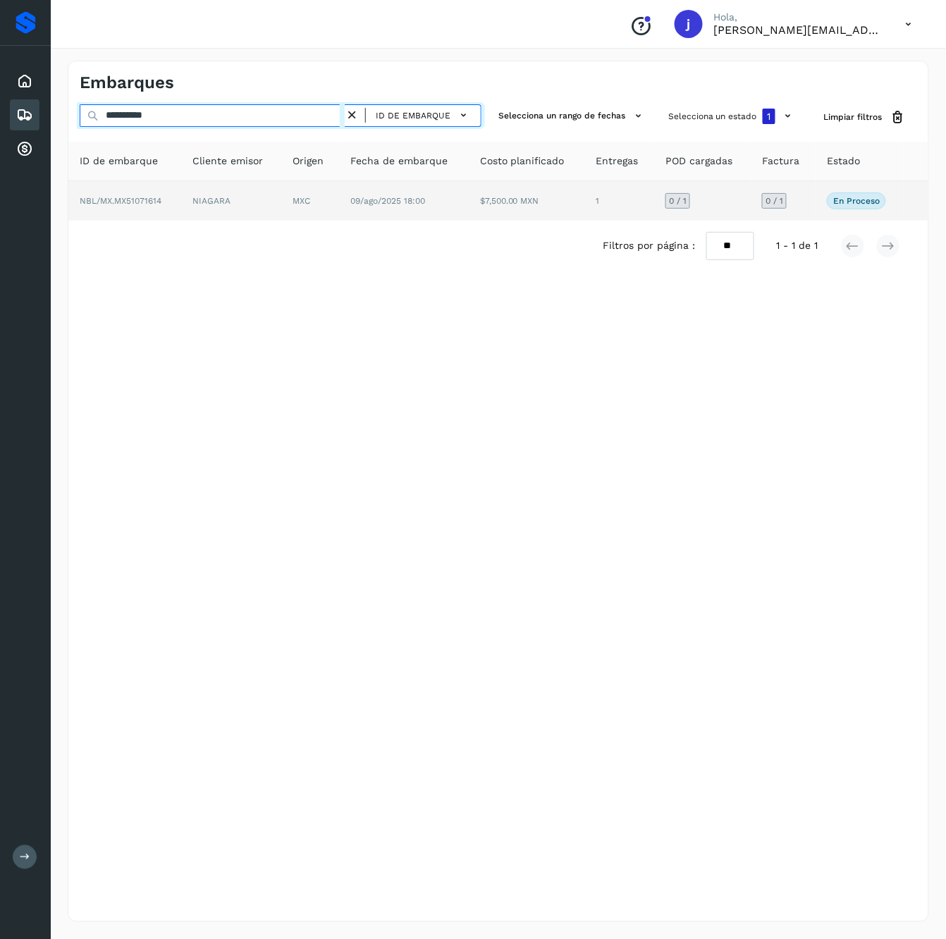
type input "**********"
click at [300, 210] on td "MXC" at bounding box center [310, 200] width 58 height 39
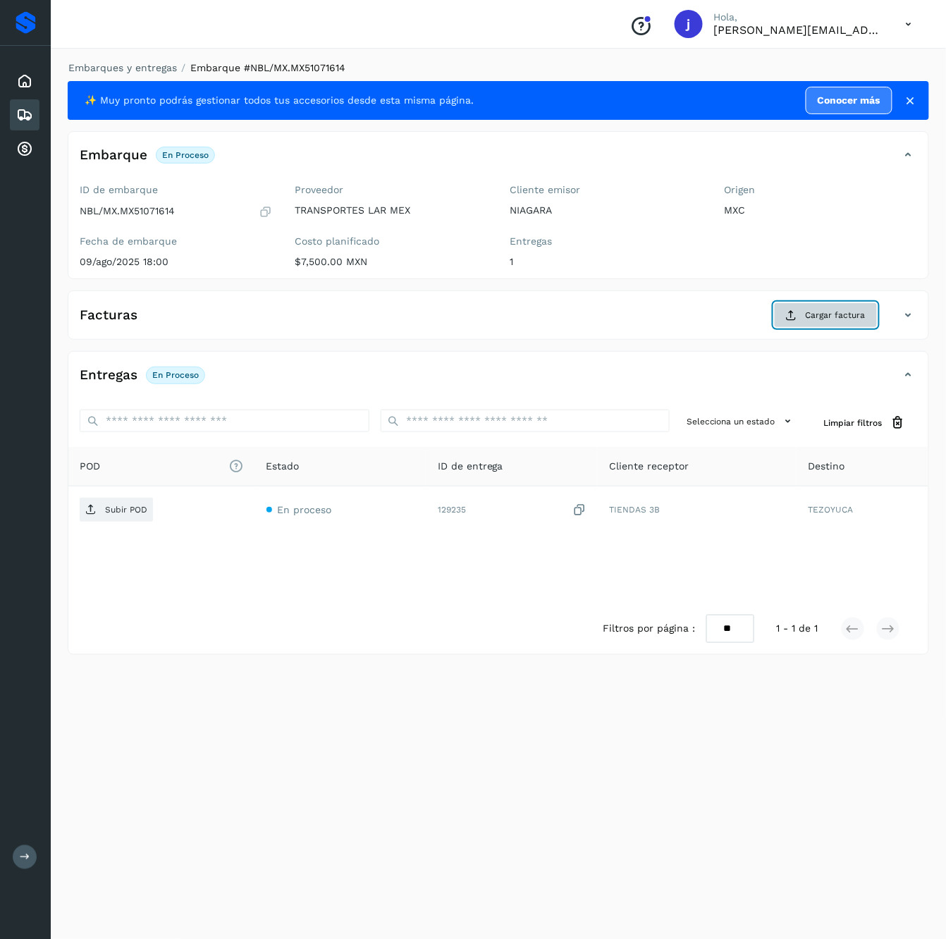
click at [709, 324] on button "Cargar factura" at bounding box center [826, 314] width 104 height 25
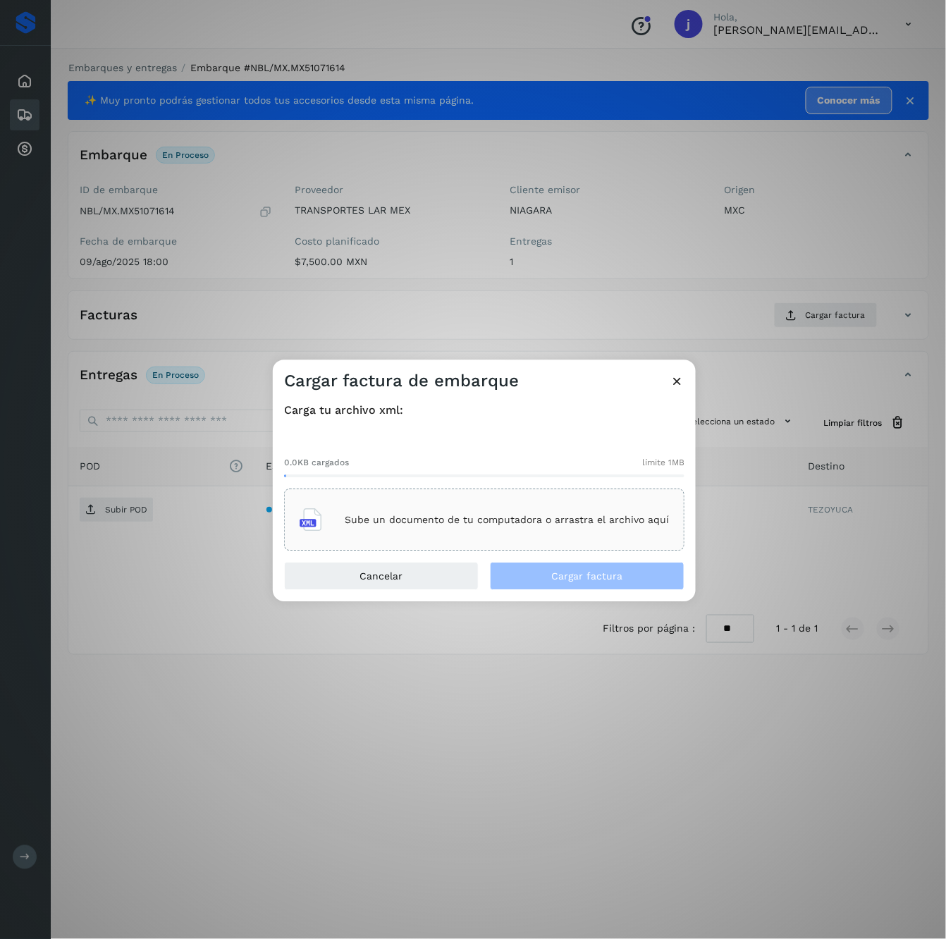
click at [522, 524] on p "Sube un documento de tu computadora o arrastra el archivo aquí" at bounding box center [507, 520] width 324 height 12
click at [585, 572] on span "Cargar factura" at bounding box center [587, 577] width 71 height 10
click at [73, 493] on div "Cargar factura de embarque Carga tu archivo xml: 8.4KB cargados límite 1MB TLM7…" at bounding box center [473, 469] width 946 height 939
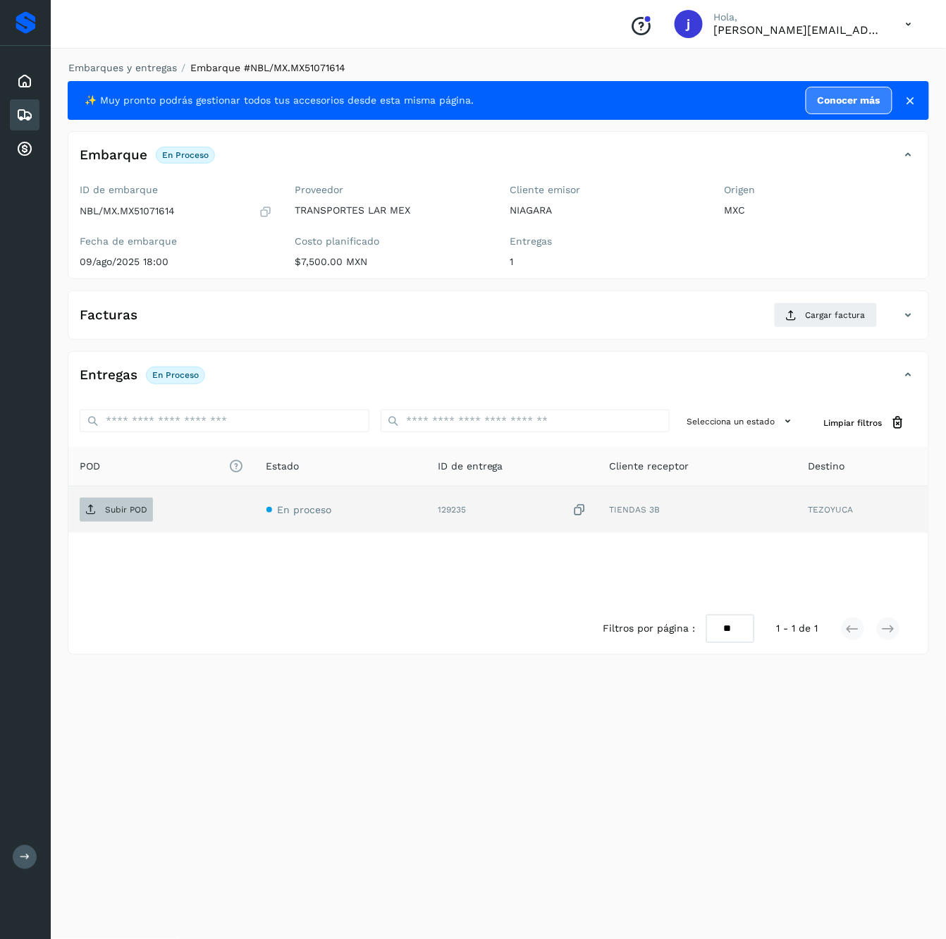
click at [110, 513] on p "Subir POD" at bounding box center [126, 510] width 42 height 10
click at [709, 318] on div "Facturas Aceptada" at bounding box center [484, 314] width 832 height 24
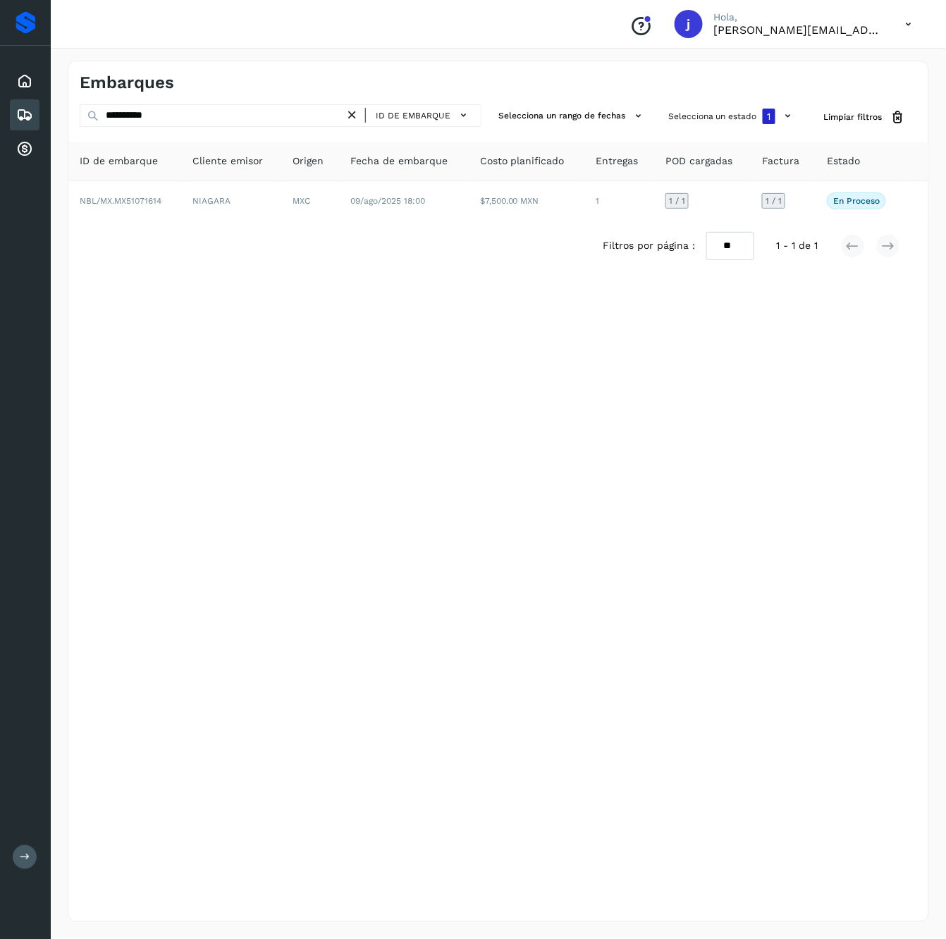
click at [184, 102] on div "**********" at bounding box center [498, 491] width 861 height 861
click at [176, 111] on input "**********" at bounding box center [212, 115] width 265 height 23
paste input "text"
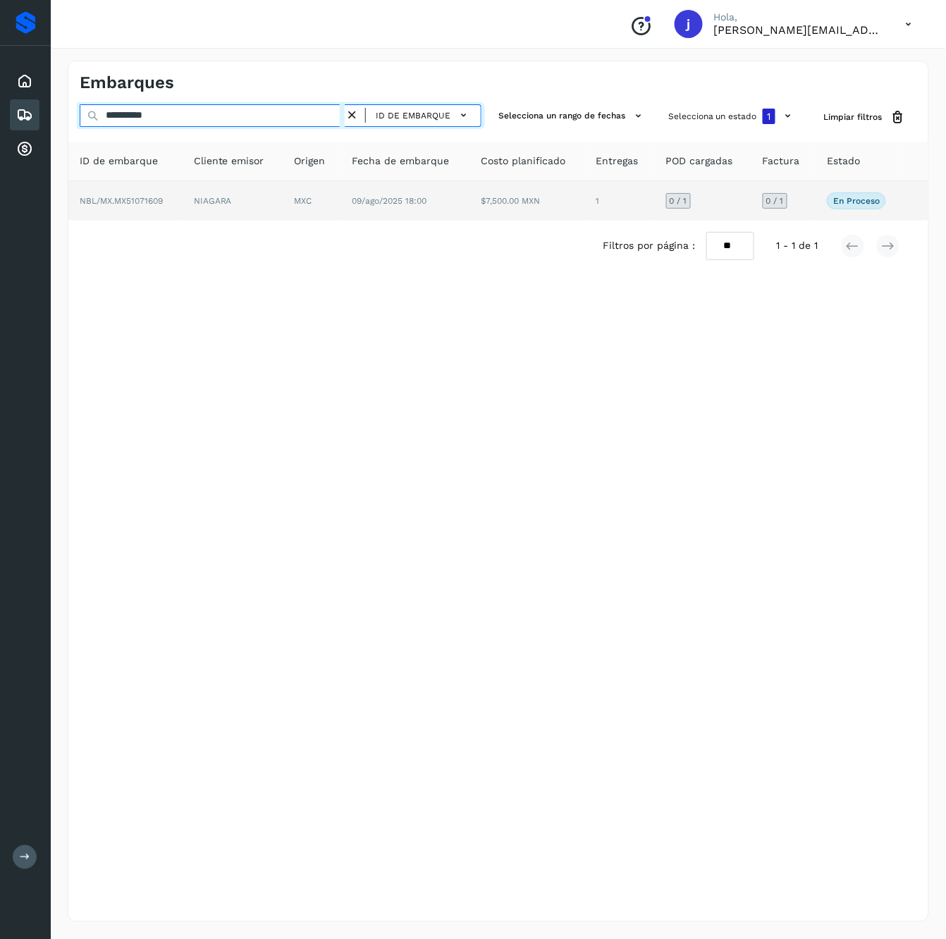
type input "**********"
click at [454, 219] on td "09/ago/2025 18:00" at bounding box center [404, 200] width 129 height 39
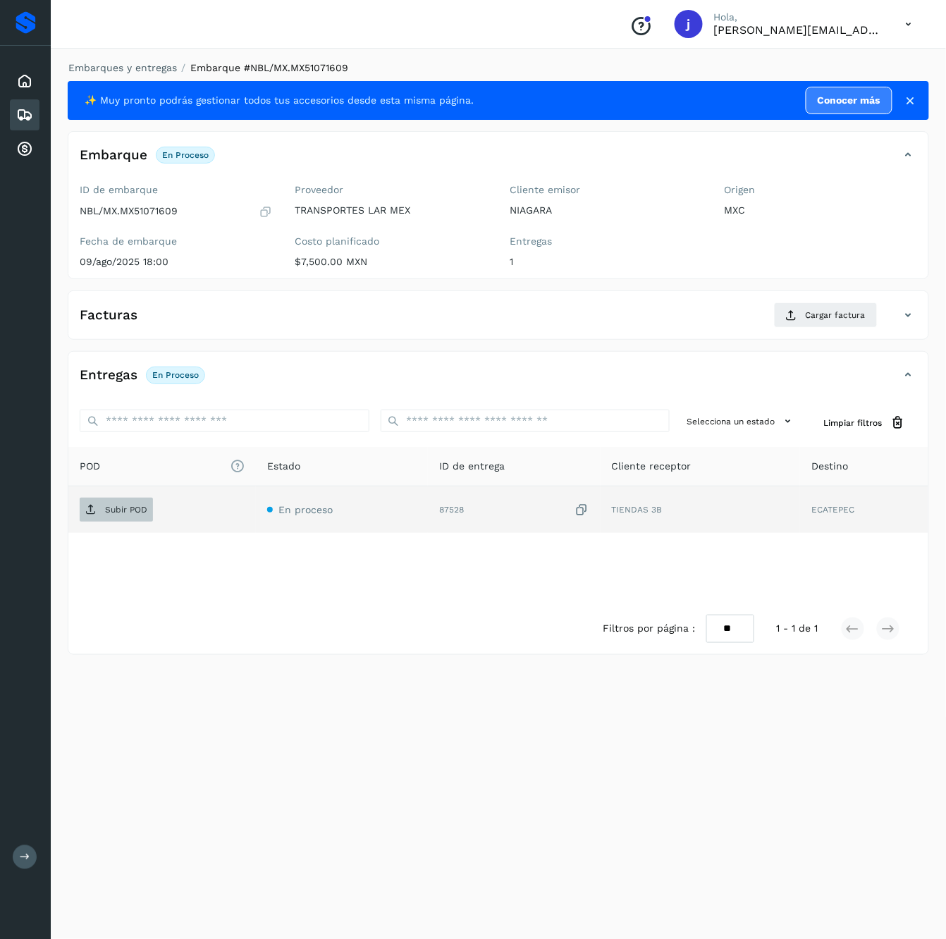
click at [105, 518] on span "Subir POD" at bounding box center [116, 509] width 73 height 23
click at [709, 317] on icon at bounding box center [908, 315] width 17 height 17
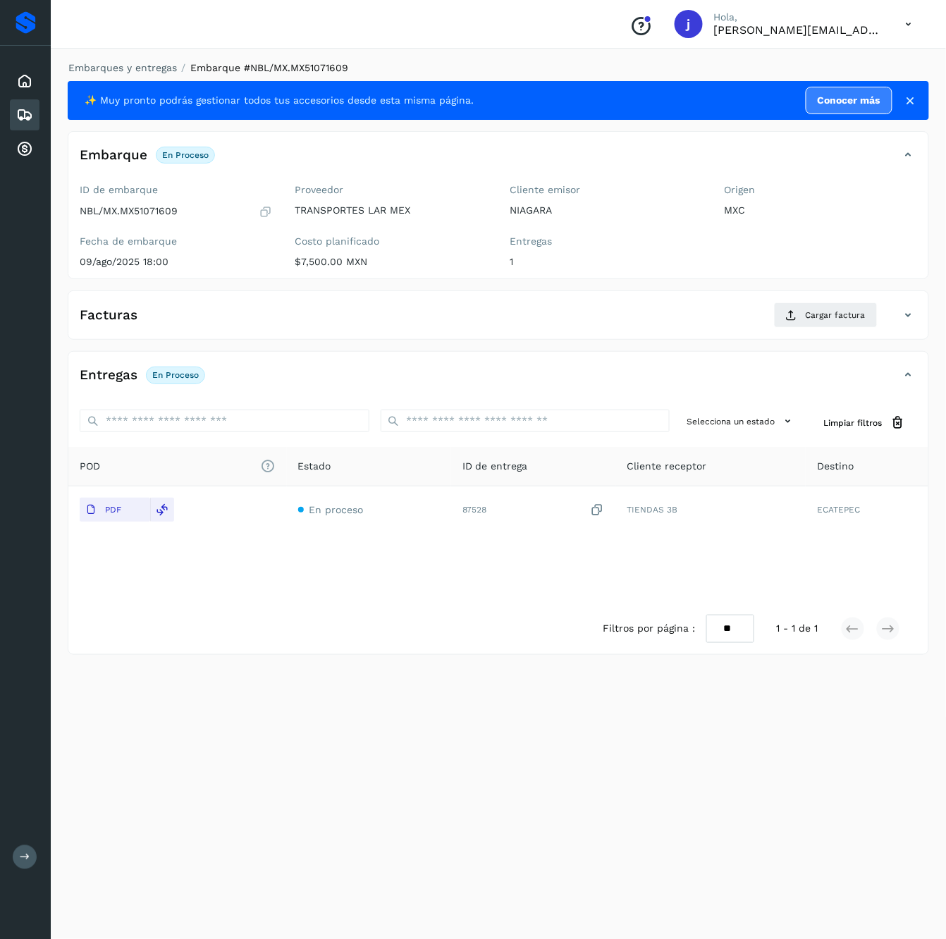
click at [908, 315] on icon at bounding box center [908, 315] width 17 height 17
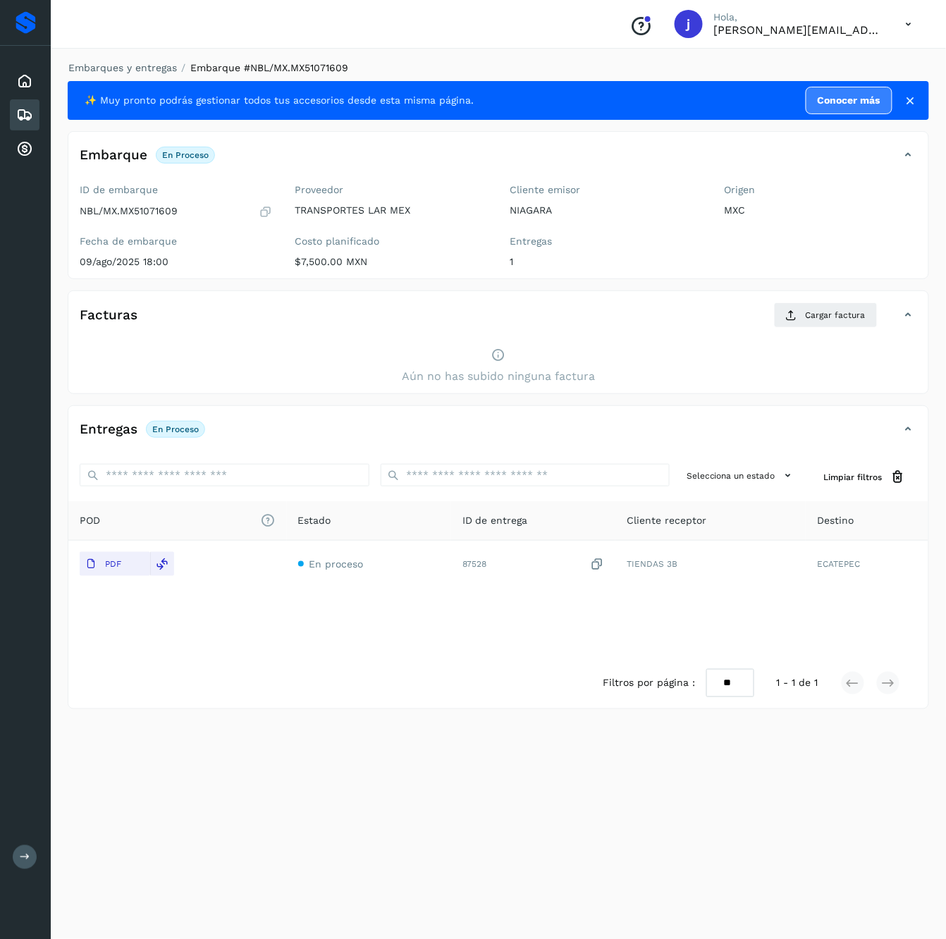
click at [940, 419] on div "Embarques y entregas Embarque #NBL/MX.MX51071609 ✨ Muy pronto podrás gestionar …" at bounding box center [498, 491] width 895 height 895
drag, startPoint x: 785, startPoint y: 269, endPoint x: 793, endPoint y: 330, distance: 61.1
click at [785, 269] on div "Origen MXC" at bounding box center [820, 228] width 215 height 100
click at [808, 340] on div "Aún no has subido ninguna factura" at bounding box center [498, 366] width 860 height 54
click at [818, 318] on span "Cargar factura" at bounding box center [836, 315] width 60 height 13
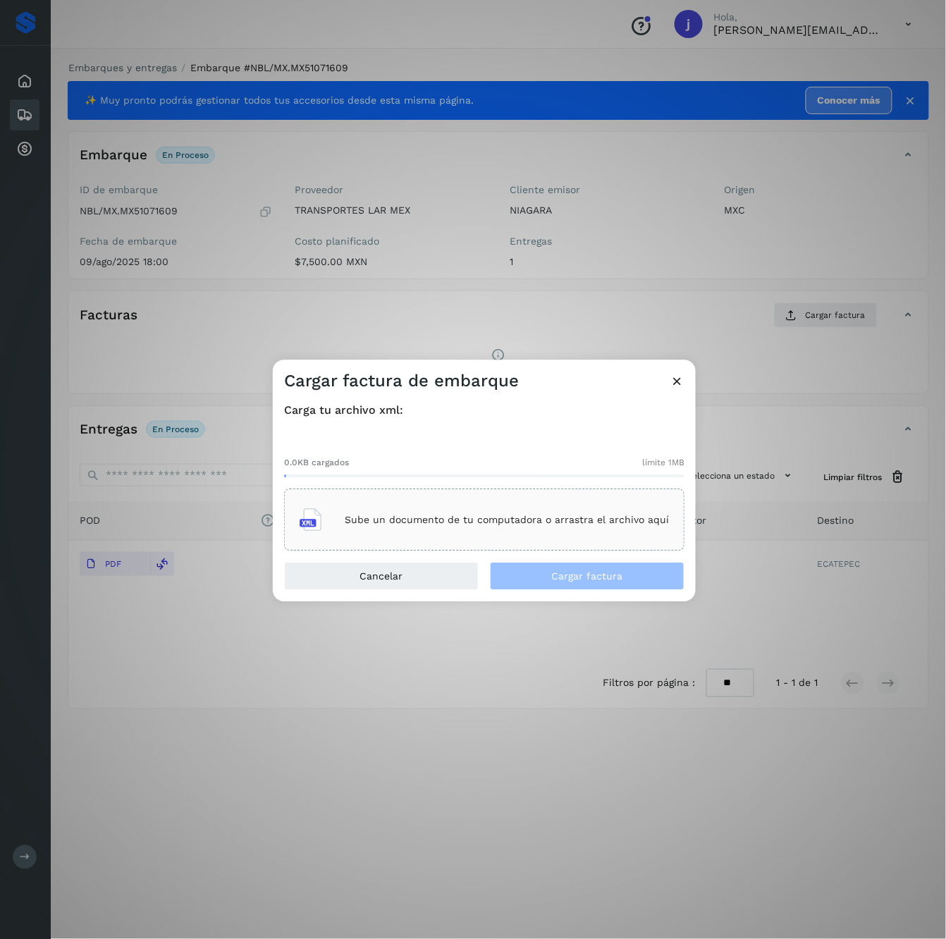
click at [503, 551] on div "Carga tu archivo xml: 0.0KB cargados límite 1MB Sube un documento de tu computa…" at bounding box center [484, 477] width 423 height 170
click at [506, 526] on div "Sube un documento de tu computadora o arrastra el archivo aquí" at bounding box center [484, 520] width 369 height 38
click at [653, 620] on div "Cargar factura de embarque Carga tu archivo xml: 8.4KB cargados límite 1MB TLM7…" at bounding box center [473, 469] width 946 height 939
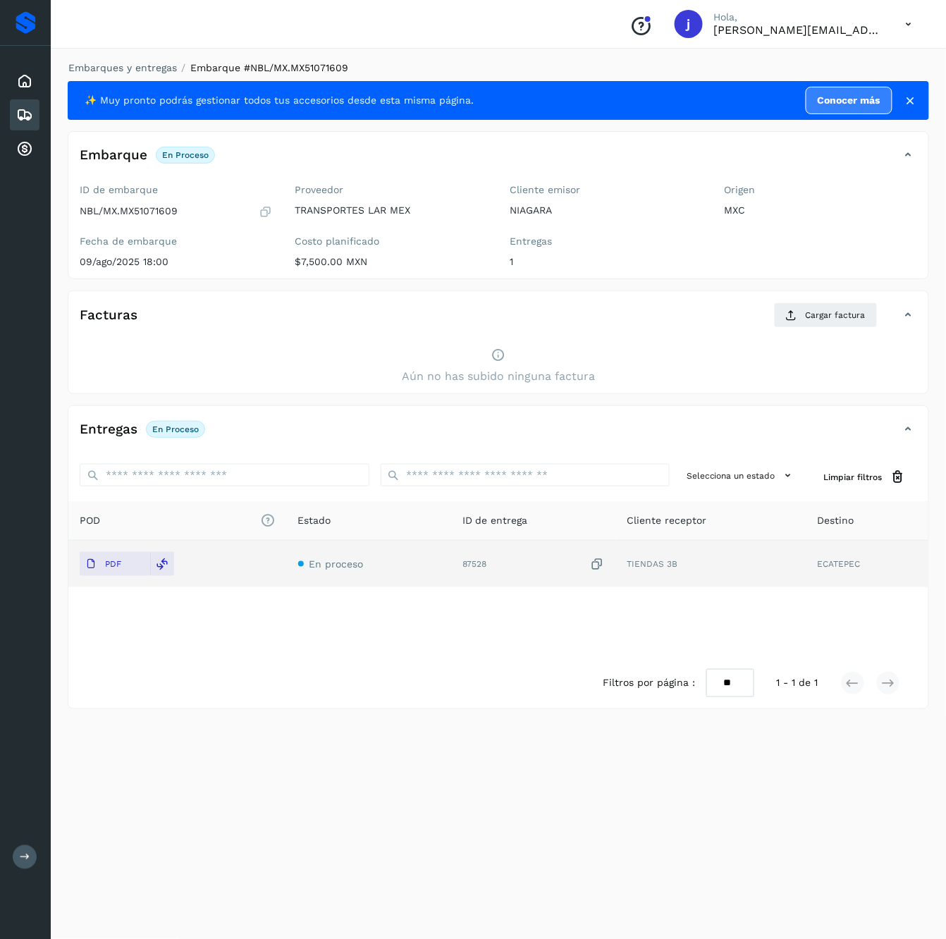
click at [593, 563] on icon at bounding box center [597, 564] width 14 height 15
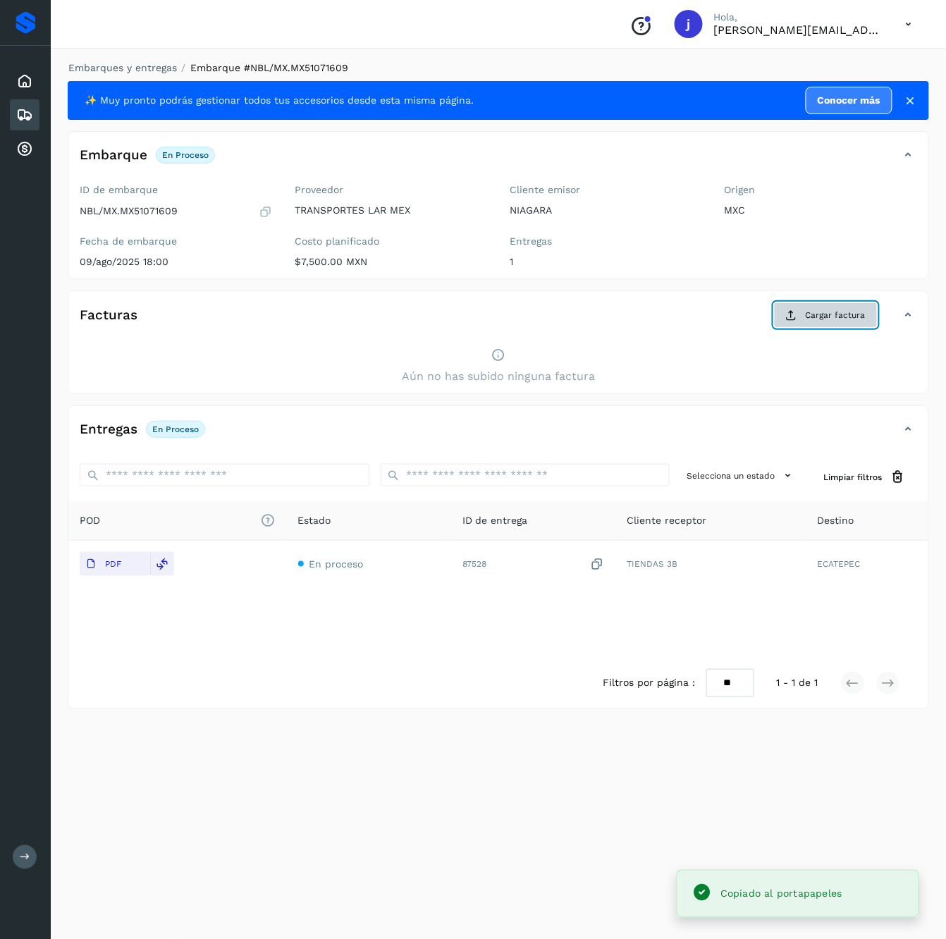
click at [797, 316] on icon at bounding box center [791, 314] width 11 height 11
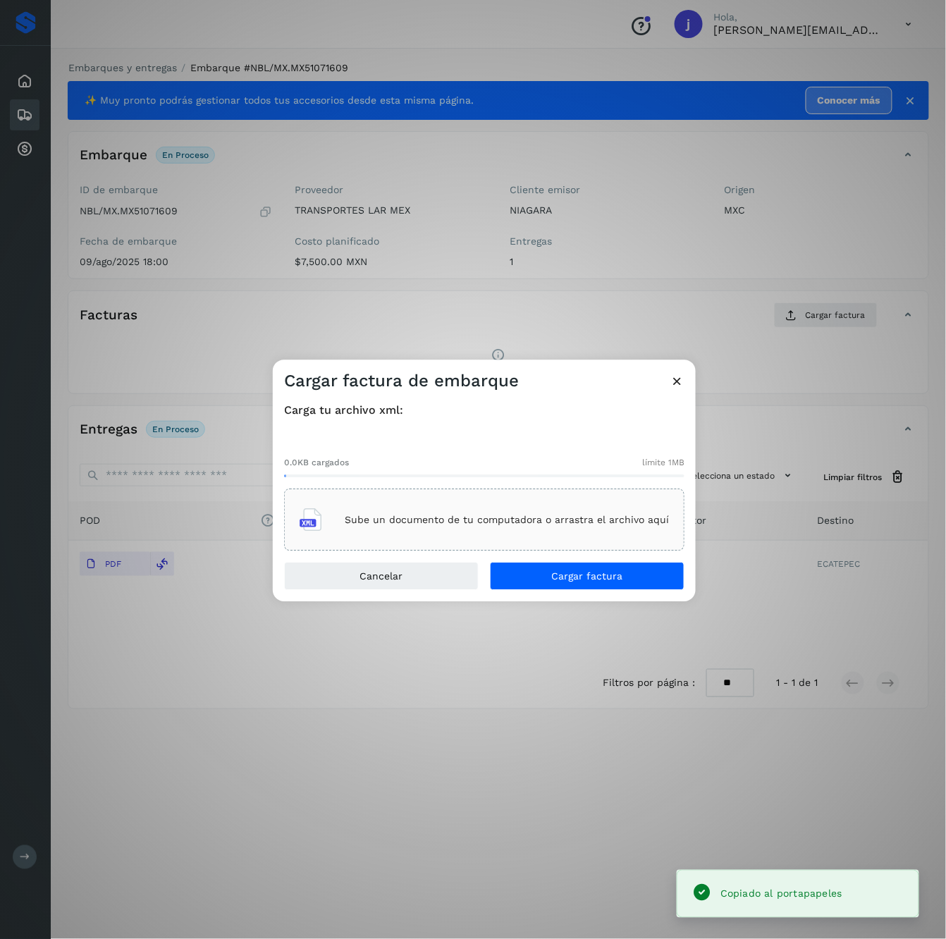
click at [635, 519] on p "Sube un documento de tu computadora o arrastra el archivo aquí" at bounding box center [507, 520] width 324 height 12
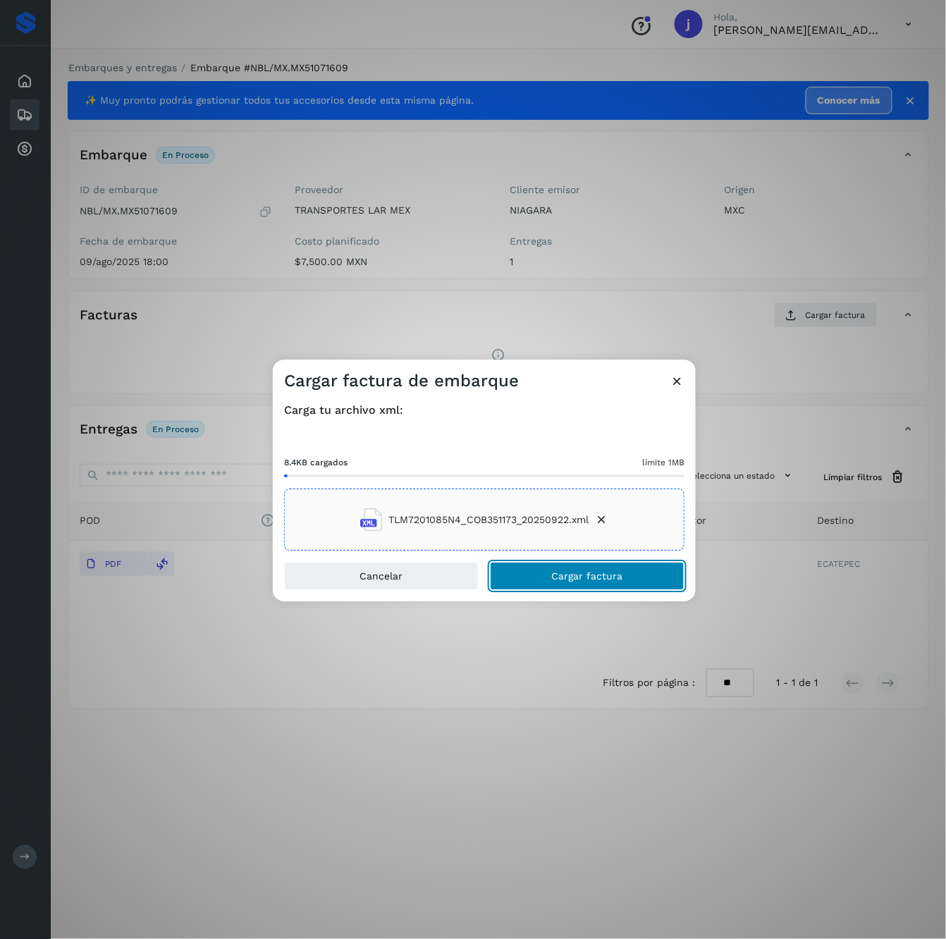
click at [632, 587] on button "Cargar factura" at bounding box center [587, 577] width 195 height 28
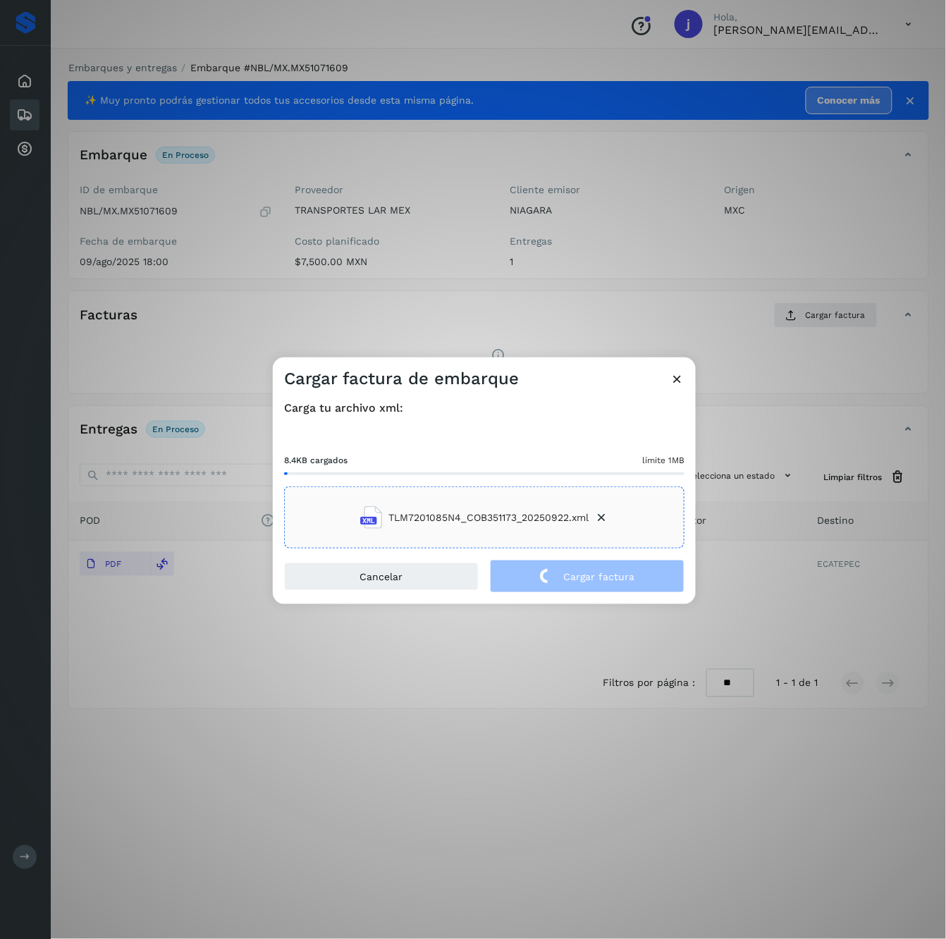
click at [540, 278] on div "Cargar factura de embarque Carga tu archivo xml: 8.4KB cargados límite 1MB TLM7…" at bounding box center [473, 469] width 946 height 939
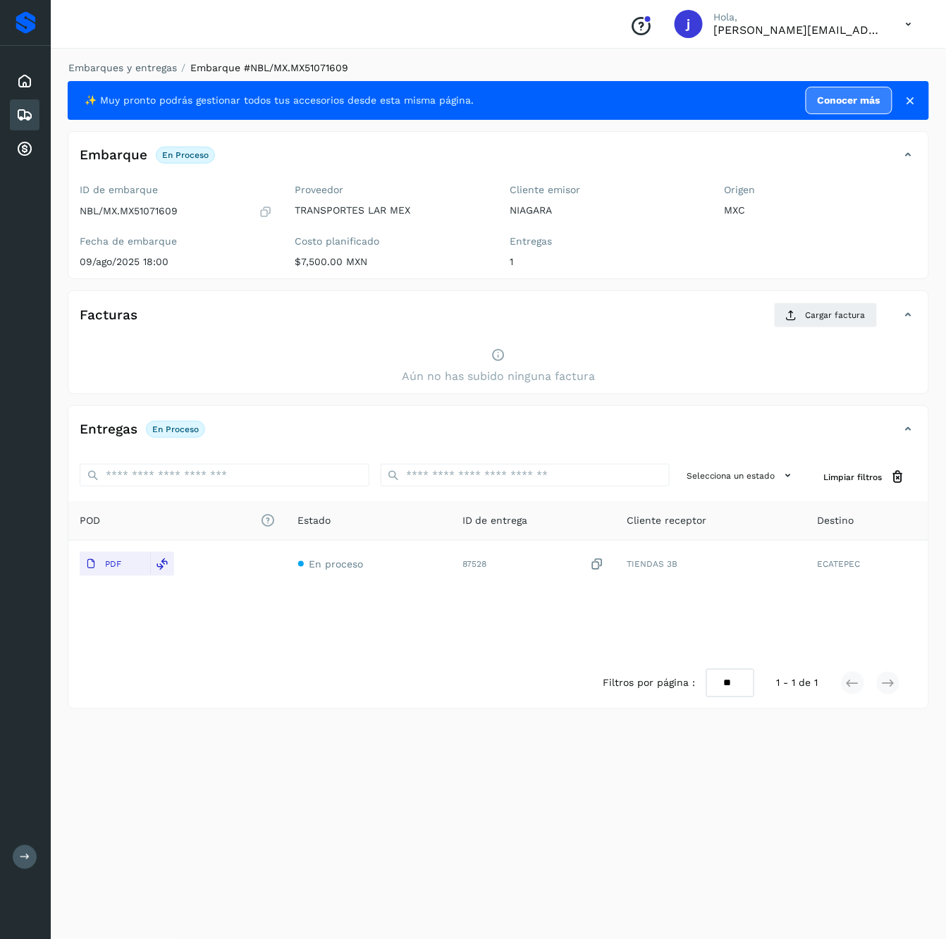
click at [928, 319] on div "Facturas Cargar factura" at bounding box center [498, 320] width 860 height 37
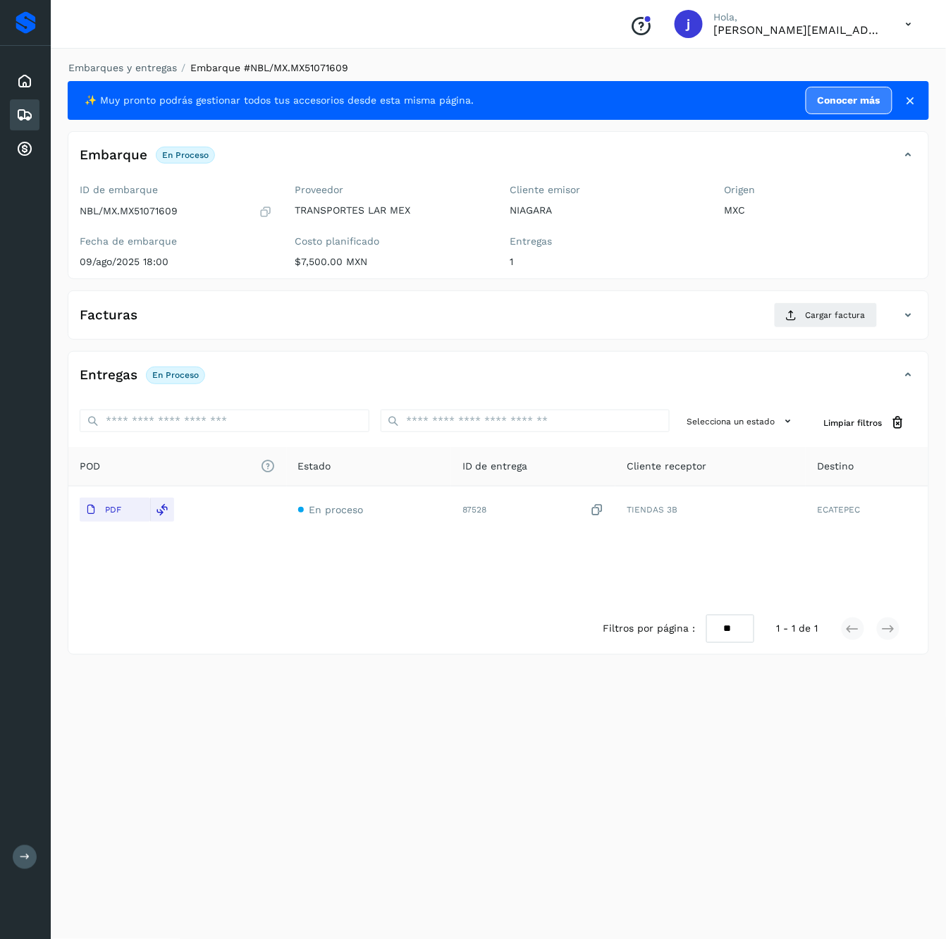
click at [928, 319] on div "Facturas Cargar factura" at bounding box center [498, 320] width 860 height 37
click at [906, 314] on icon at bounding box center [908, 314] width 17 height 17
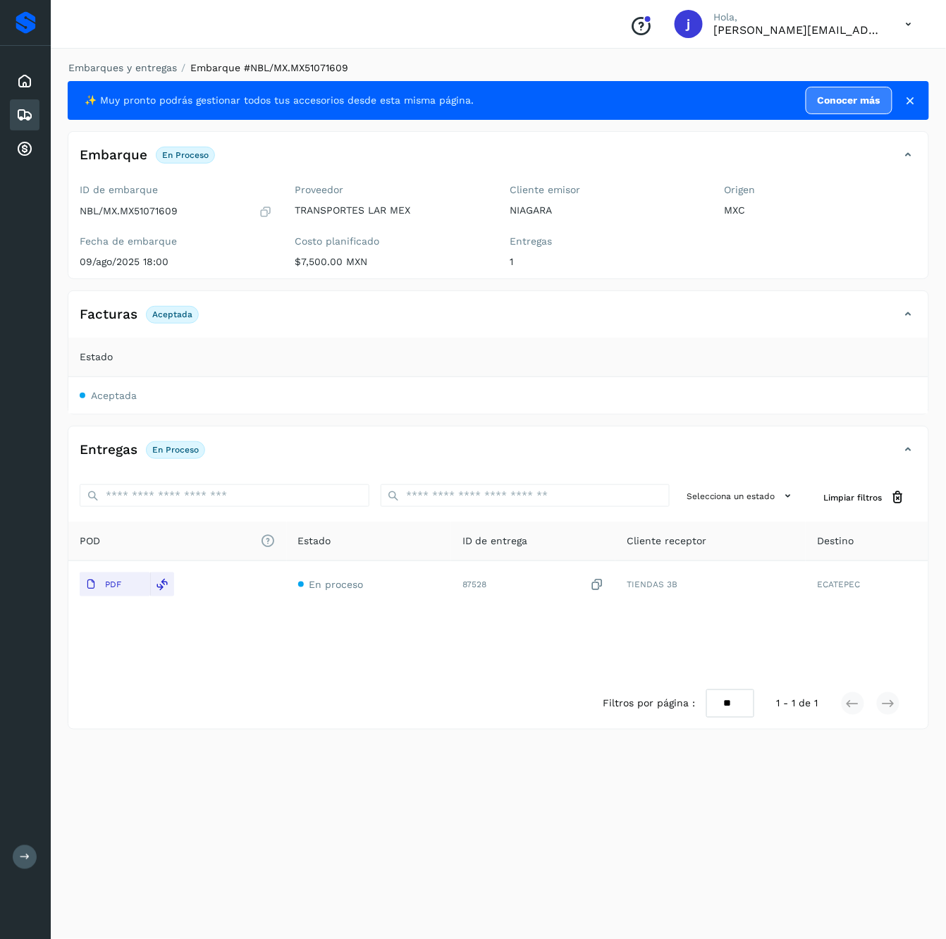
click at [916, 316] on icon at bounding box center [908, 314] width 17 height 17
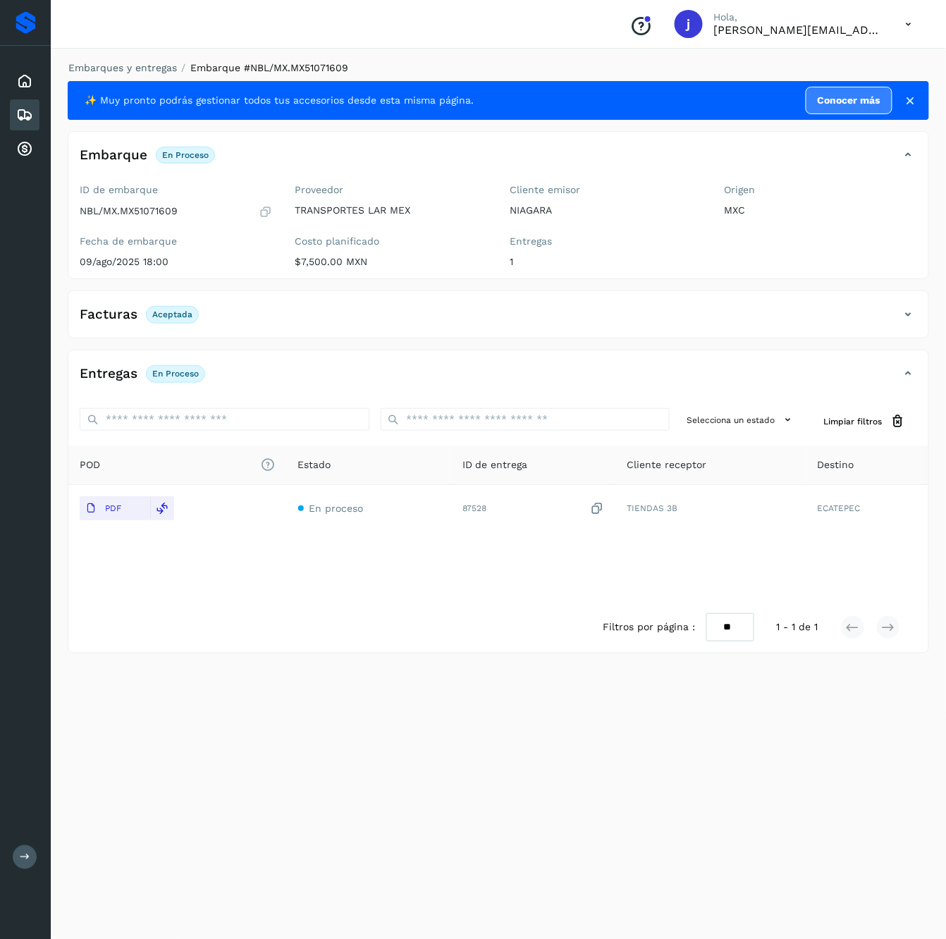
click at [908, 305] on div "Facturas Aceptada" at bounding box center [498, 319] width 860 height 35
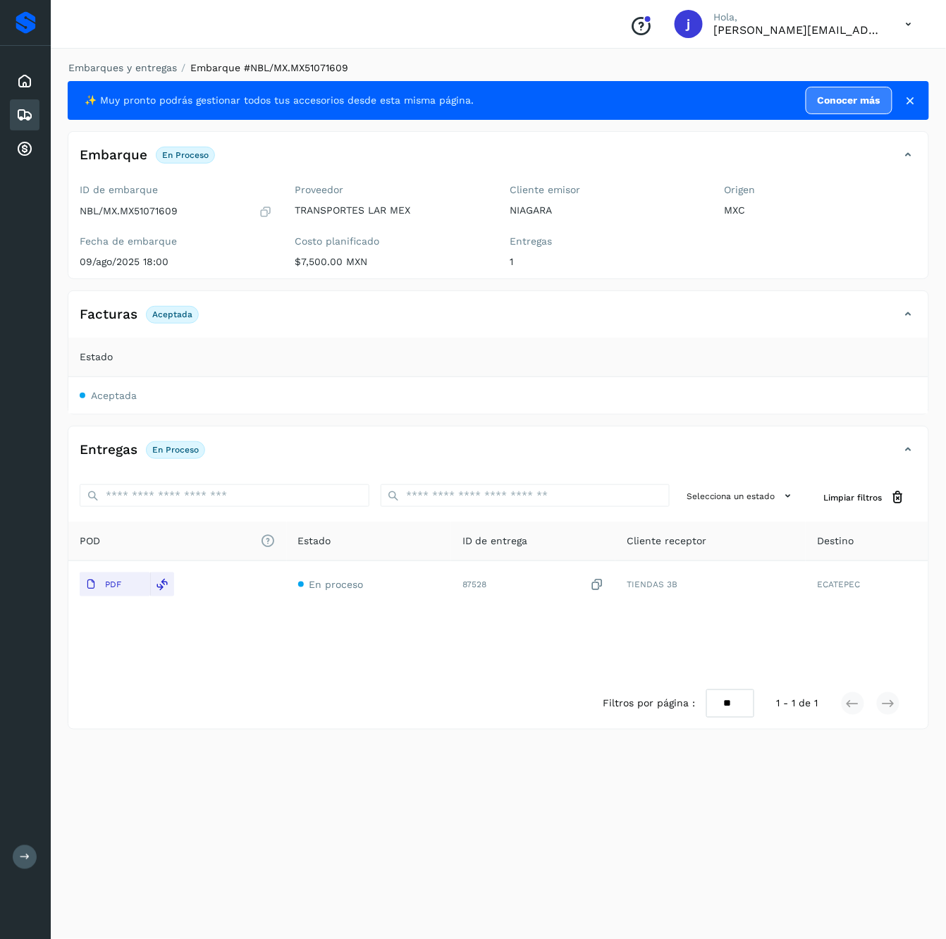
click at [895, 307] on div "Facturas Aceptada" at bounding box center [484, 314] width 832 height 24
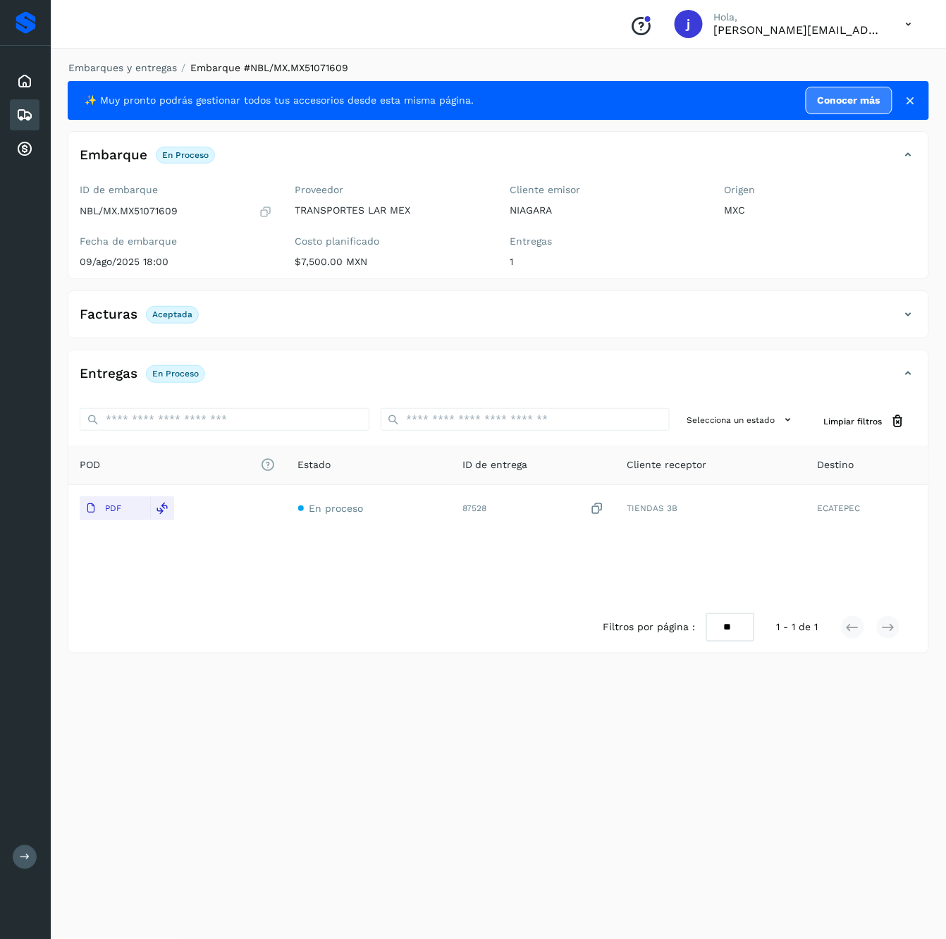
click at [900, 309] on div "Facturas Aceptada" at bounding box center [484, 314] width 832 height 24
click at [914, 309] on icon at bounding box center [908, 314] width 17 height 17
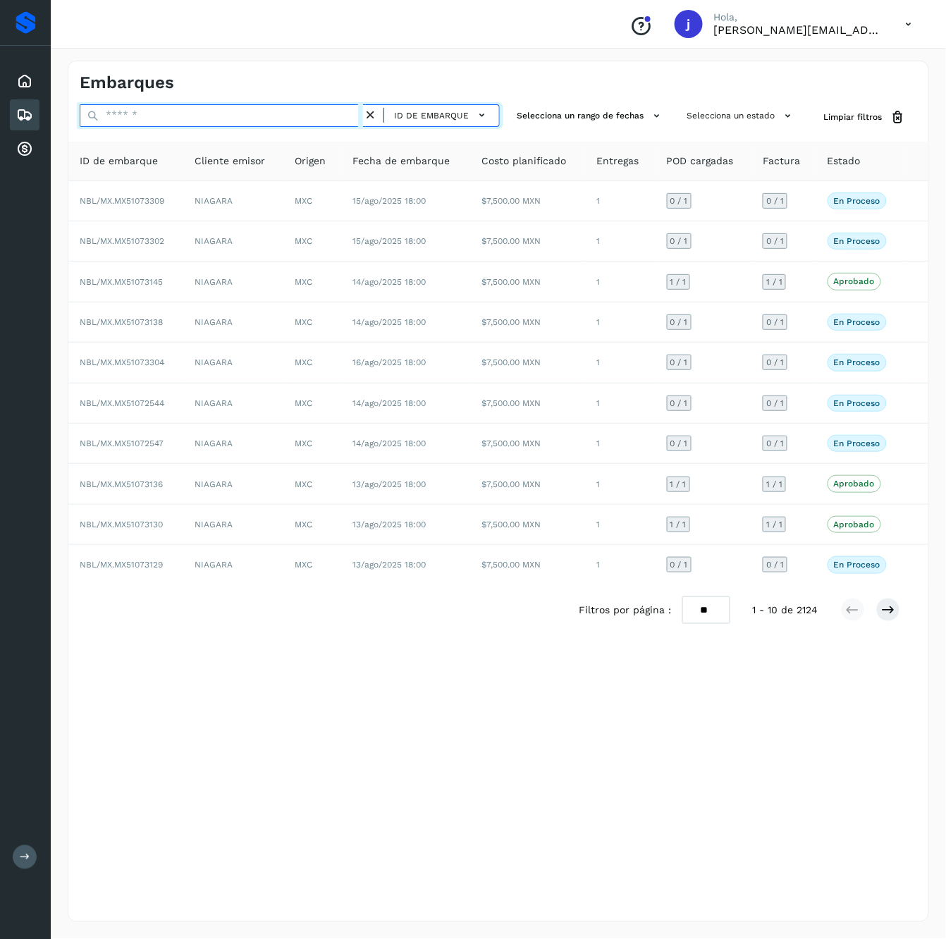
click at [240, 114] on input "text" at bounding box center [221, 115] width 283 height 23
paste input "**********"
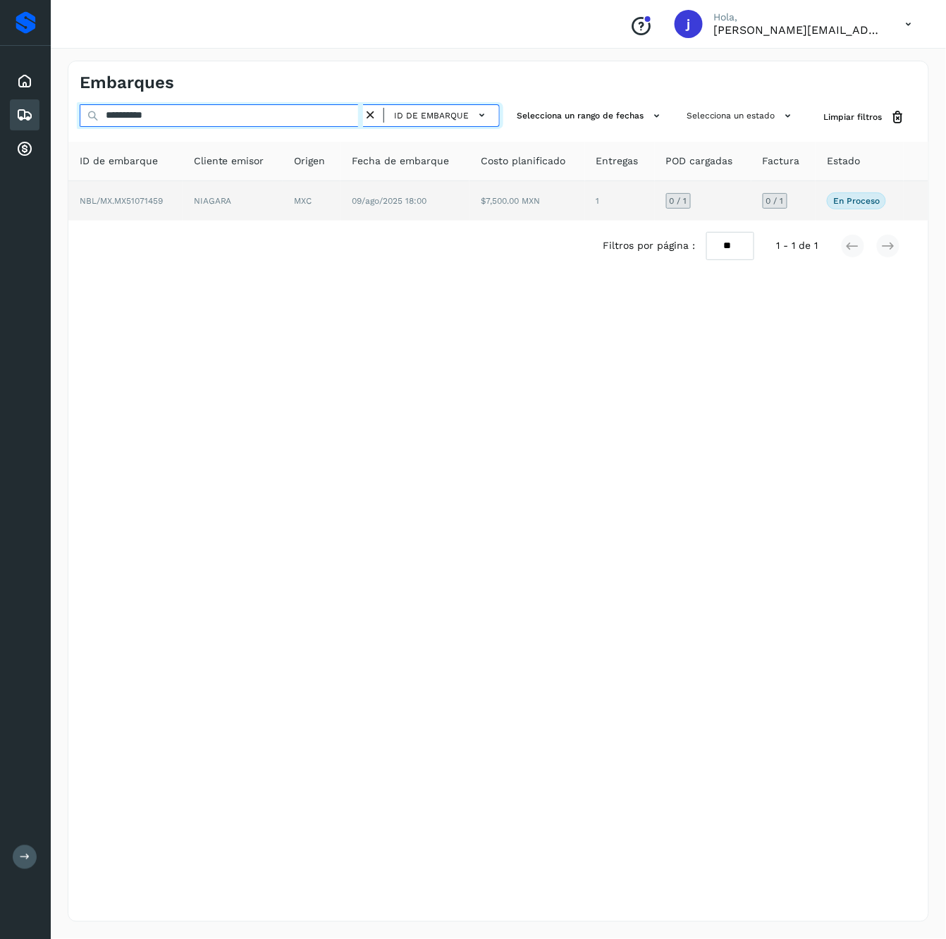
type input "**********"
click at [322, 211] on td "MXC" at bounding box center [312, 200] width 58 height 39
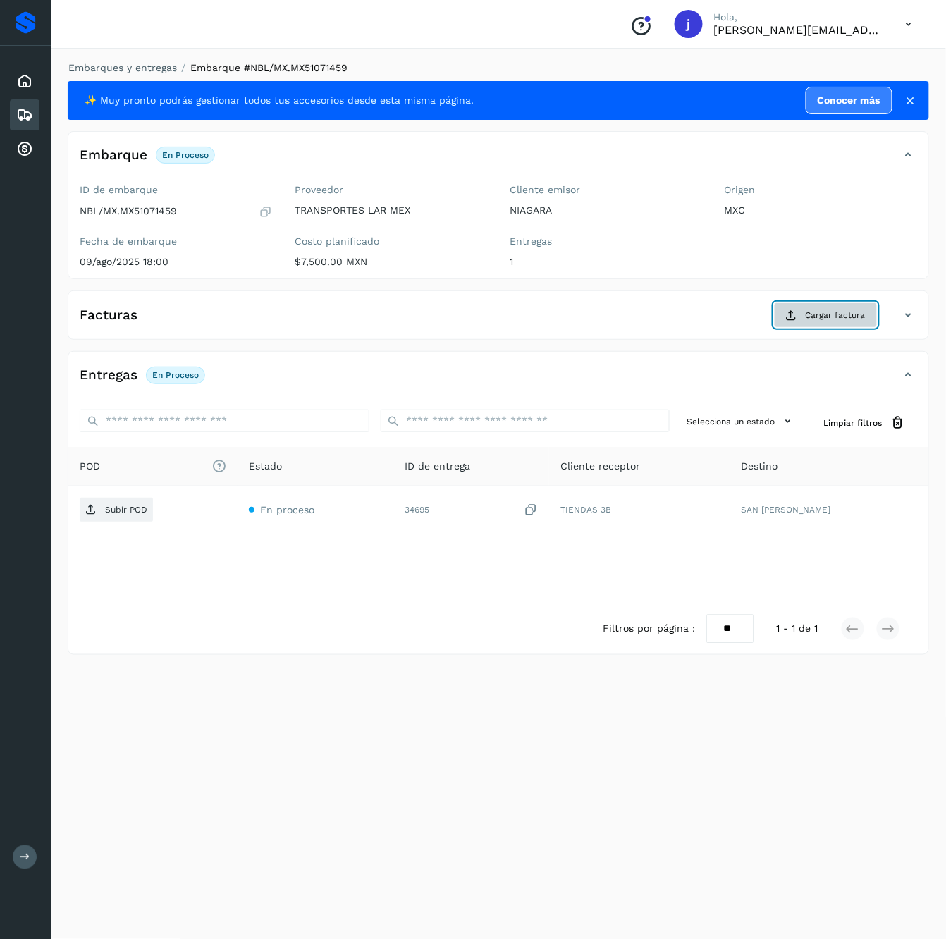
click at [816, 317] on span "Cargar factura" at bounding box center [836, 315] width 60 height 13
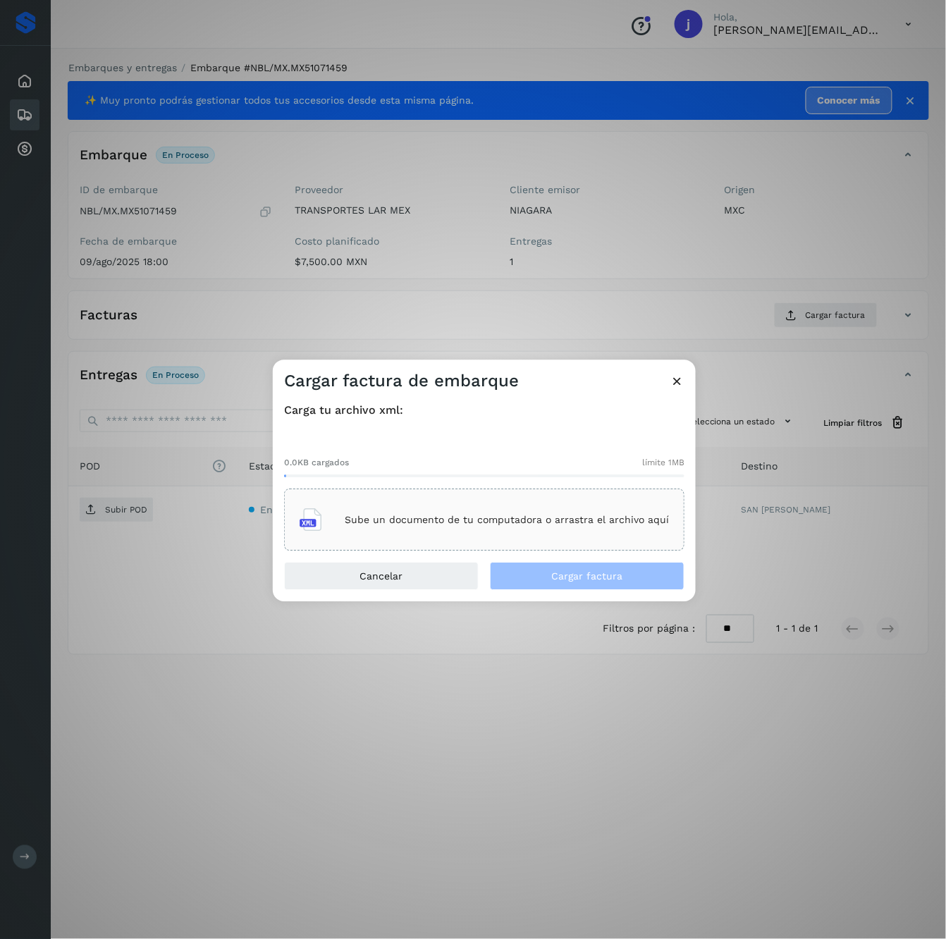
click at [350, 512] on div "Sube un documento de tu computadora o arrastra el archivo aquí" at bounding box center [484, 520] width 369 height 38
click at [596, 591] on div "Cancelar Cargar factura" at bounding box center [484, 582] width 423 height 39
click at [592, 572] on span "Cargar factura" at bounding box center [587, 577] width 71 height 10
click at [133, 608] on div "Cargar factura de embarque Carga tu archivo xml: 8.4KB cargados límite 1MB TLM7…" at bounding box center [473, 469] width 946 height 939
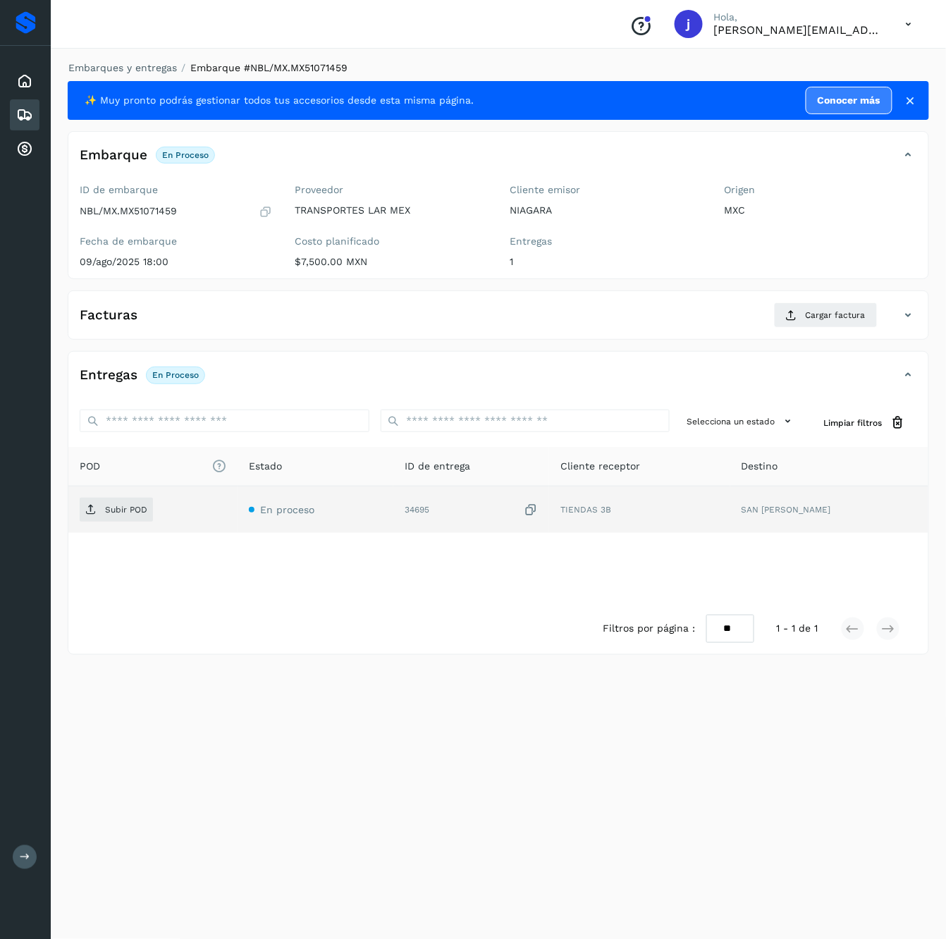
click at [133, 496] on td "Subir POD" at bounding box center [152, 509] width 169 height 47
click at [96, 515] on icon at bounding box center [90, 509] width 11 height 11
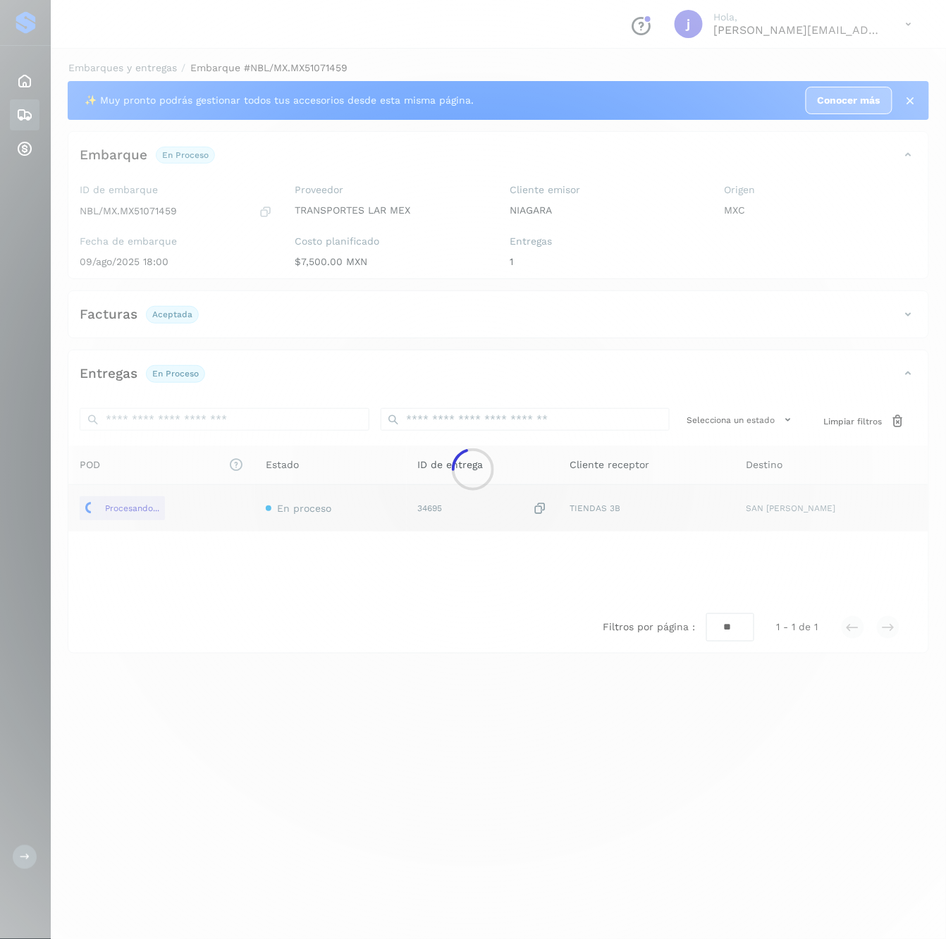
click at [908, 316] on div at bounding box center [473, 469] width 946 height 939
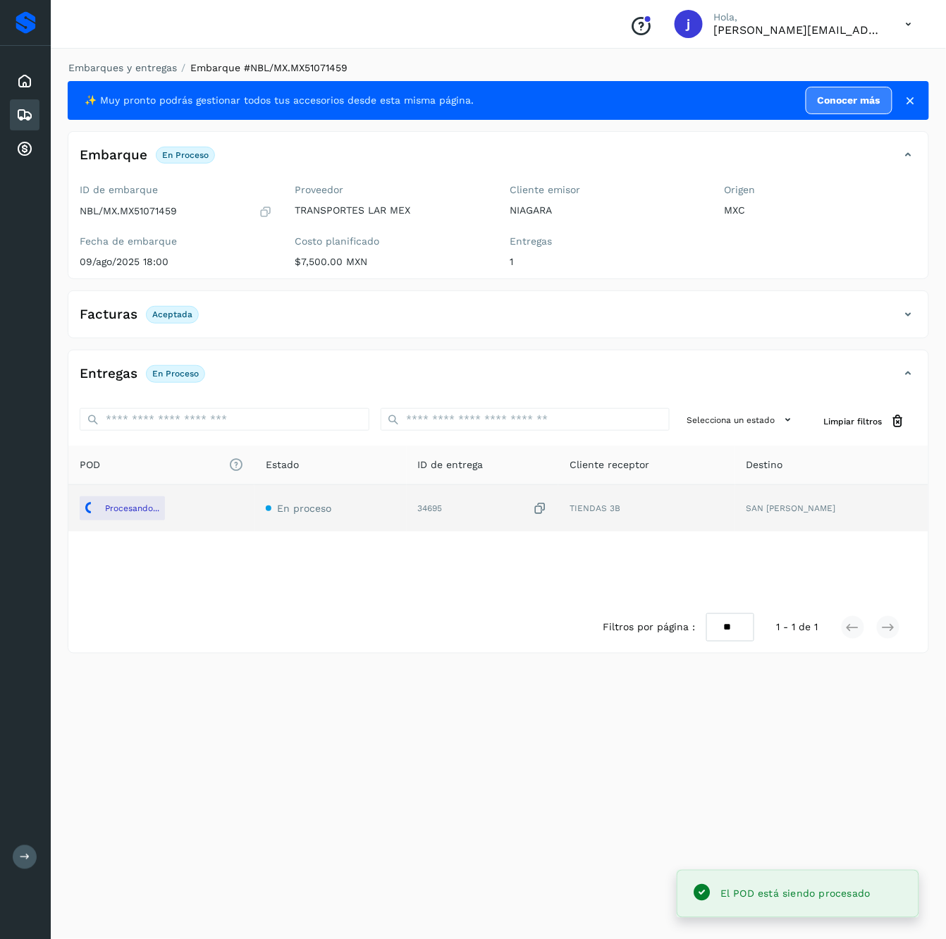
click at [911, 330] on div "Facturas Aceptada" at bounding box center [498, 319] width 860 height 35
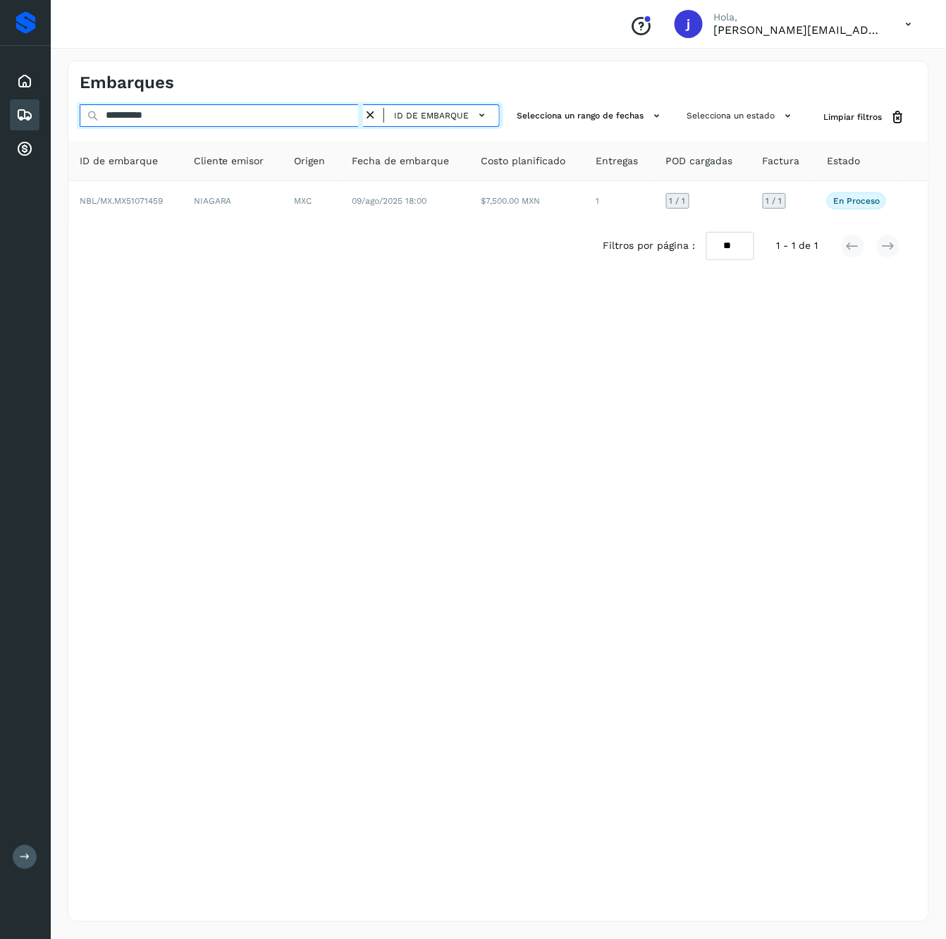
click at [189, 123] on input "**********" at bounding box center [221, 115] width 283 height 23
paste input "text"
type input "**********"
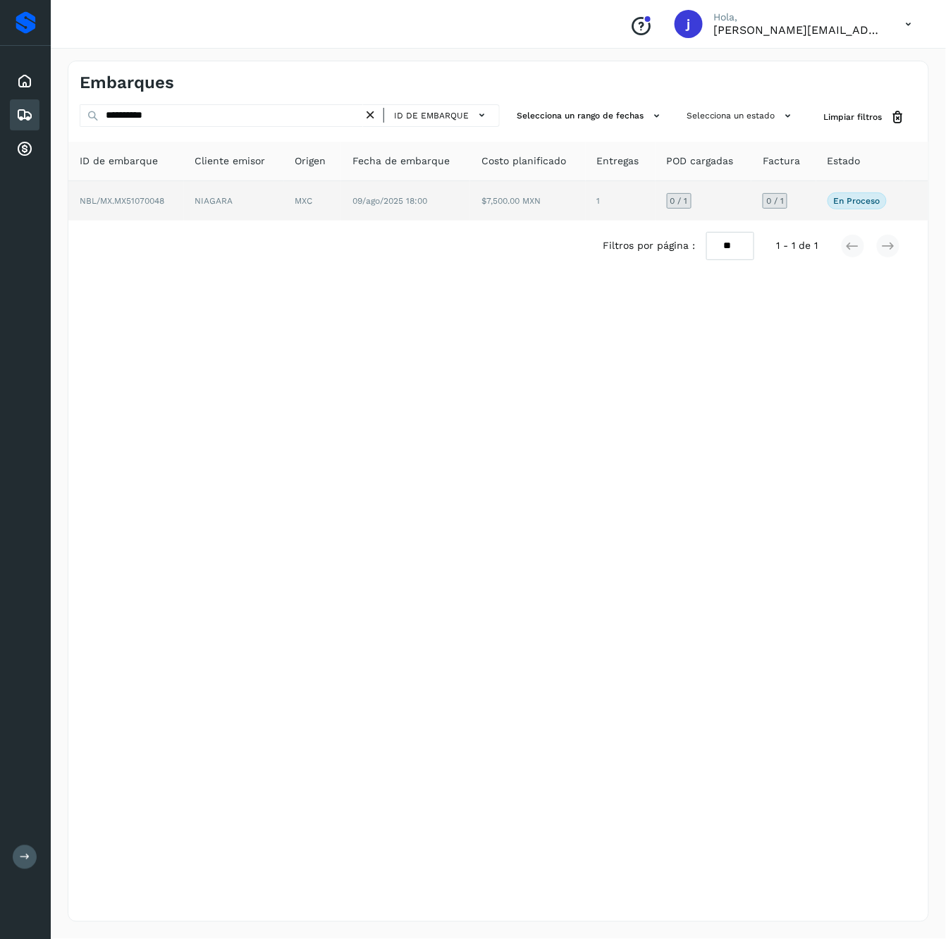
click at [243, 190] on td "NIAGARA" at bounding box center [234, 200] width 100 height 39
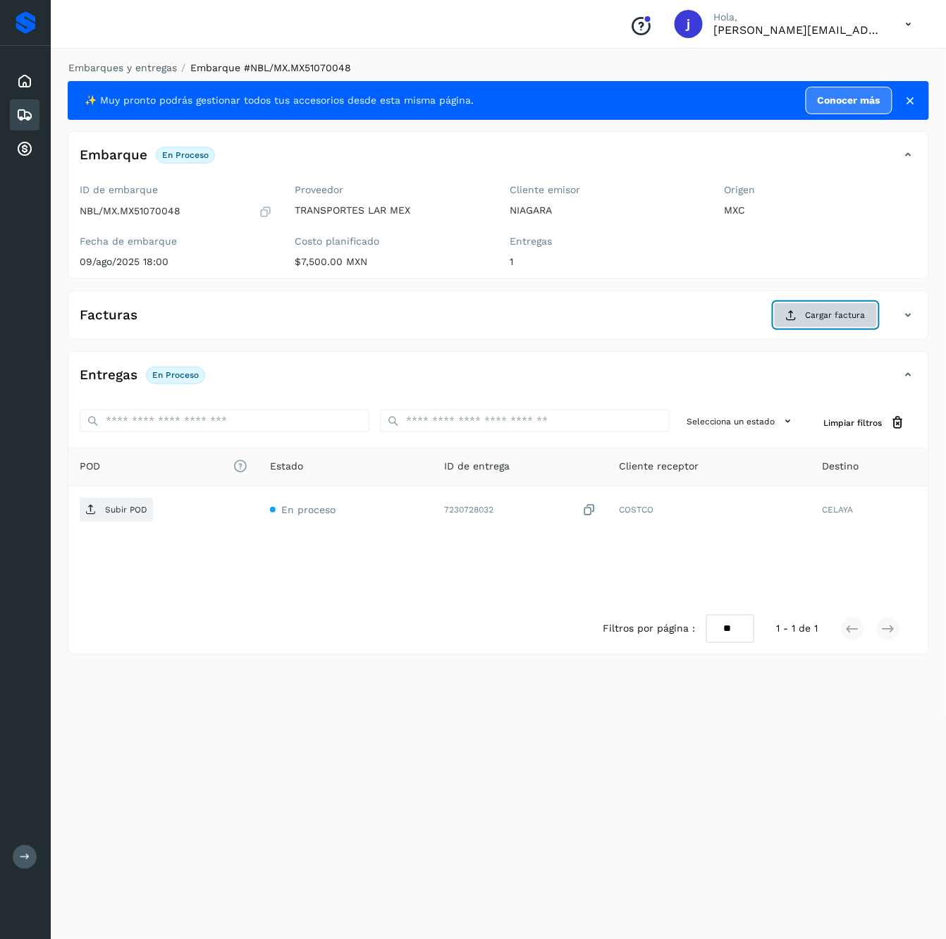
click at [809, 316] on span "Cargar factura" at bounding box center [836, 315] width 60 height 13
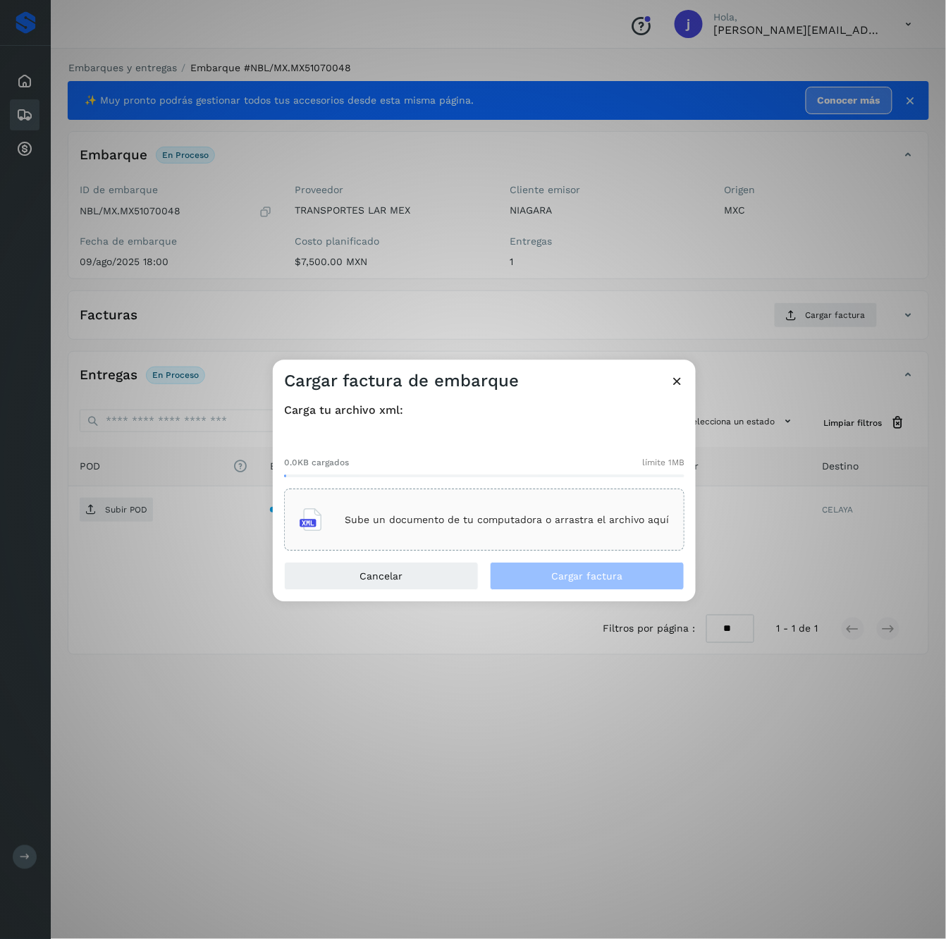
click at [438, 534] on div "Sube un documento de tu computadora o arrastra el archivo aquí" at bounding box center [484, 520] width 369 height 38
click at [613, 574] on span "Cargar factura" at bounding box center [587, 577] width 71 height 10
click at [159, 521] on div "Cargar factura de embarque Carga tu archivo xml: 8.4KB cargados límite 1MB TLM7…" at bounding box center [473, 469] width 946 height 939
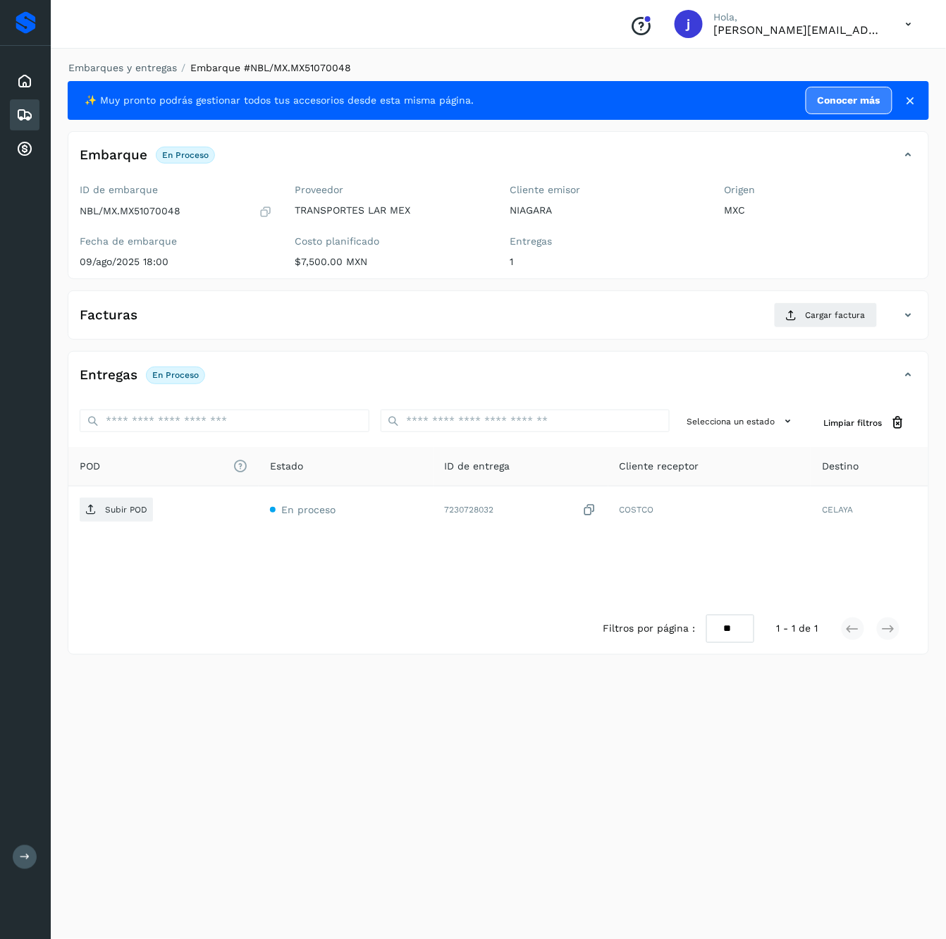
click at [159, 521] on div "Subir POD" at bounding box center [164, 510] width 168 height 24
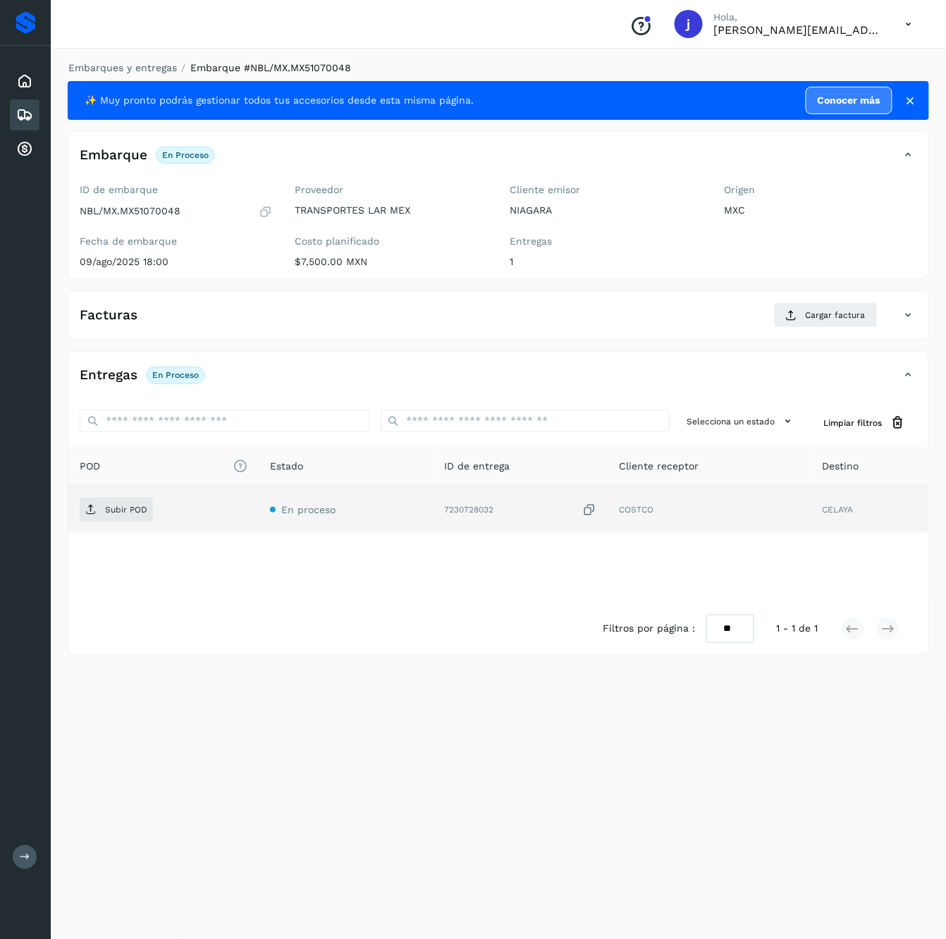
click at [121, 524] on td "Subir POD" at bounding box center [163, 509] width 190 height 47
click at [118, 509] on p "Subir POD" at bounding box center [126, 510] width 42 height 10
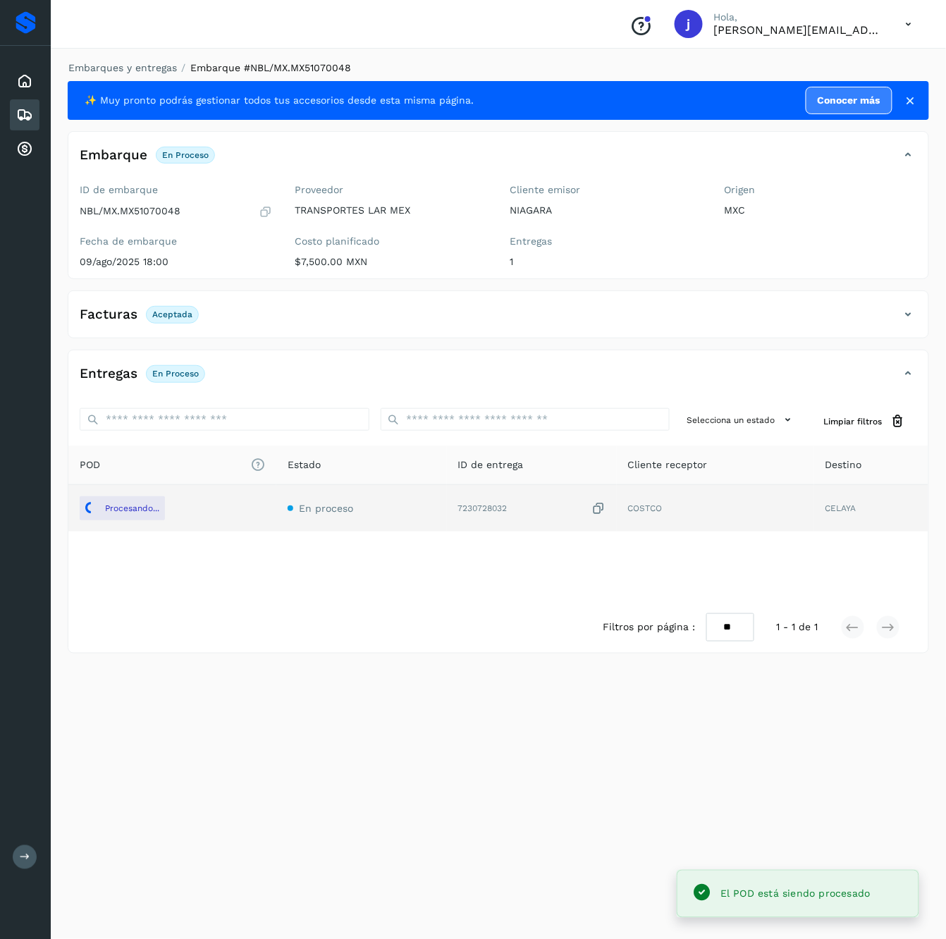
click at [909, 302] on div "Facturas Aceptada Facturas Estado XML Aceptada" at bounding box center [498, 314] width 861 height 48
click at [909, 312] on icon at bounding box center [908, 314] width 17 height 17
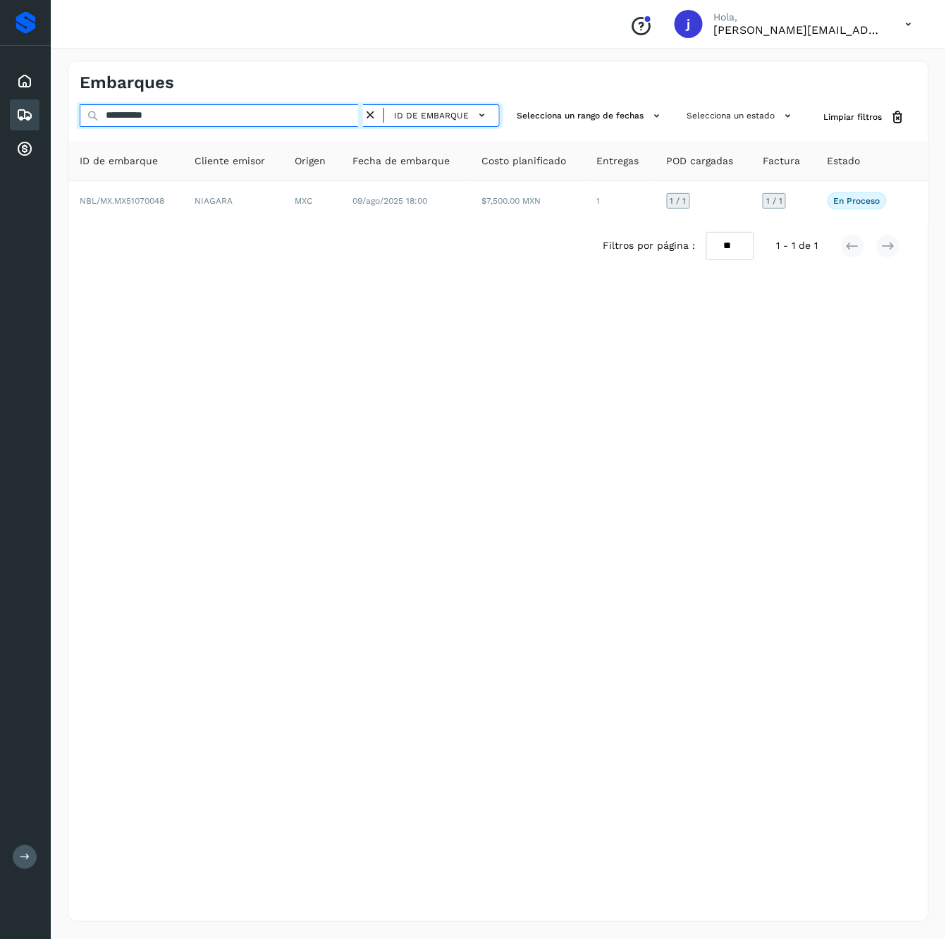
click at [195, 114] on input "**********" at bounding box center [221, 115] width 283 height 23
paste input "text"
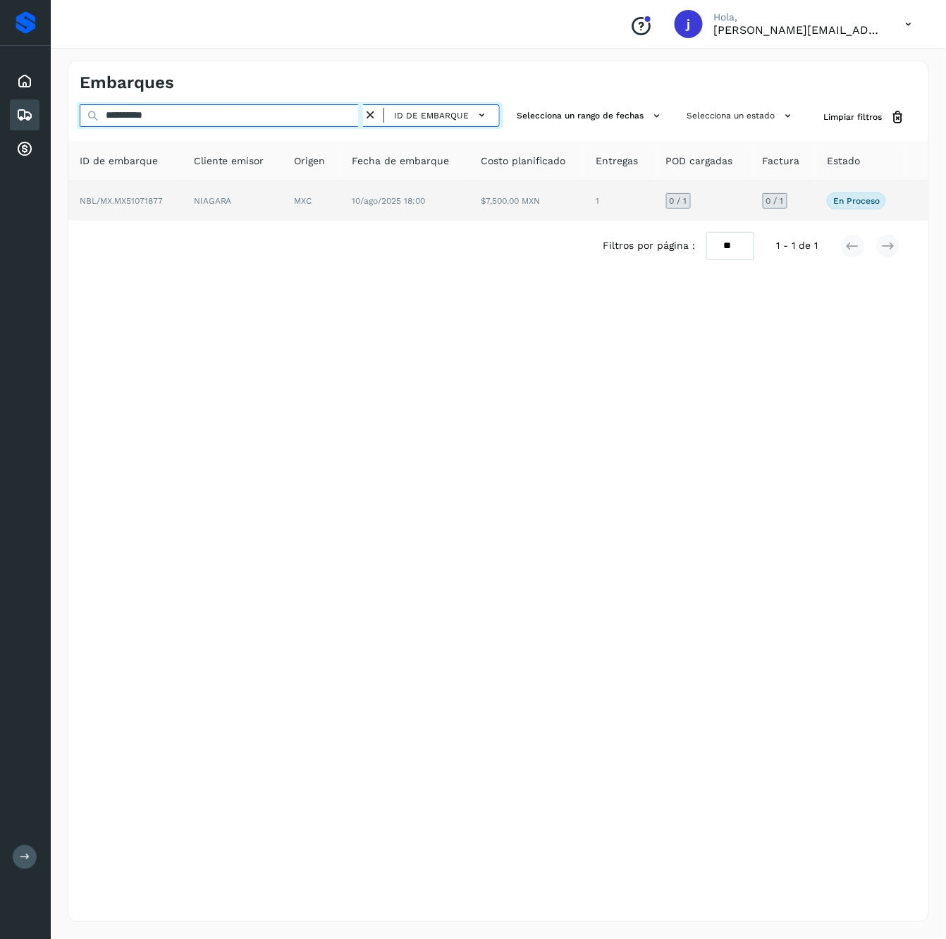
type input "**********"
click at [441, 199] on td "10/ago/2025 18:00" at bounding box center [404, 200] width 129 height 39
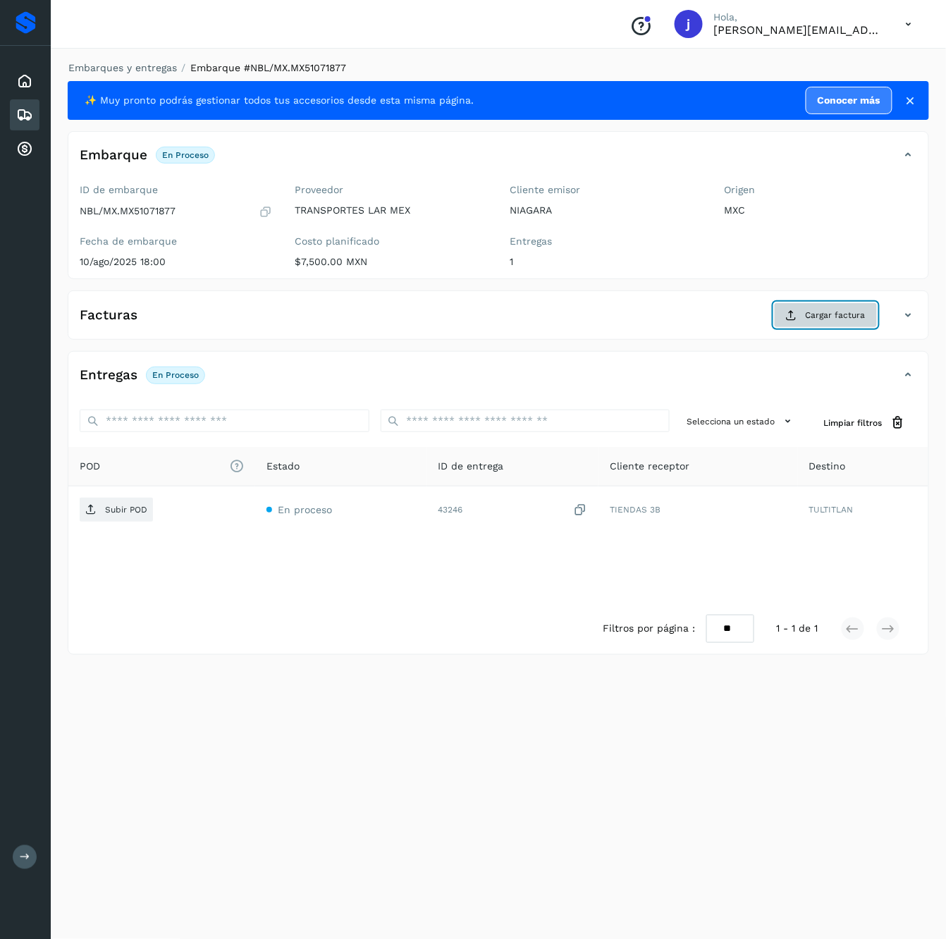
click at [829, 315] on span "Cargar factura" at bounding box center [836, 315] width 60 height 13
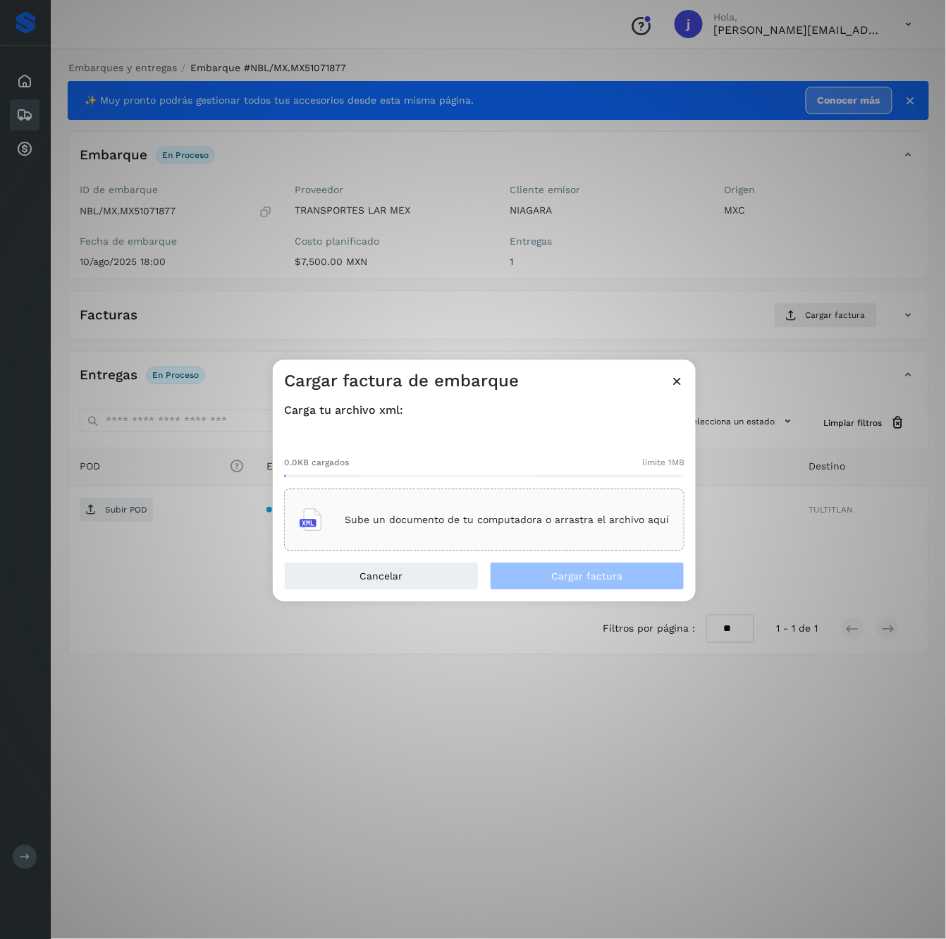
click at [404, 498] on div "Sube un documento de tu computadora o arrastra el archivo aquí" at bounding box center [484, 520] width 400 height 62
click at [564, 577] on span "Cargar factura" at bounding box center [587, 577] width 71 height 10
click at [72, 642] on div "Cargar factura de embarque Carga tu archivo xml: 8.4KB cargados límite 1MB TLM7…" at bounding box center [473, 469] width 946 height 939
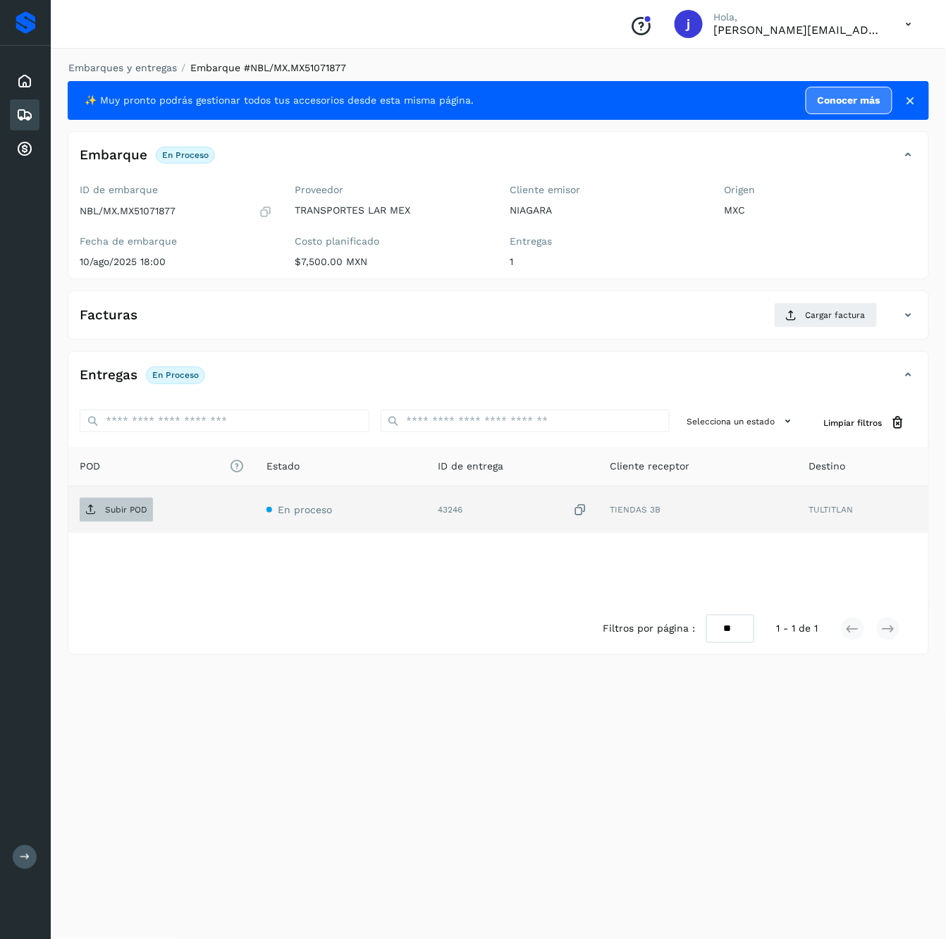
click at [138, 515] on p "Subir POD" at bounding box center [126, 510] width 42 height 10
